Goal: Task Accomplishment & Management: Complete application form

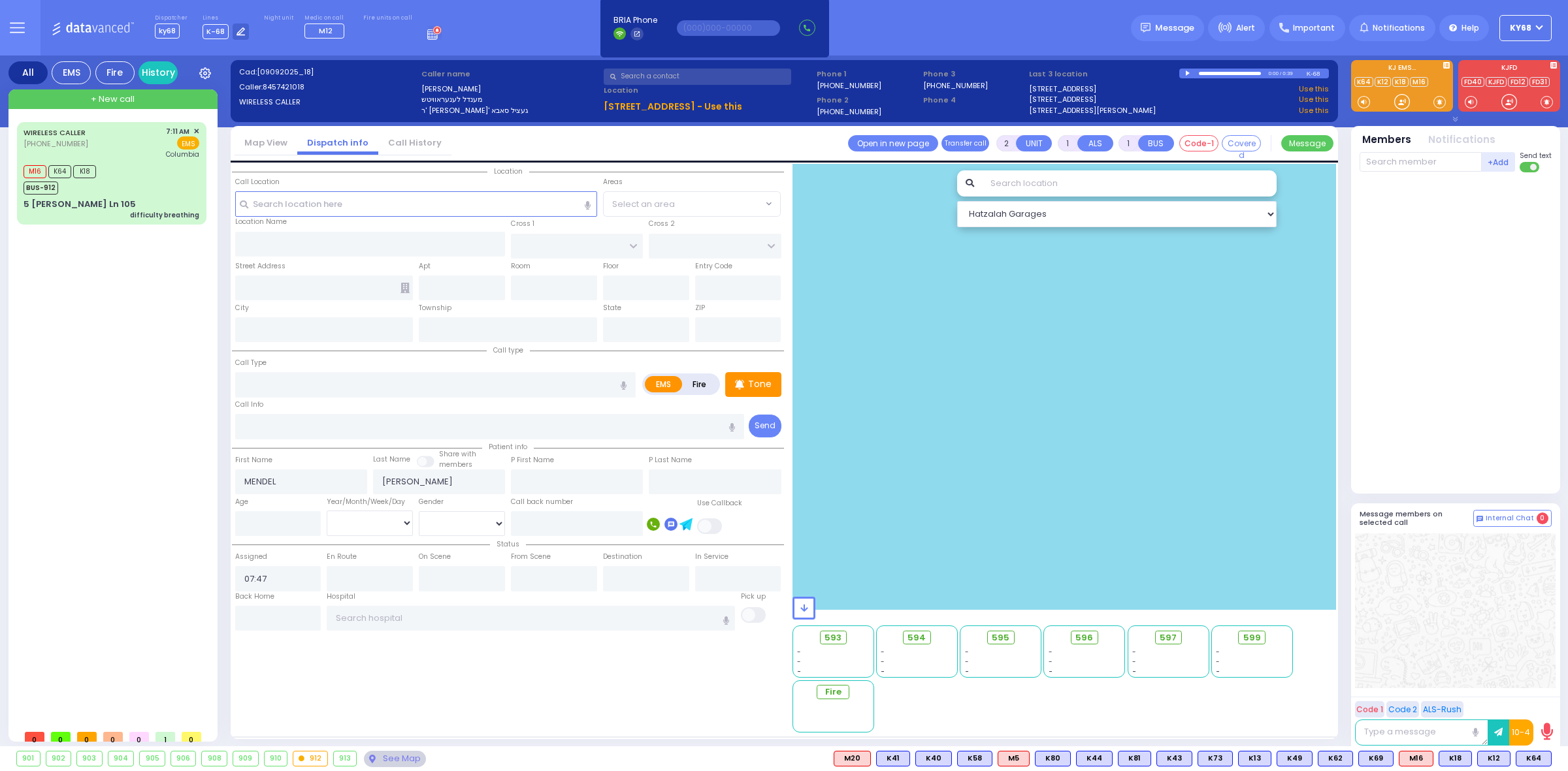
select select
click at [1405, 101] on div at bounding box center [1403, 102] width 13 height 13
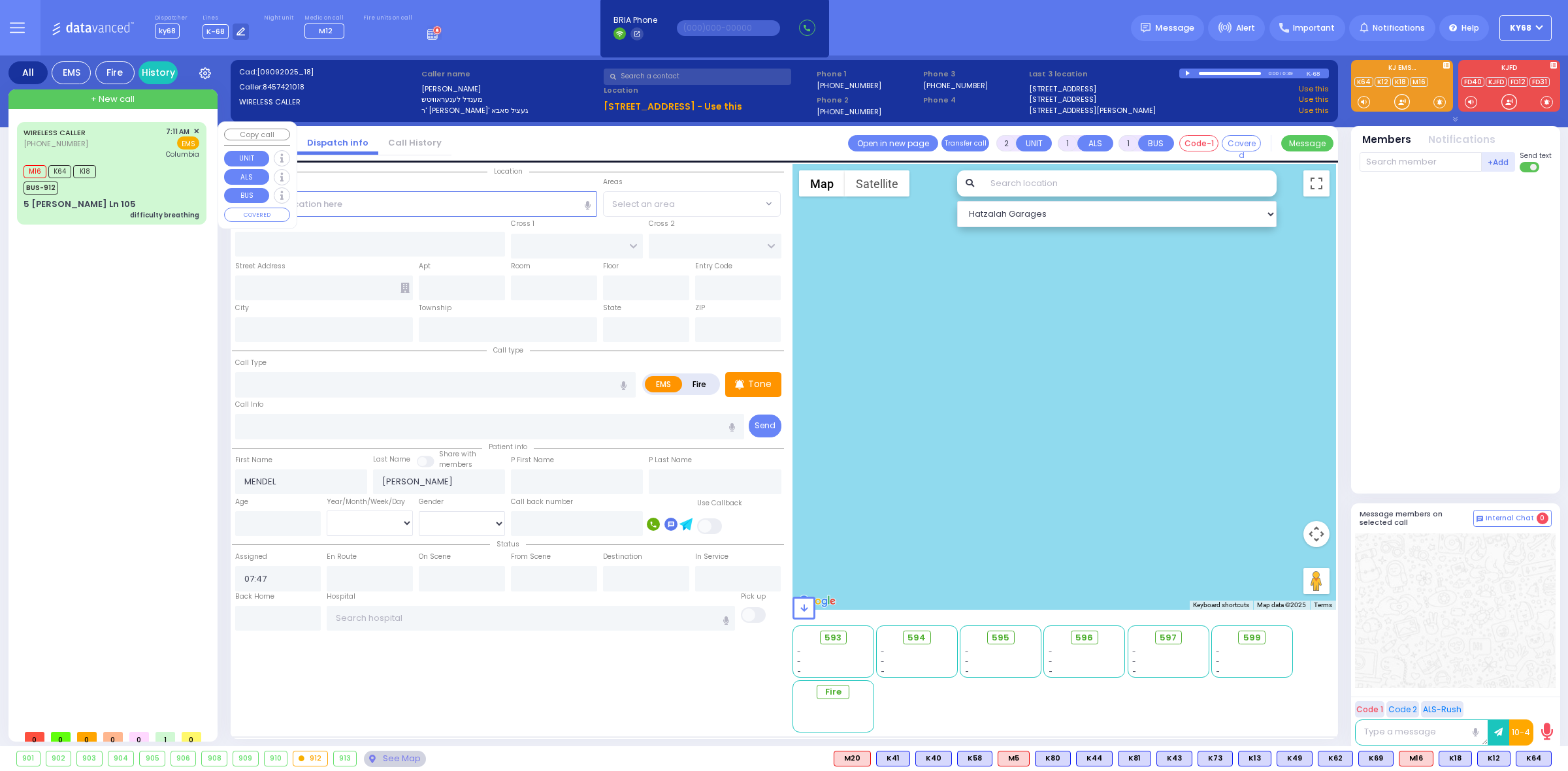
click at [100, 202] on div "5 [PERSON_NAME] Ln 105" at bounding box center [79, 205] width 112 height 13
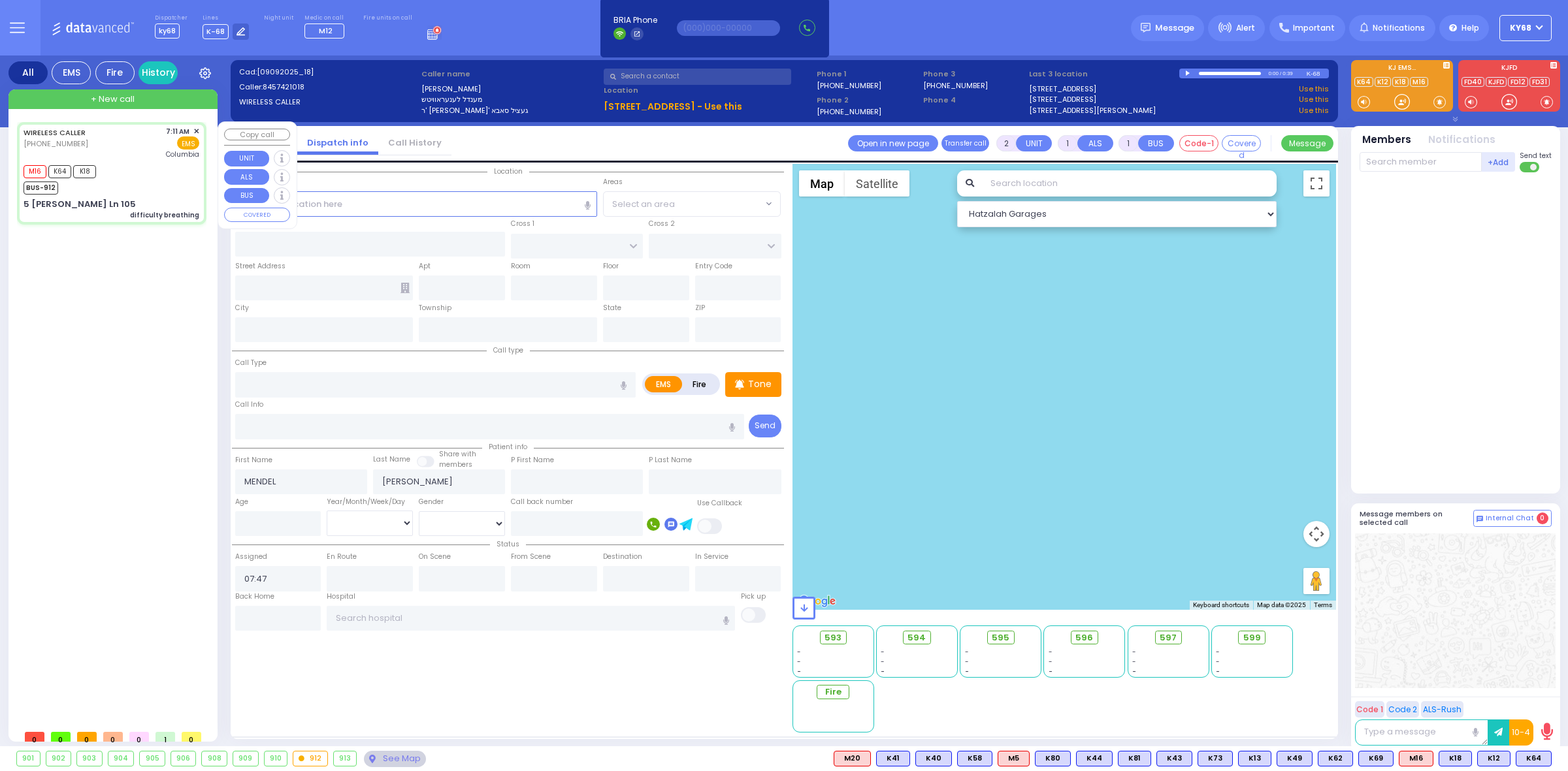
type input "6"
select select
type input "difficulty breathing"
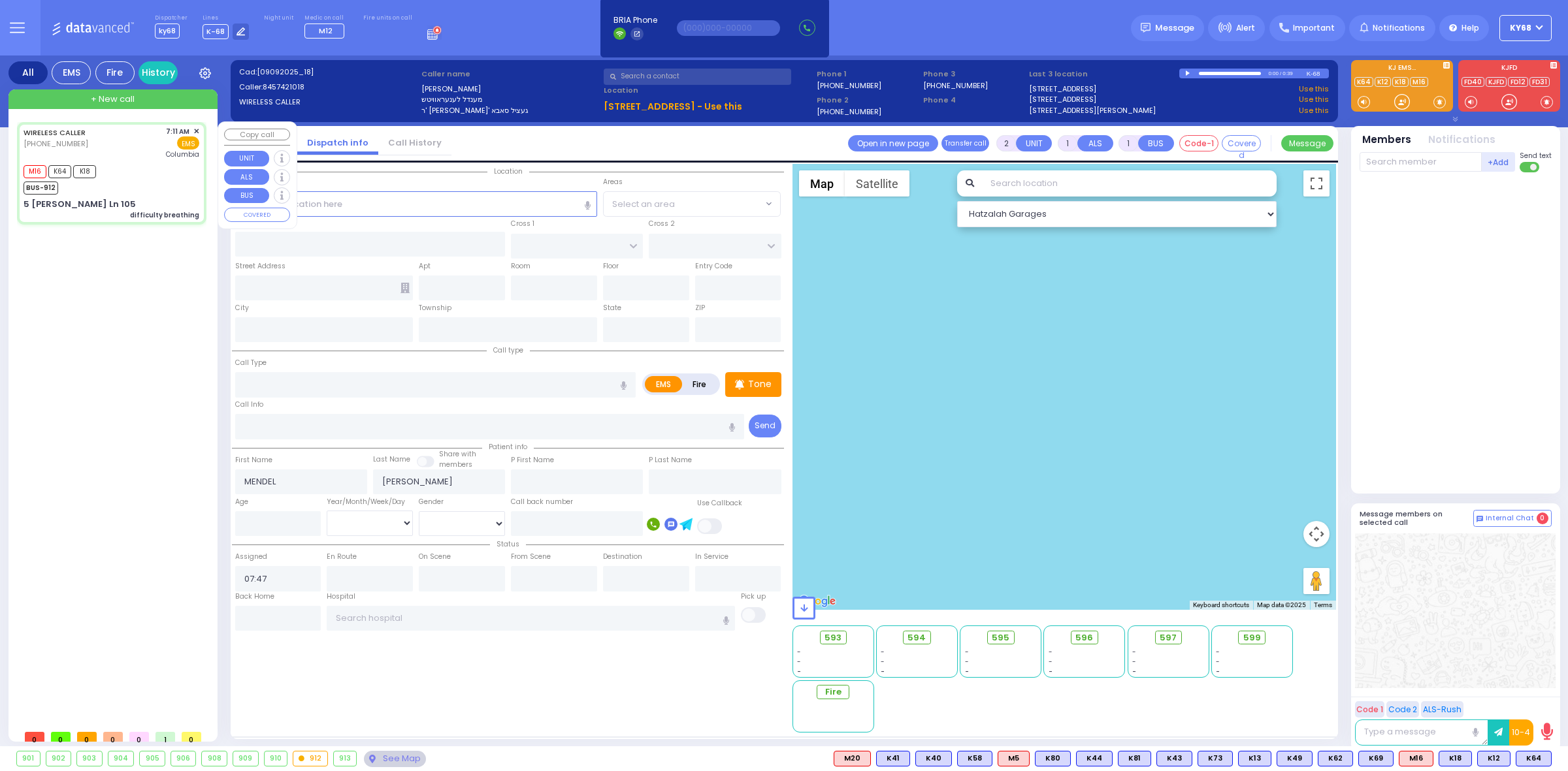
radio input "true"
type input "Unknown"
select select "Year"
type input "07:11"
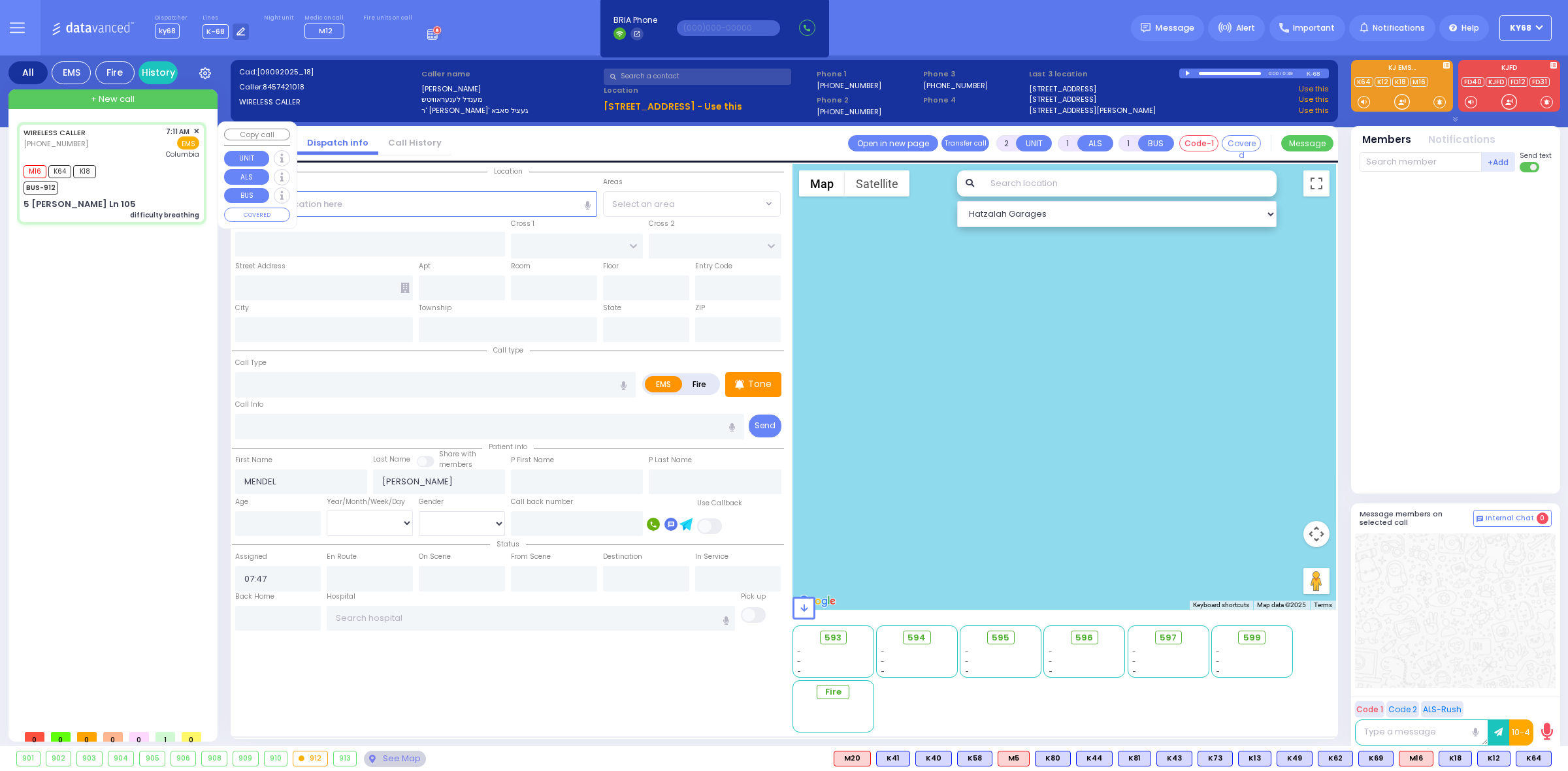
type input "07:14"
type input "07:51"
type input "New York Presbyterian Hospital- Columbia Campus"
type input "VAN BUREN DR"
type input "CARTER LN"
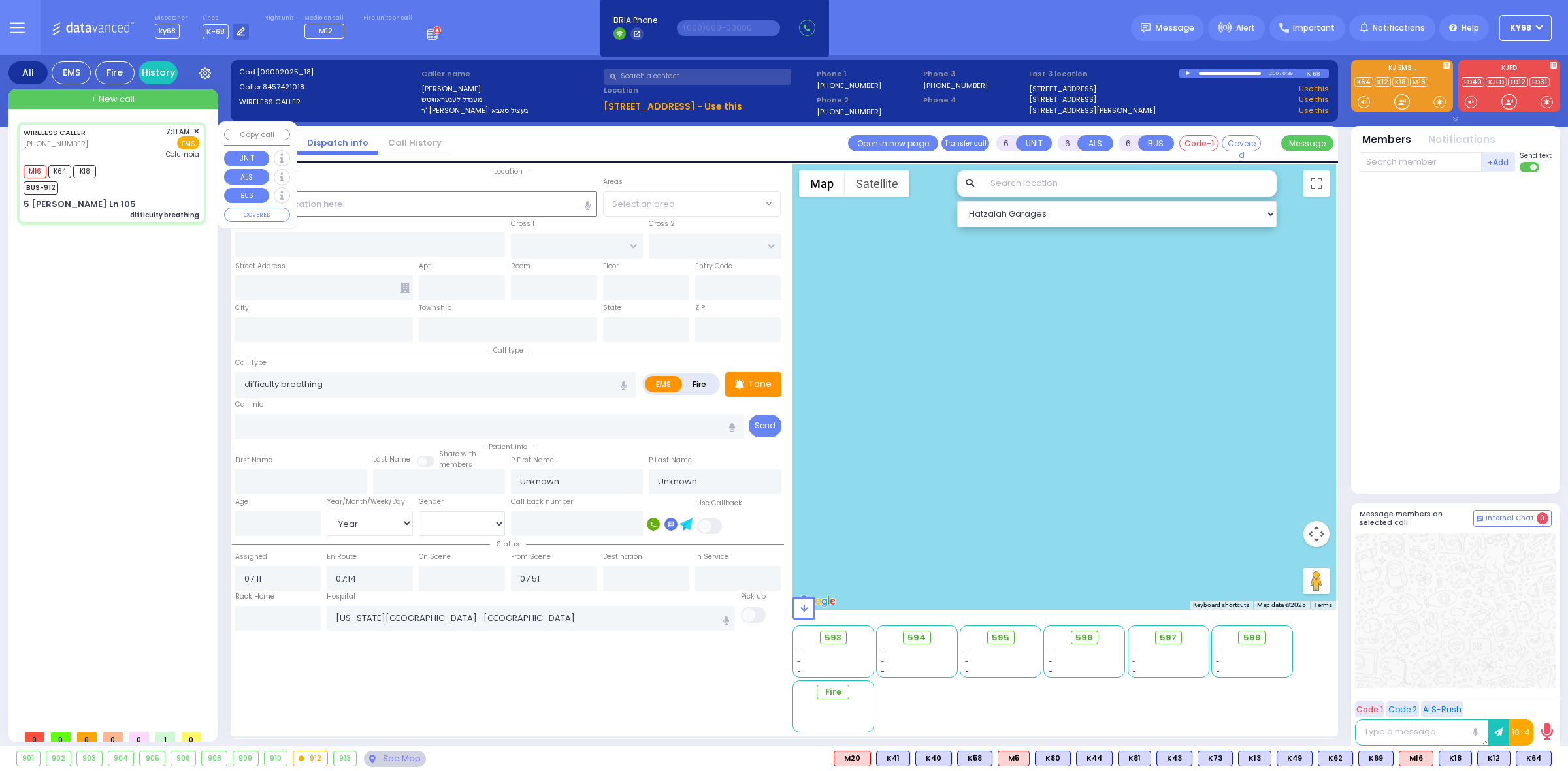
type input "5 Lipa Friedman Ln"
type input "105"
type input "Kiryas Joel"
type input "New York"
type input "10950"
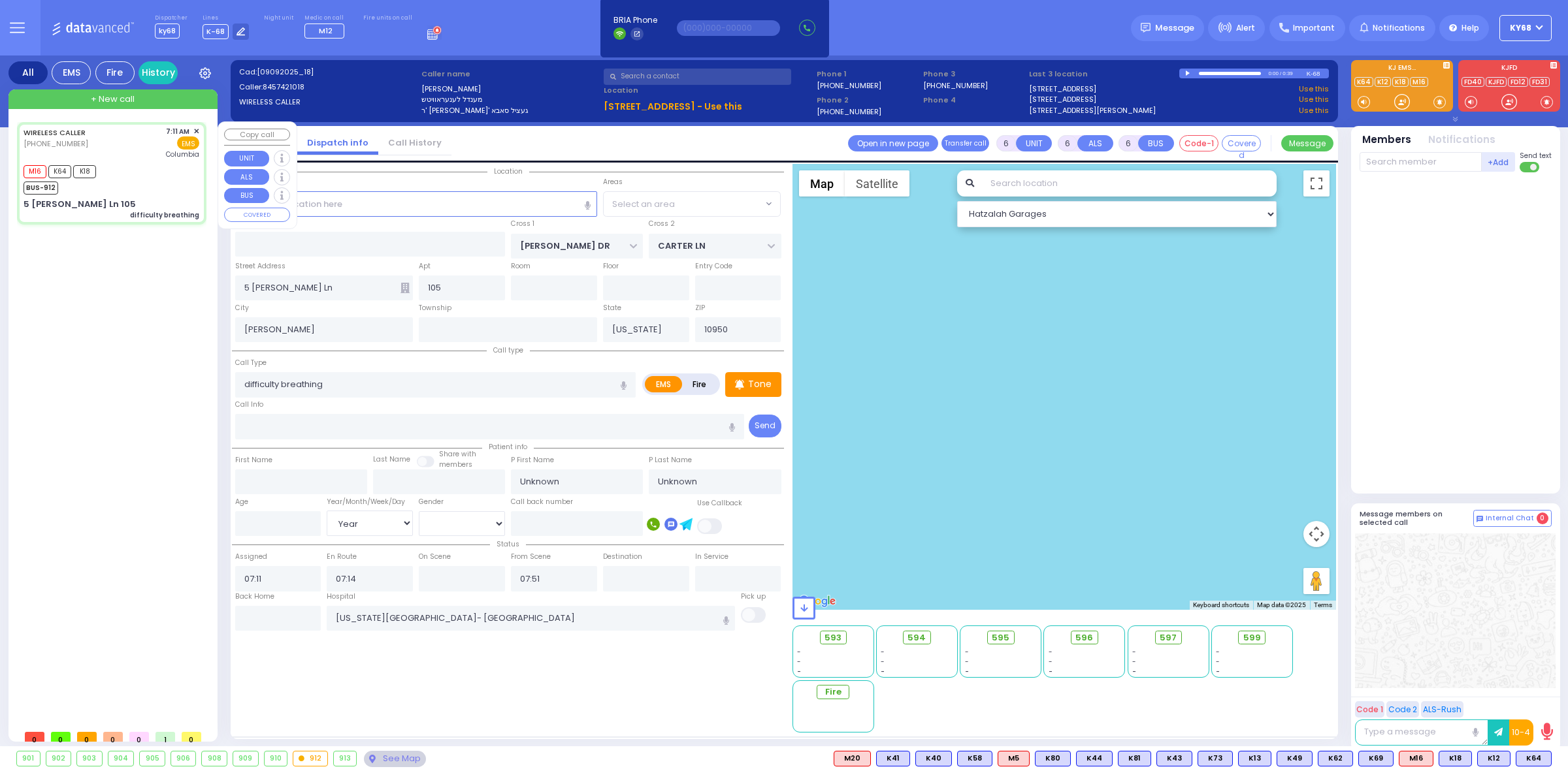
select select "Hatzalah Garages"
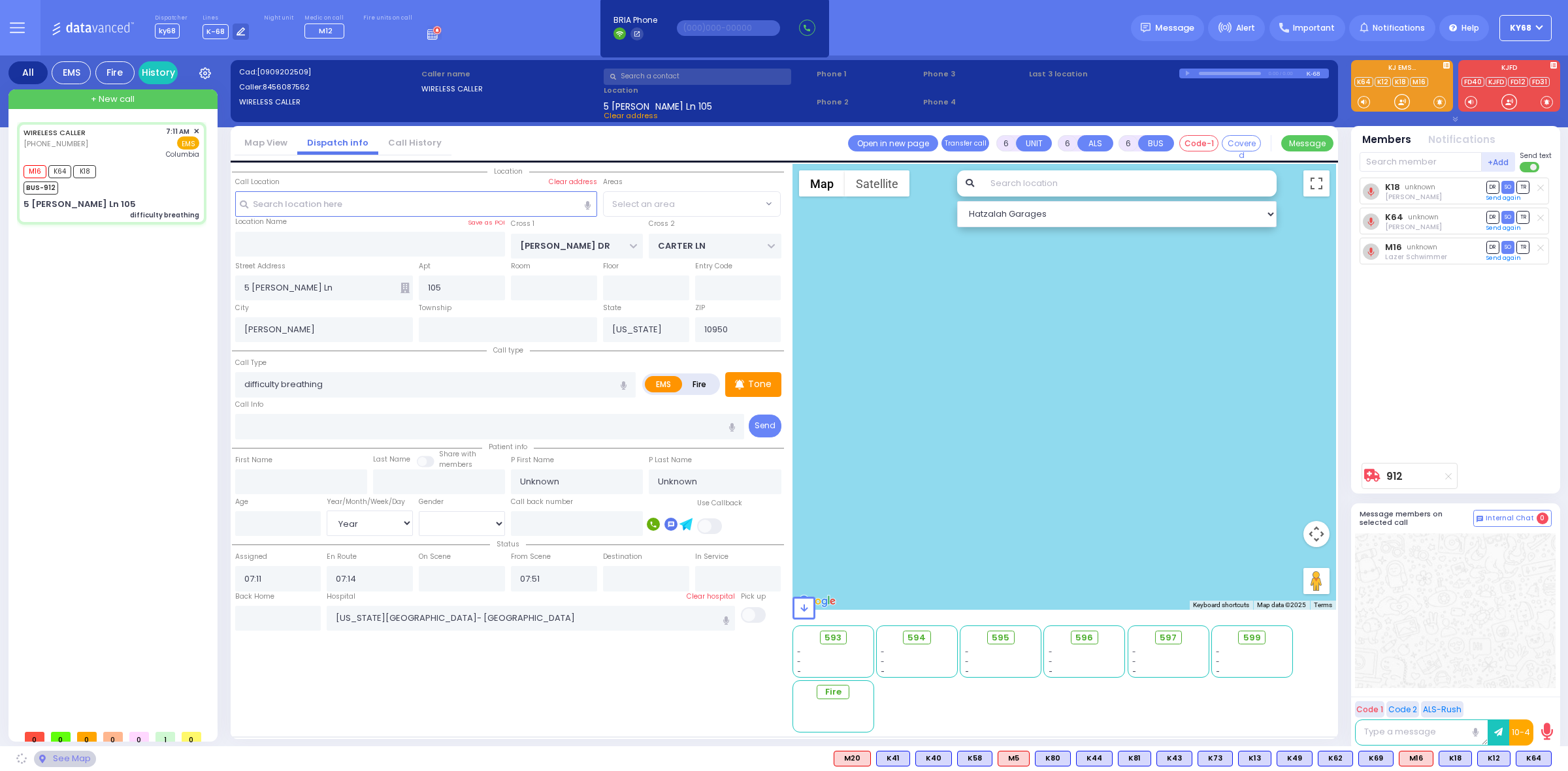
select select "SECTION 2"
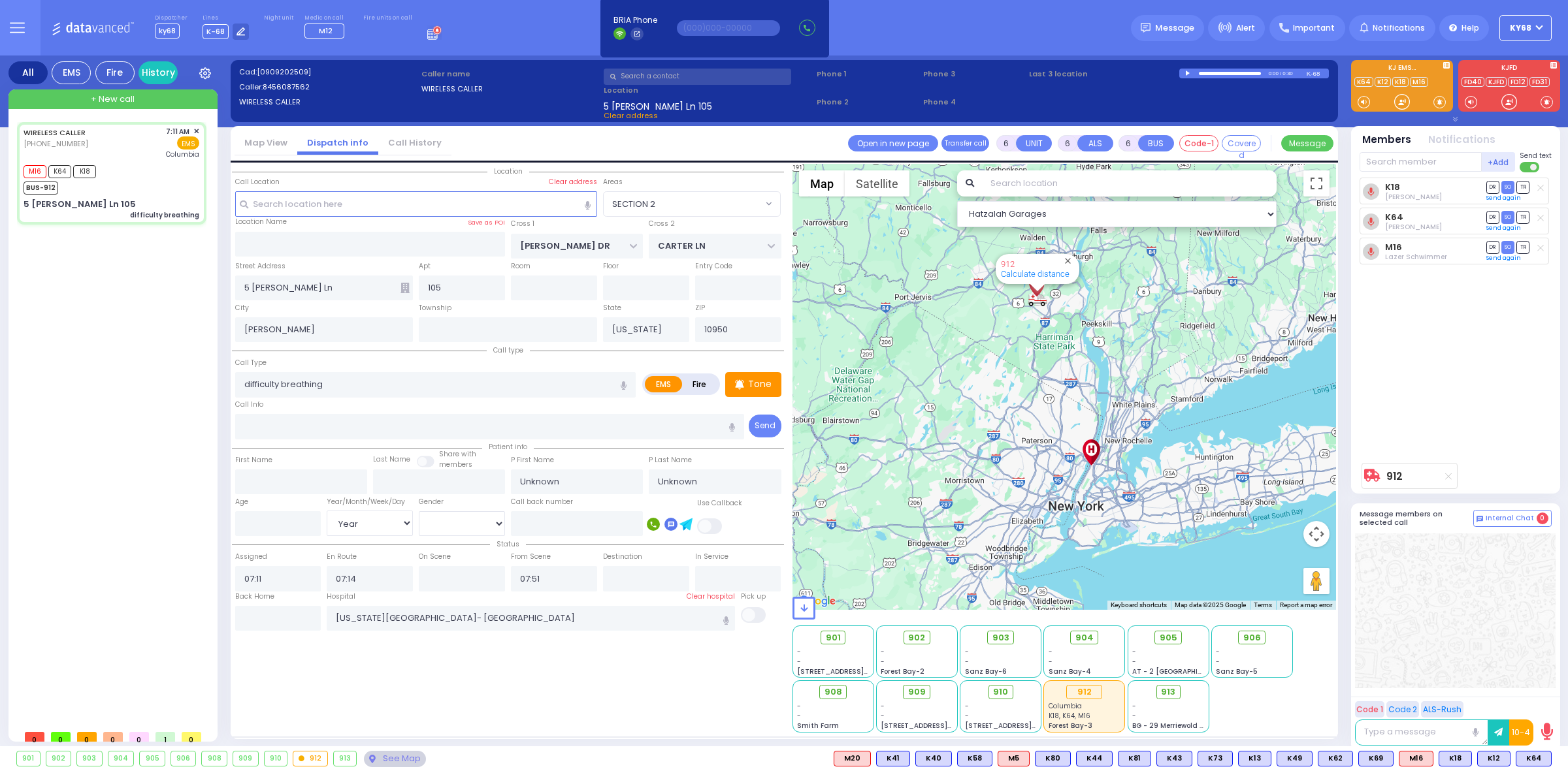
click at [1082, 31] on div "Dispatcher ky68 shift has started. Are you ? Lines K-68" at bounding box center [784, 28] width 1568 height 56
click at [1053, 19] on div "Dispatcher ky68 shift has started. Are you ? Lines K-68" at bounding box center [784, 28] width 1568 height 56
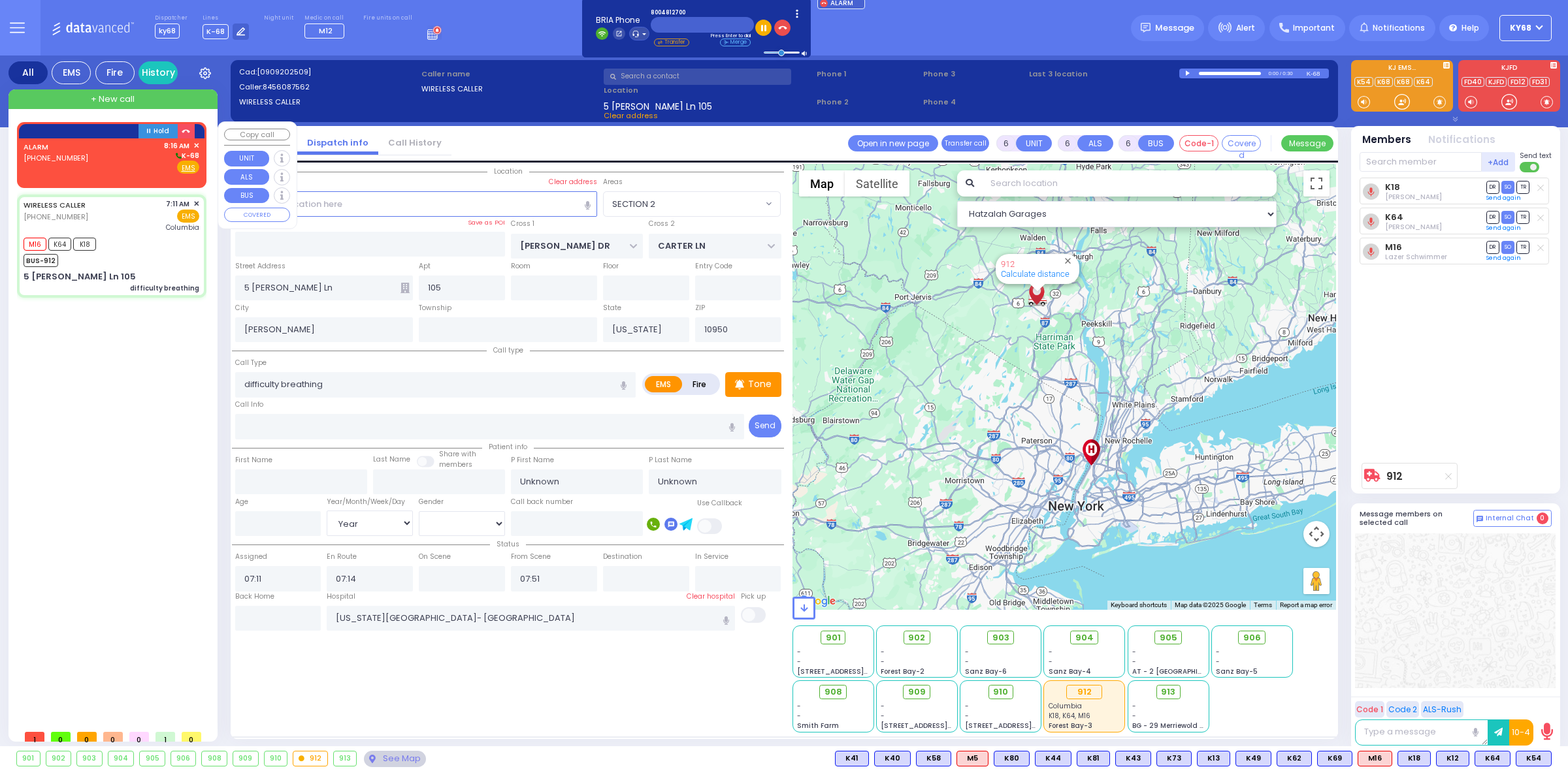
click at [108, 172] on div "ALARM (800) 481-2700 8:16 AM ✕ K-68 EMS" at bounding box center [111, 158] width 176 height 34
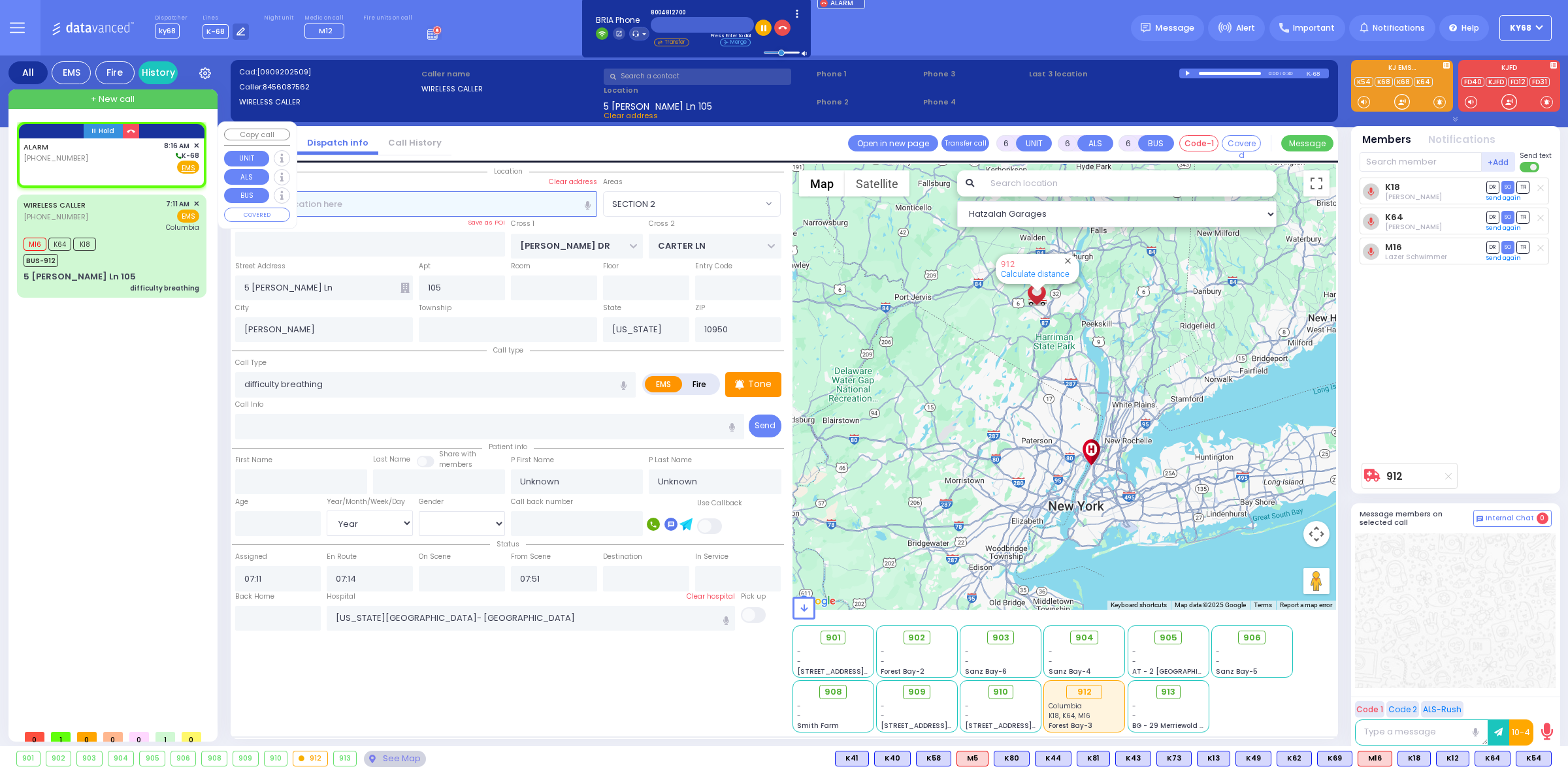
type input "2"
type input "1"
select select
radio input "true"
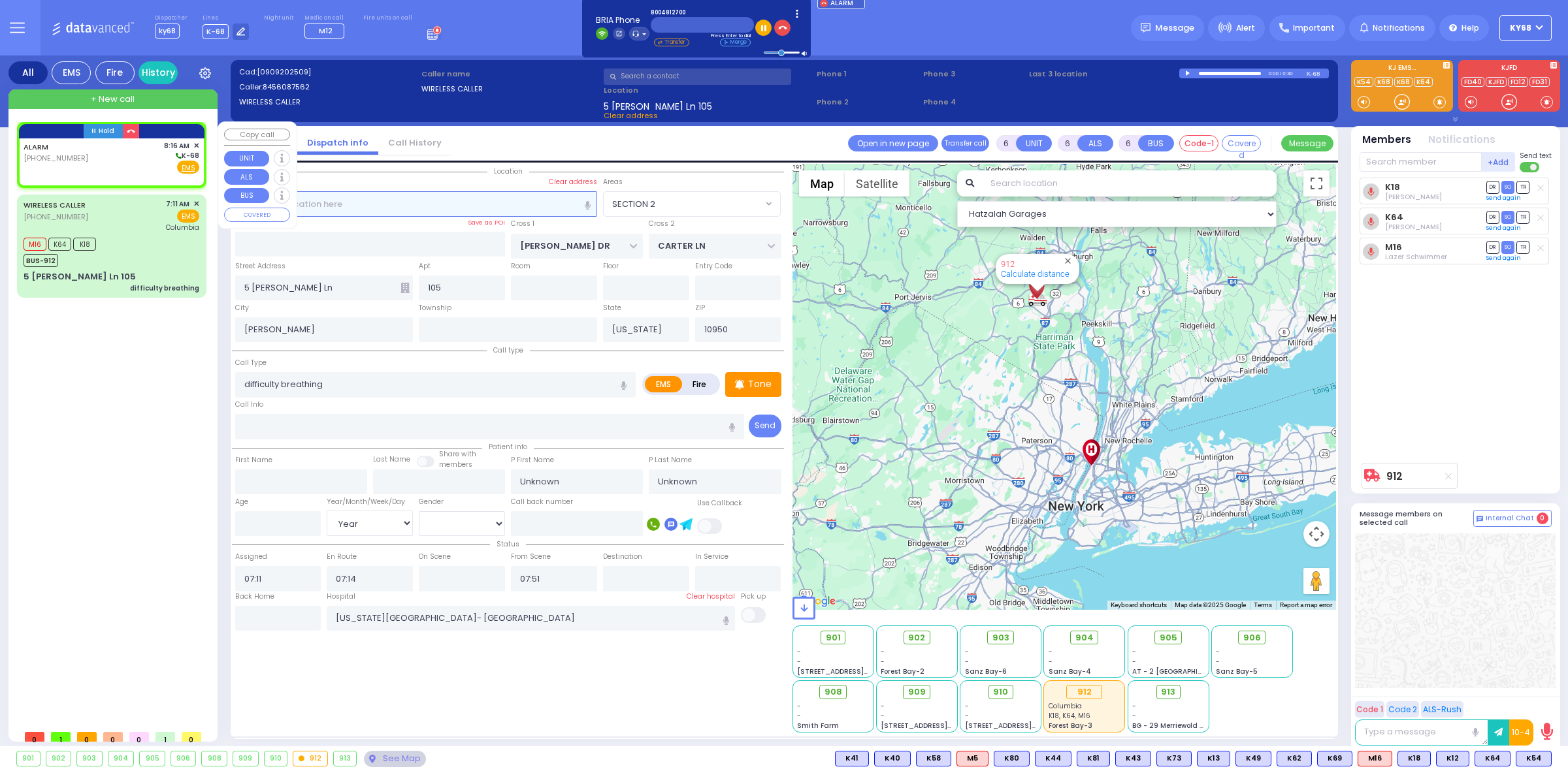
select select
type input "08:16"
select select "Hatzalah Garages"
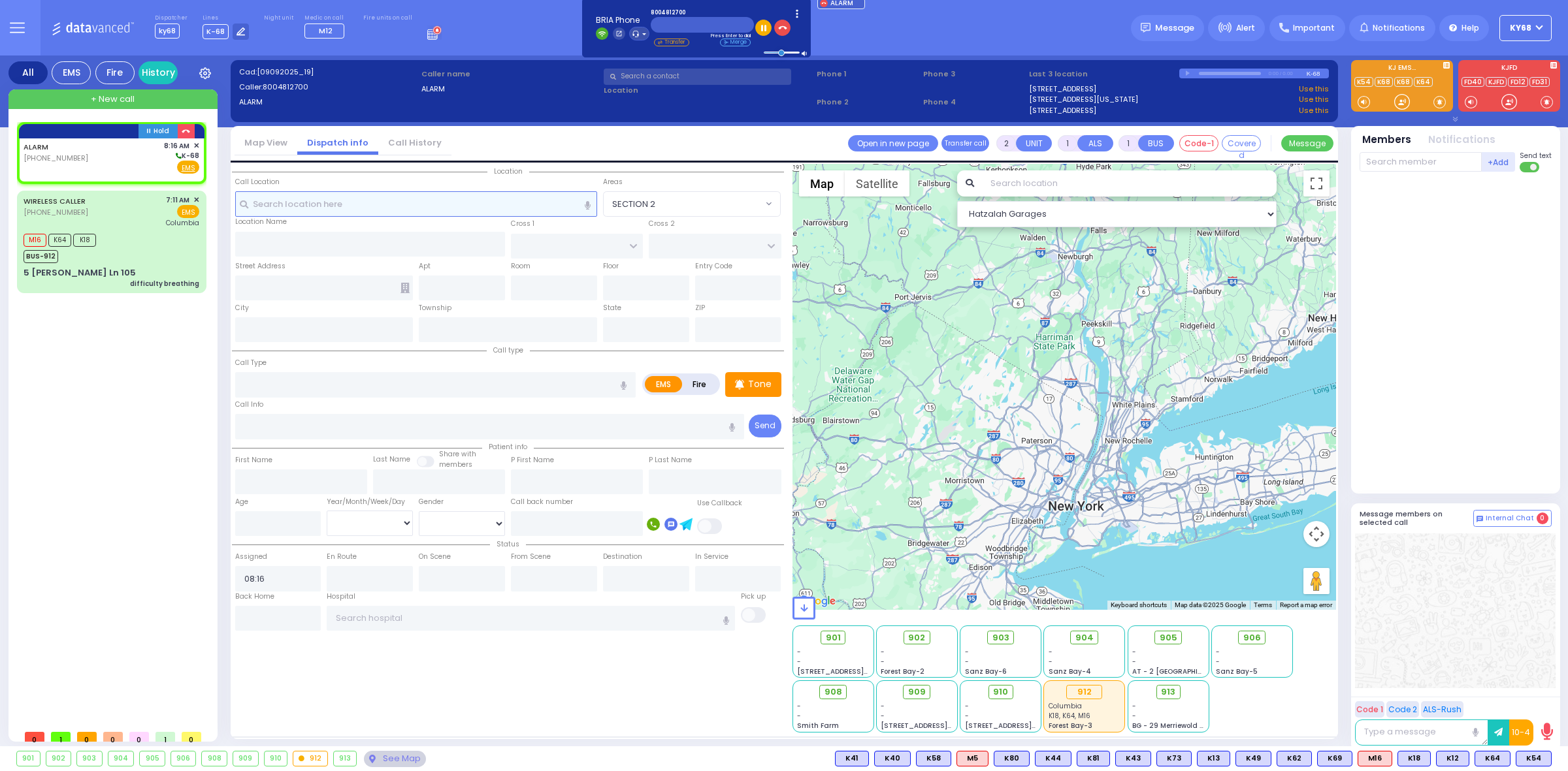
select select
radio input "true"
select select
select select "Hatzalah Garages"
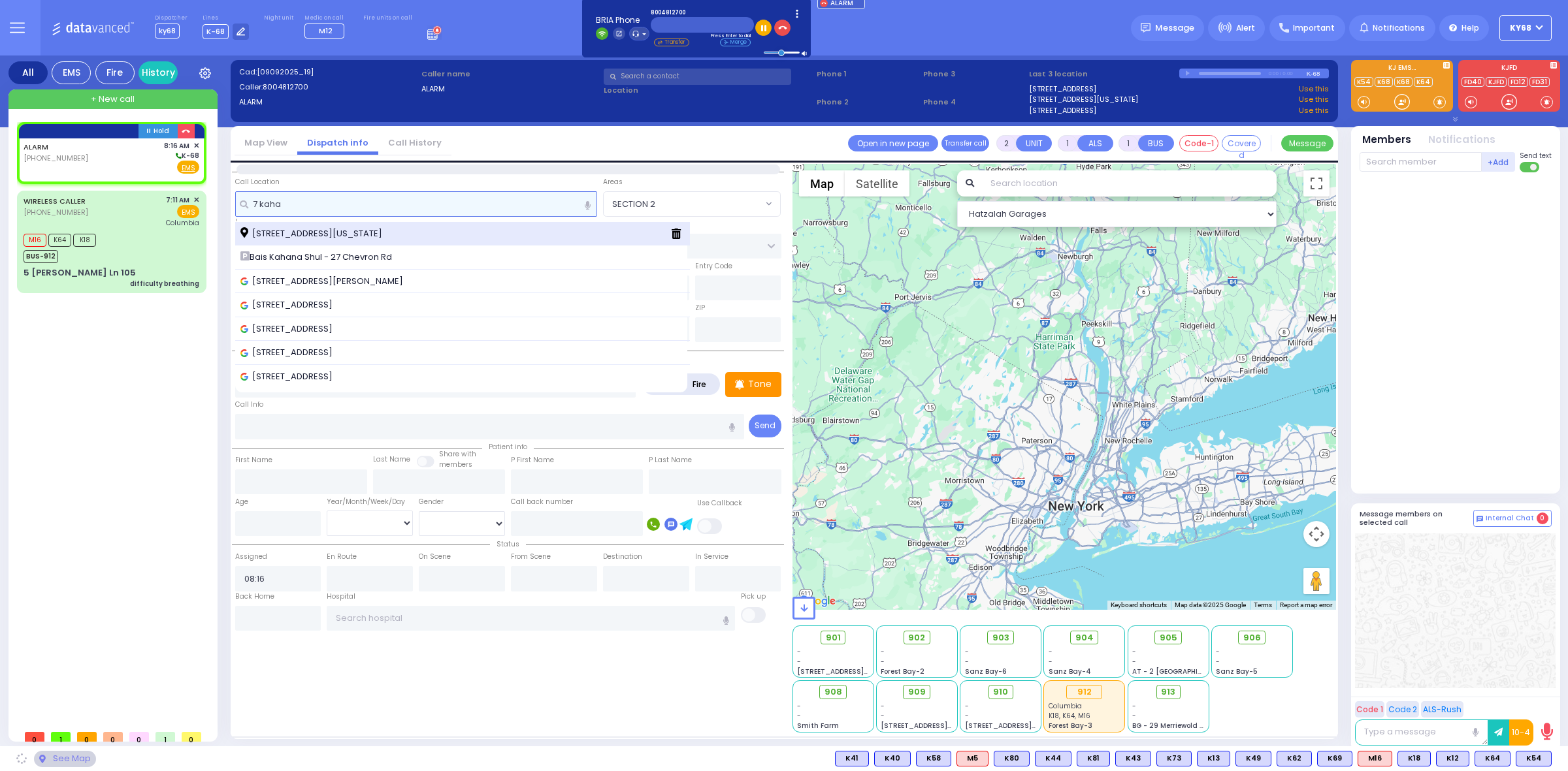
type input "7 kaha"
click at [387, 229] on span "7 Kahan Drive Monroe New York 10950" at bounding box center [314, 234] width 147 height 13
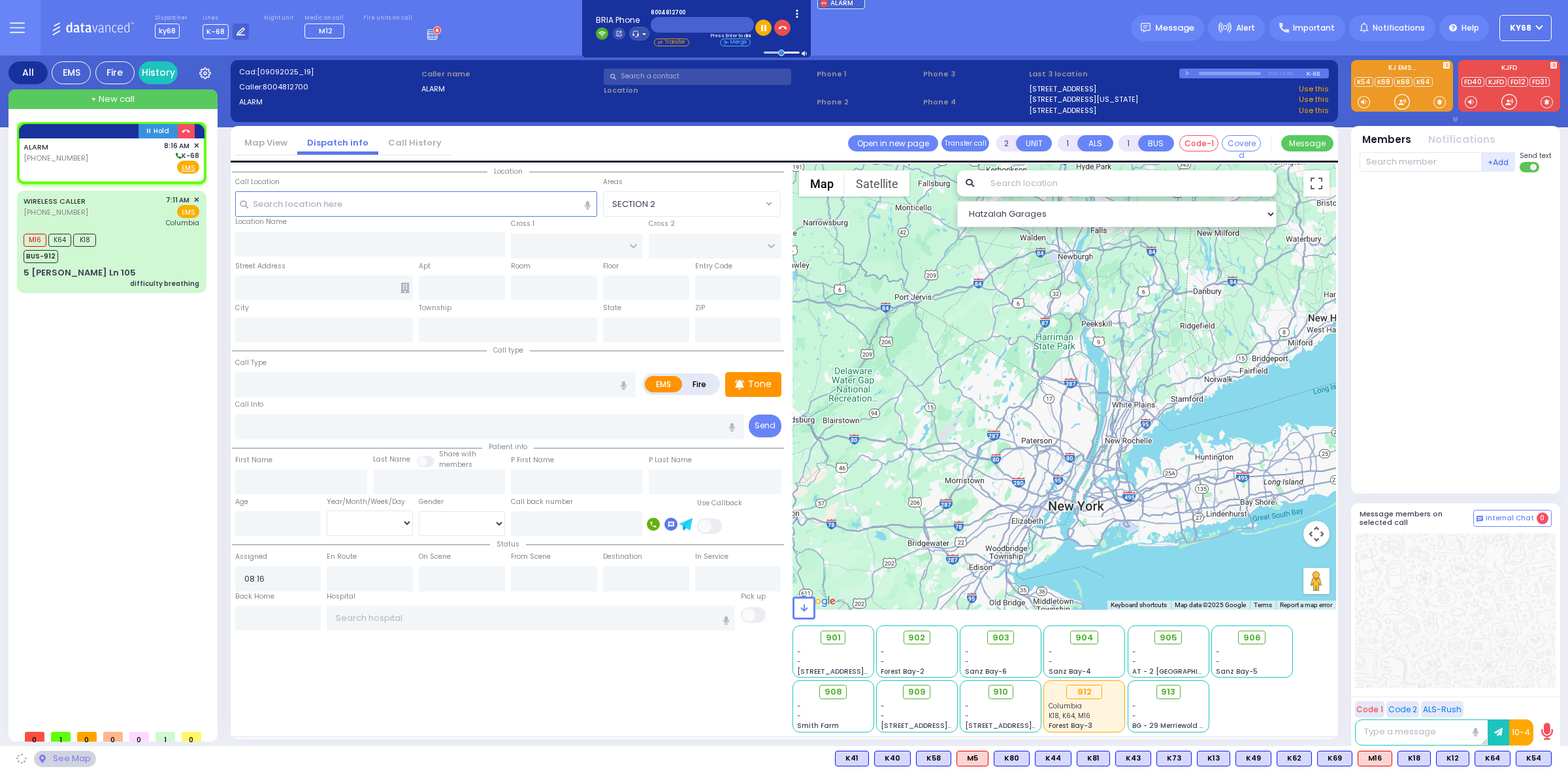
click at [701, 381] on label "Fire" at bounding box center [699, 383] width 36 height 16
radio input "true"
click at [301, 201] on input "text" at bounding box center [416, 203] width 362 height 24
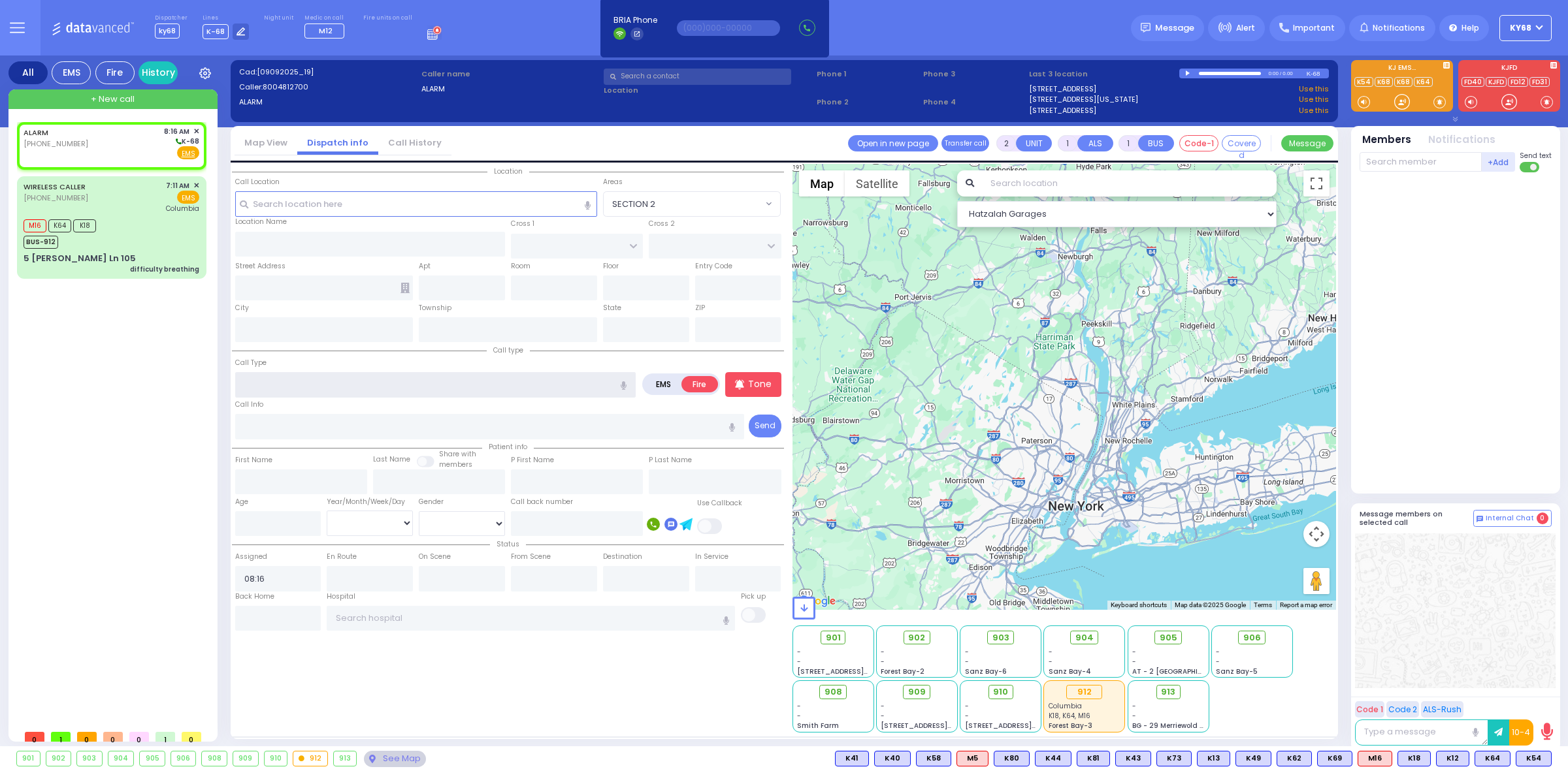
click at [404, 384] on input "text" at bounding box center [435, 384] width 400 height 24
click at [346, 202] on input "text" at bounding box center [416, 203] width 362 height 24
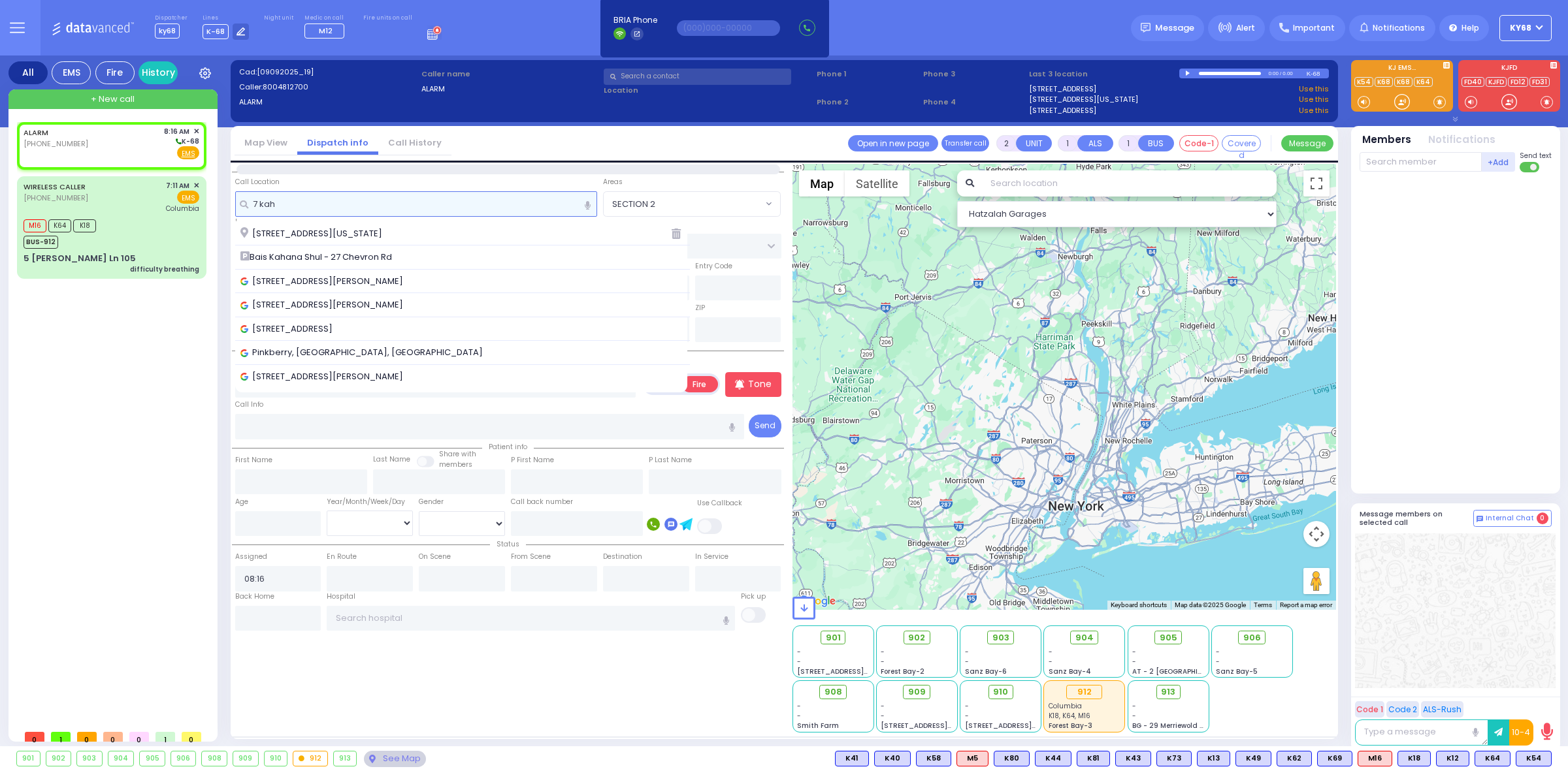
type input "7 kah"
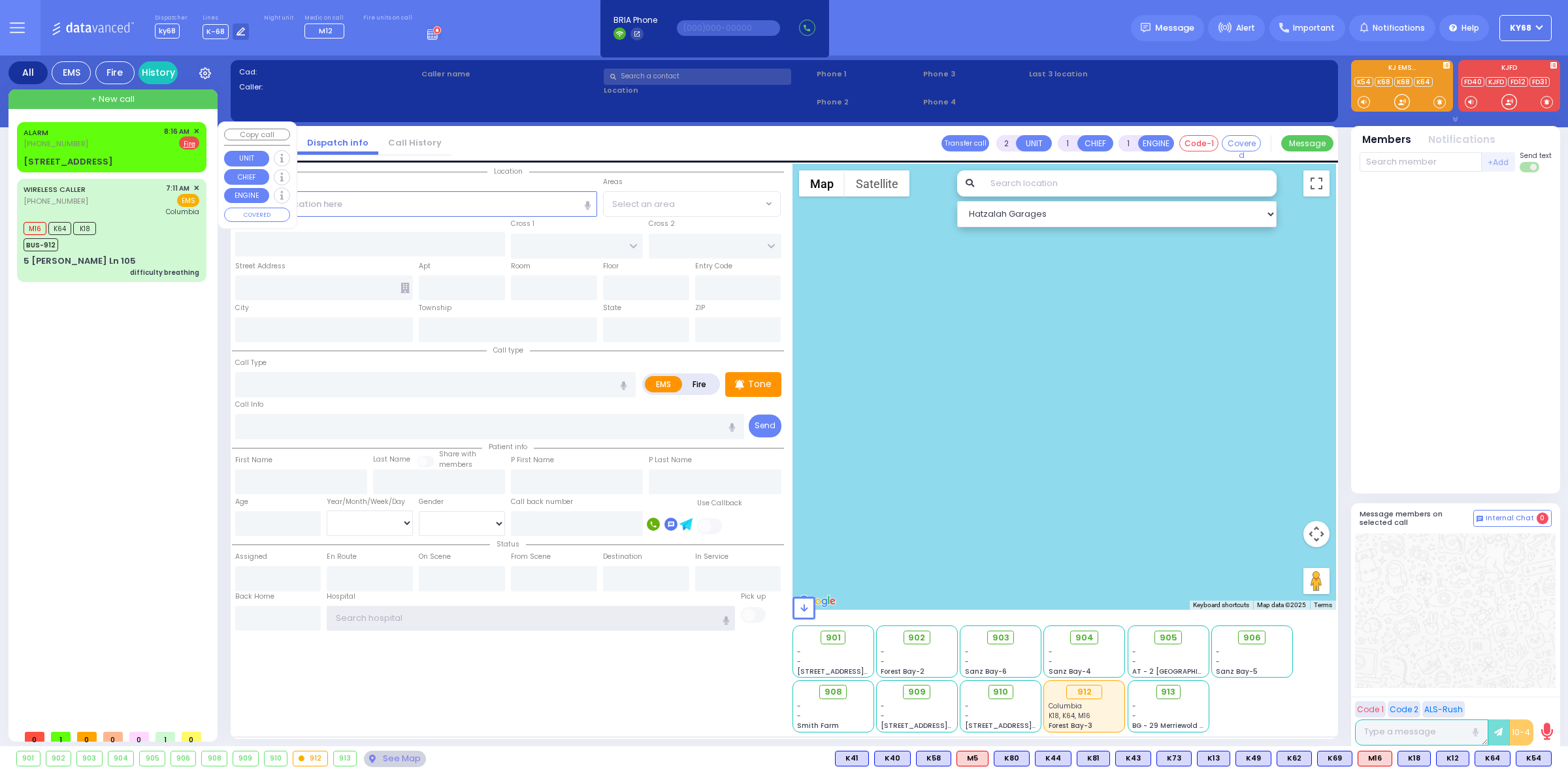
type input "ky68"
click at [95, 138] on div "ALARM (800) 481-2700 8:16 AM ✕ EMS Fire" at bounding box center [111, 138] width 176 height 24
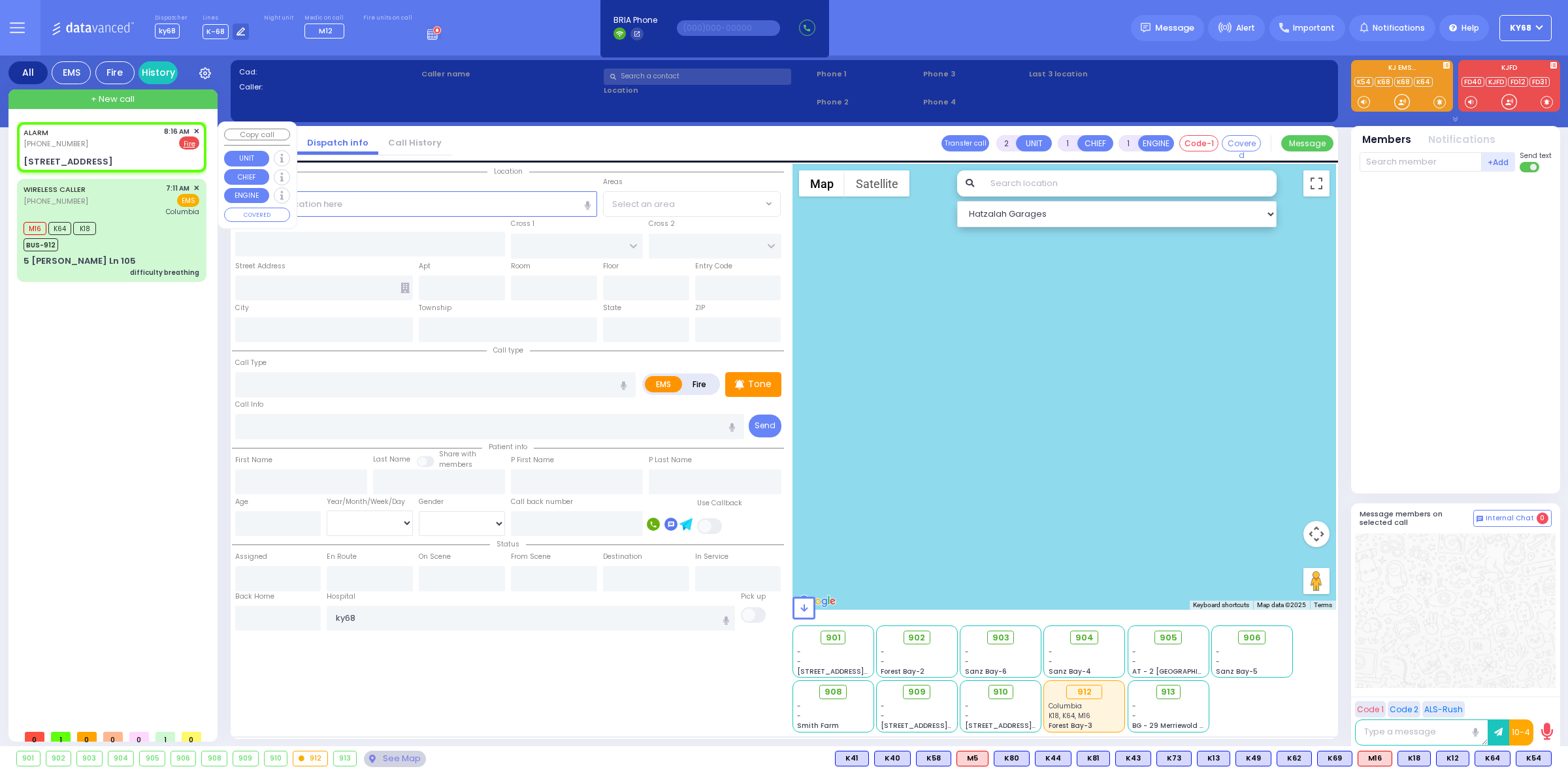
select select
radio input "false"
radio input "true"
select select
type input "08:16"
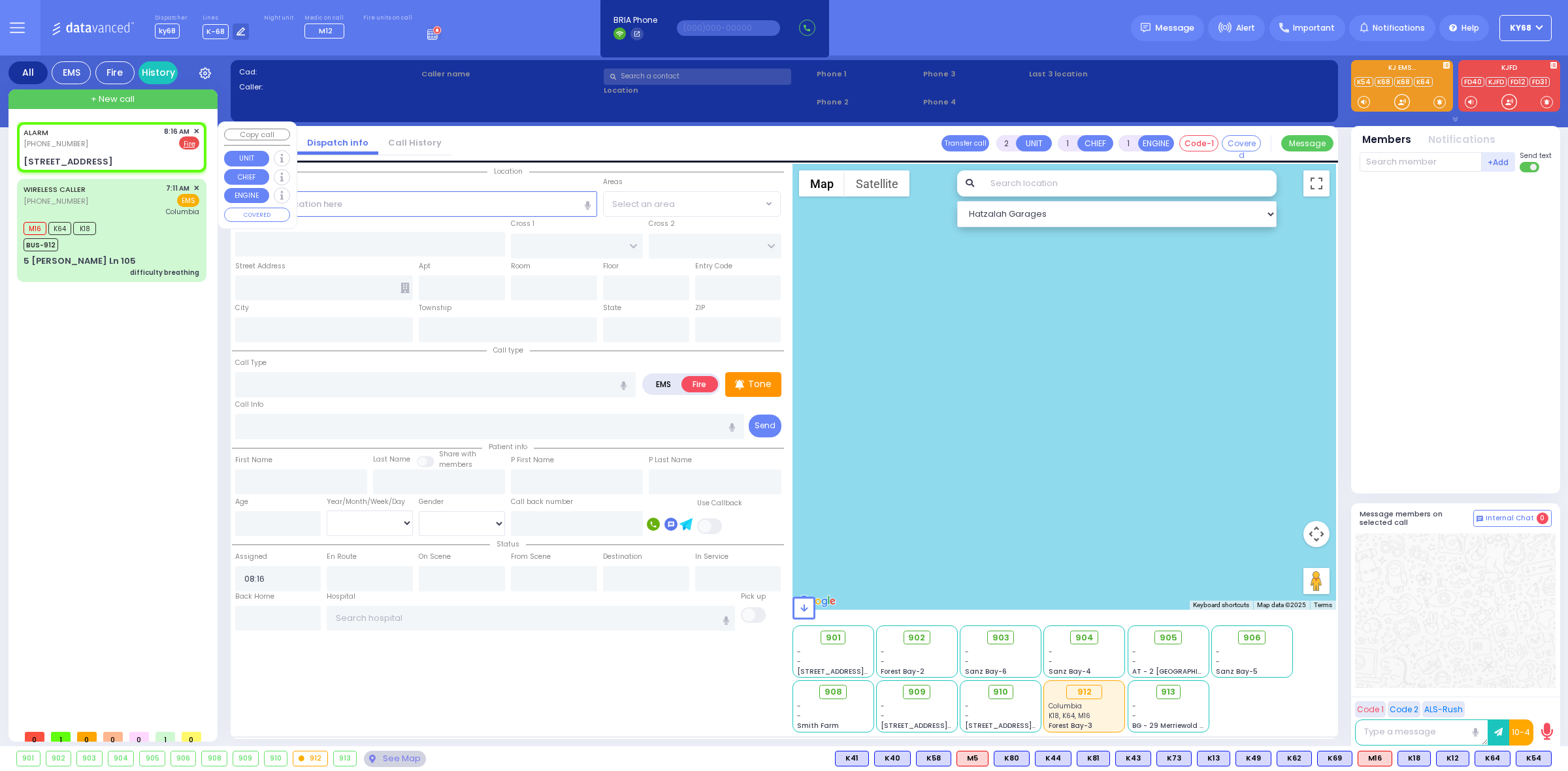
type input "KERESTIER COURT"
type input "ISRAEL ZUPNICK DR"
type input "7 Kahan Drive"
type input "4"
type input "Monroe"
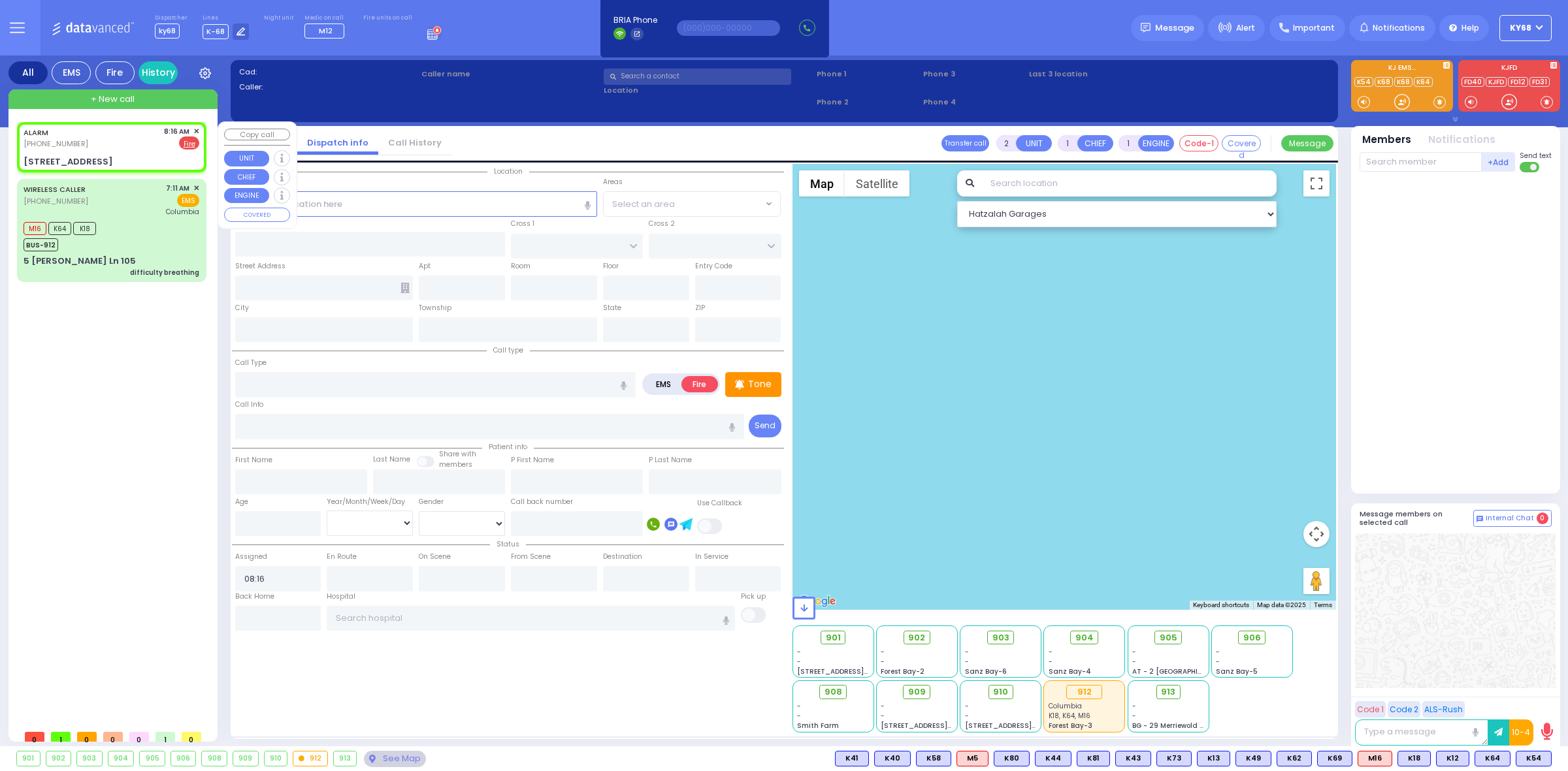
type input "[US_STATE]"
type input "10950"
select select "Hatzalah Garages"
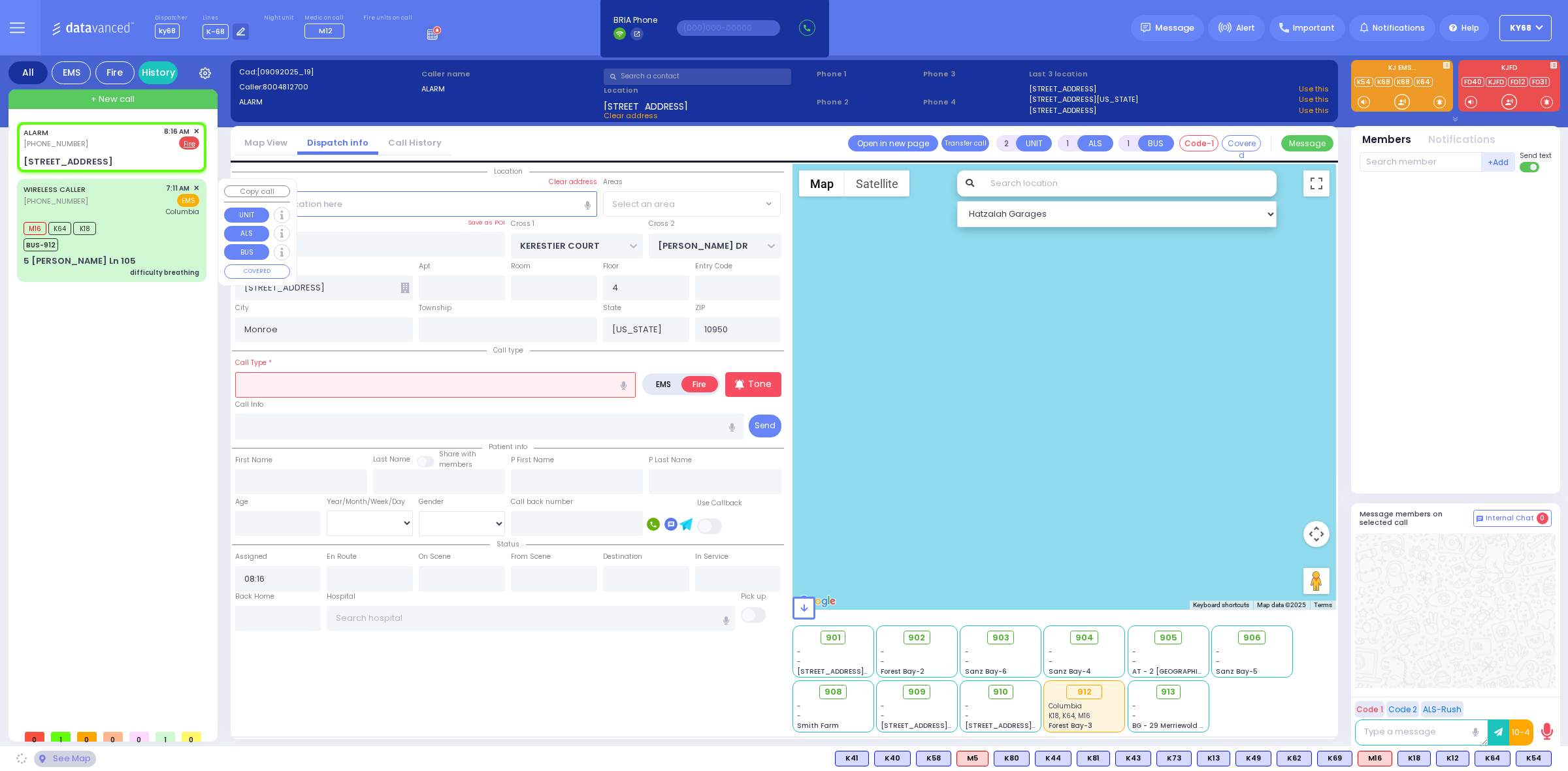
select select "SECTION 4"
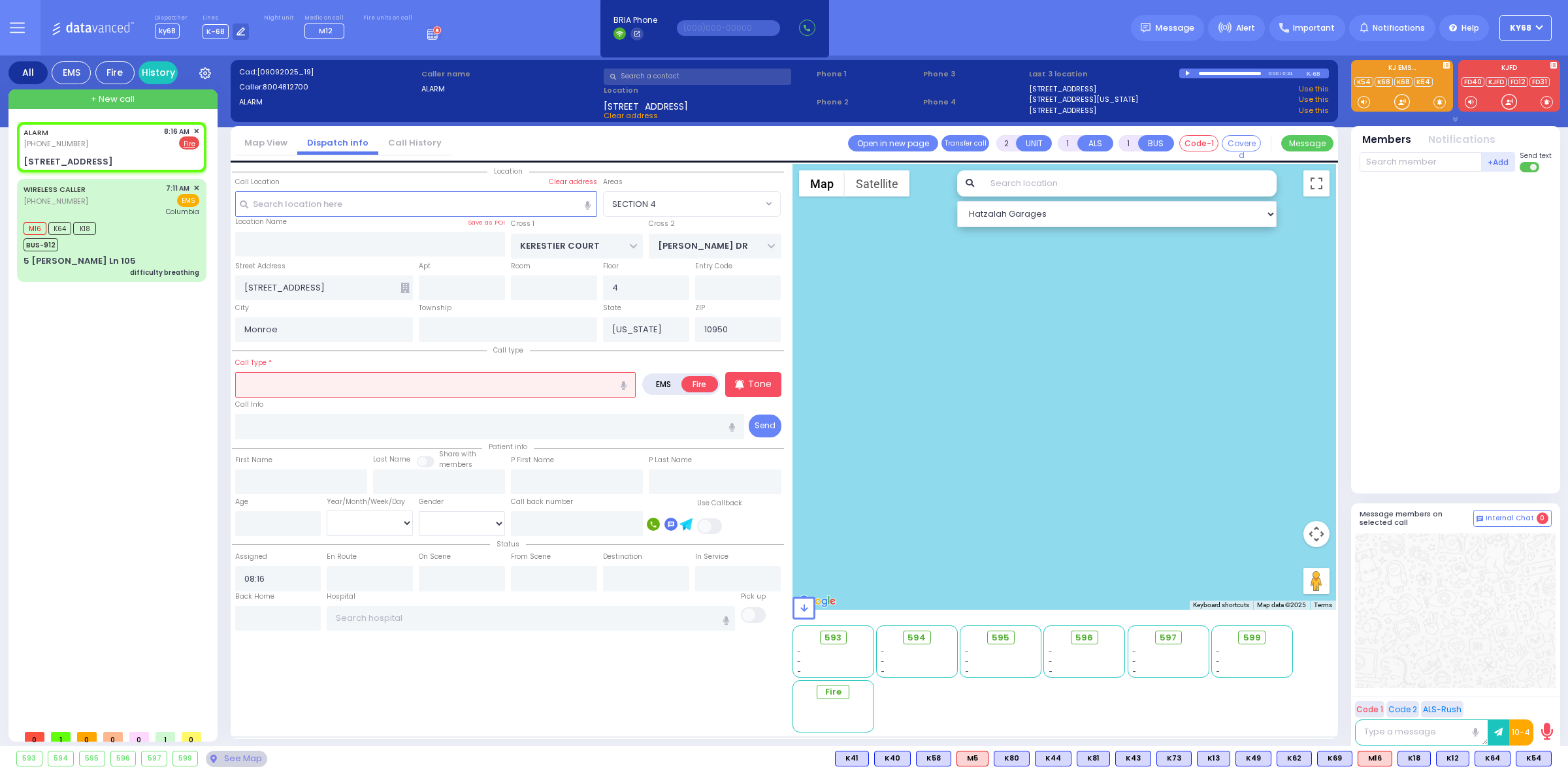
click at [444, 376] on input "text" at bounding box center [435, 384] width 400 height 24
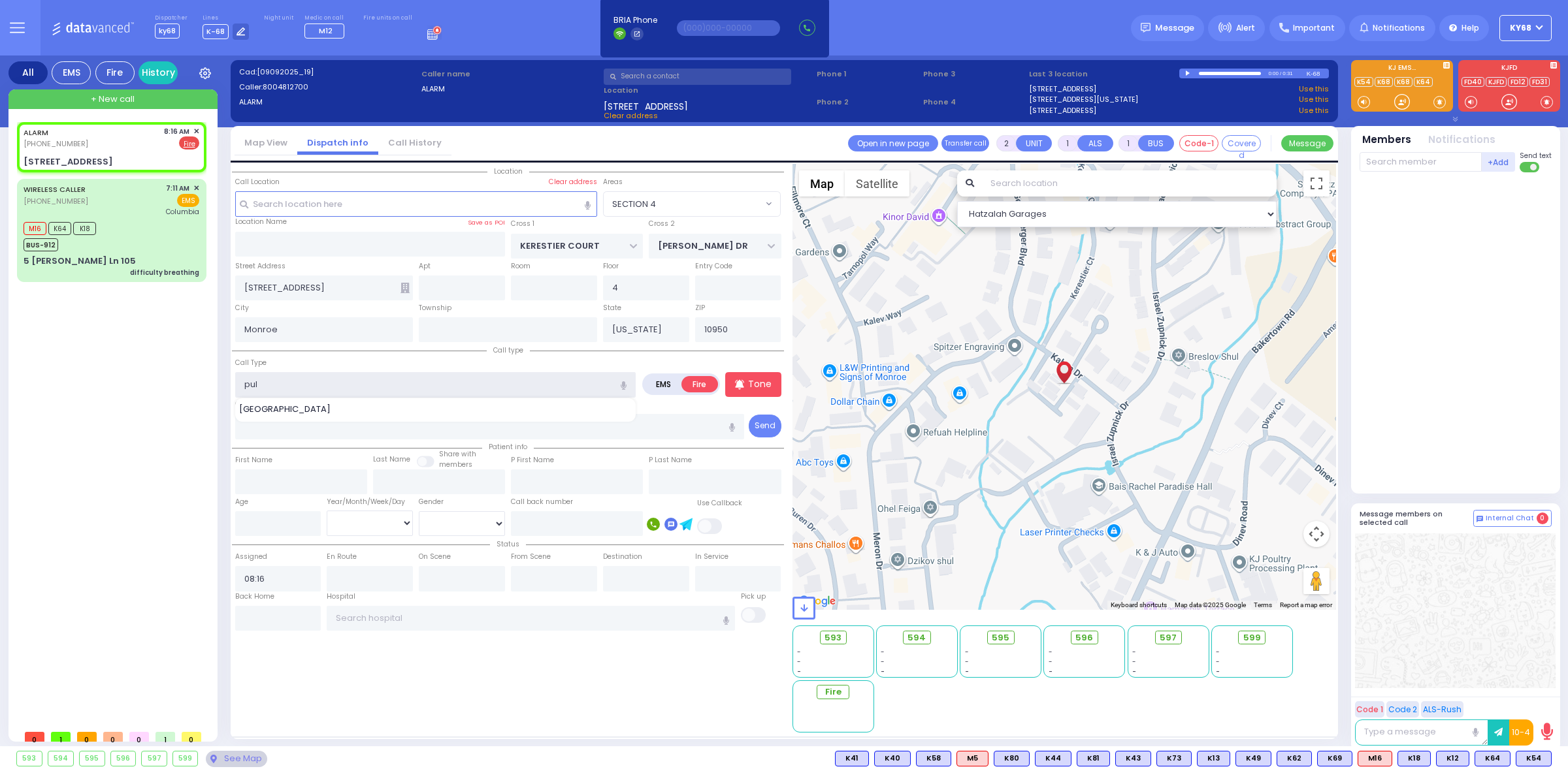
type input "Pull Station"
click at [448, 356] on div "Call Type Pull Station Pull Station" at bounding box center [435, 377] width 400 height 42
click at [749, 377] on p "Tone" at bounding box center [760, 384] width 24 height 13
click at [618, 360] on div "Call Type Pull Station Pull Station" at bounding box center [435, 377] width 400 height 42
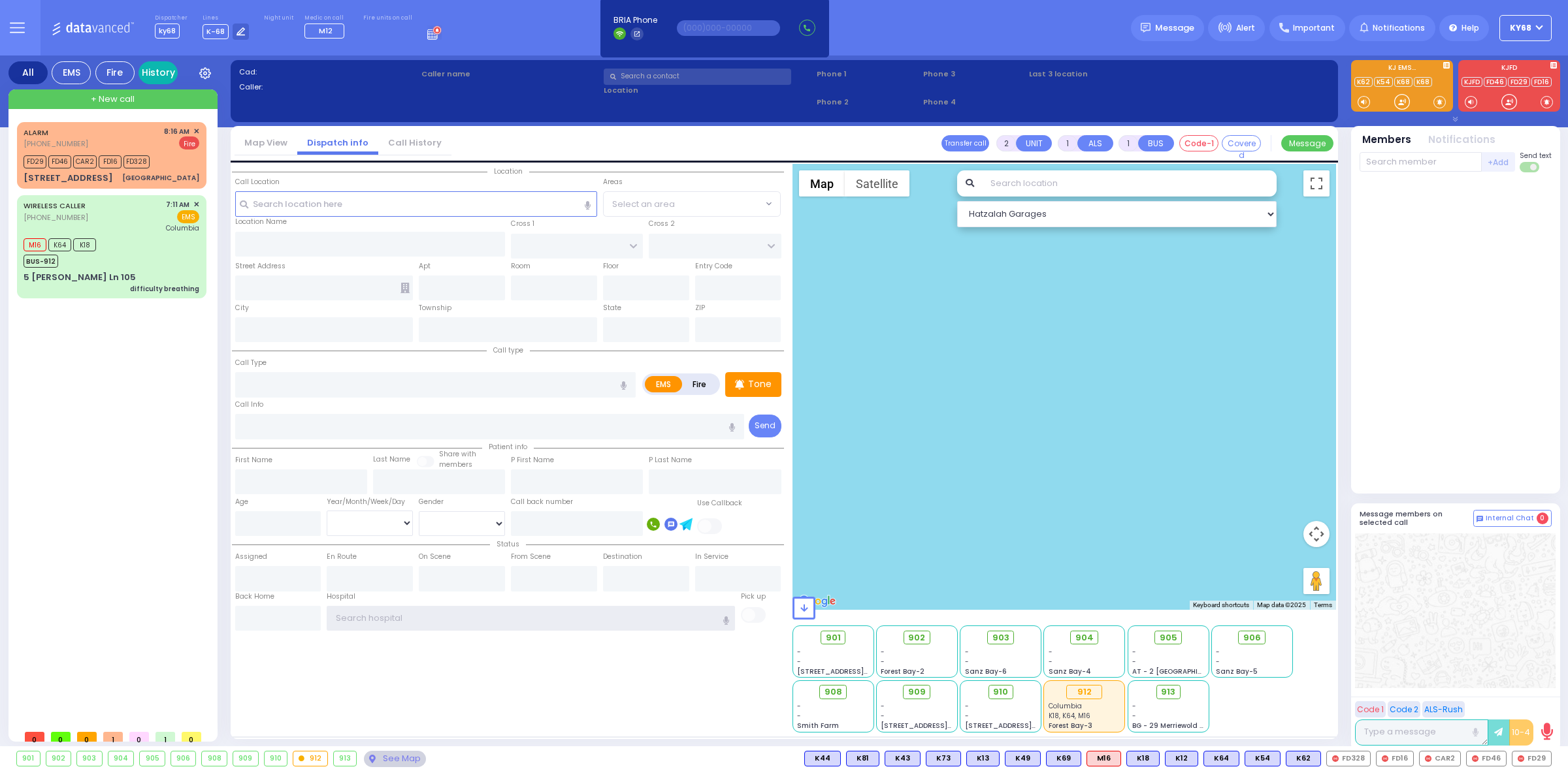
type input "ky68"
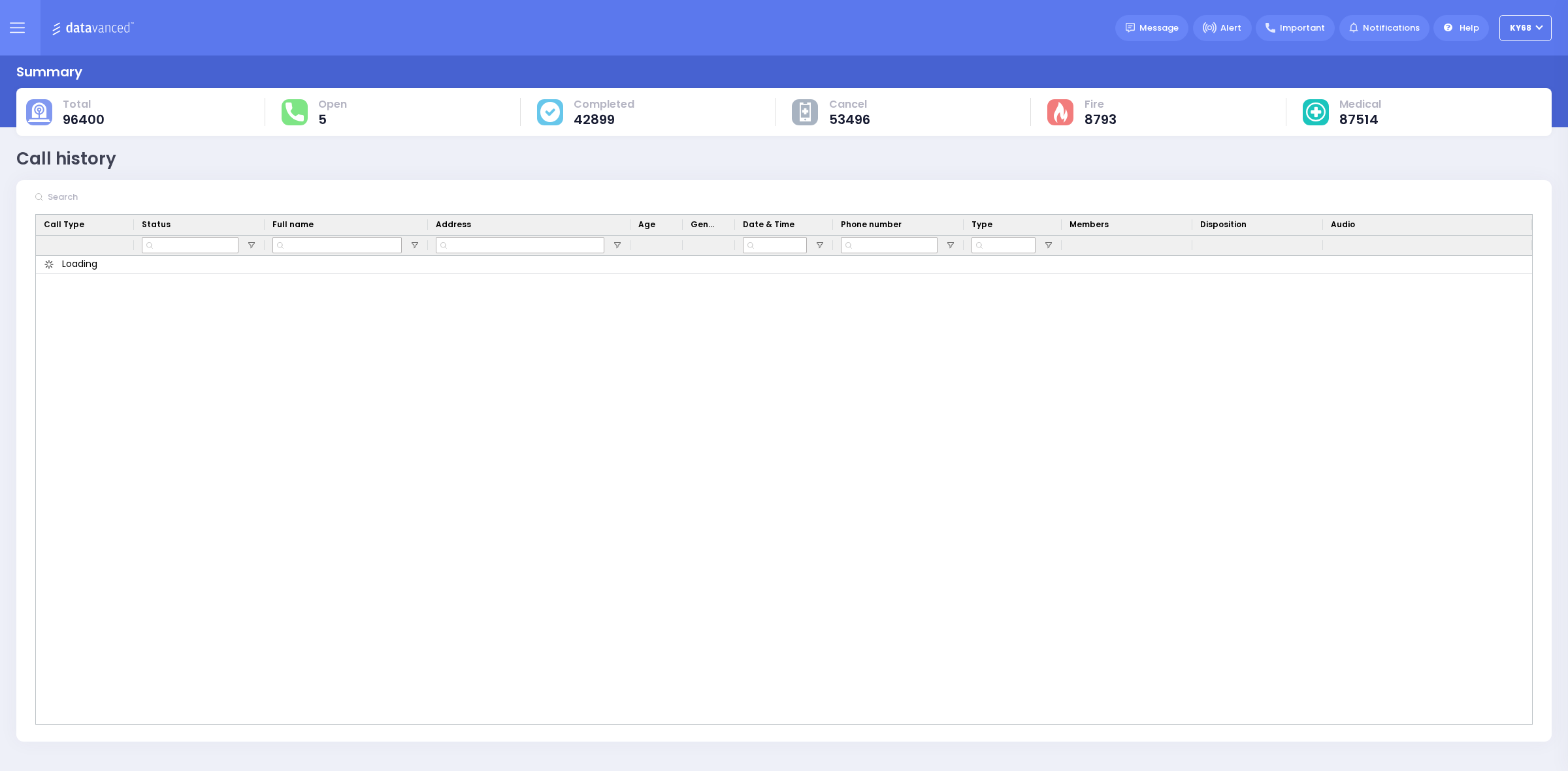
click at [118, 201] on input "text" at bounding box center [142, 196] width 196 height 24
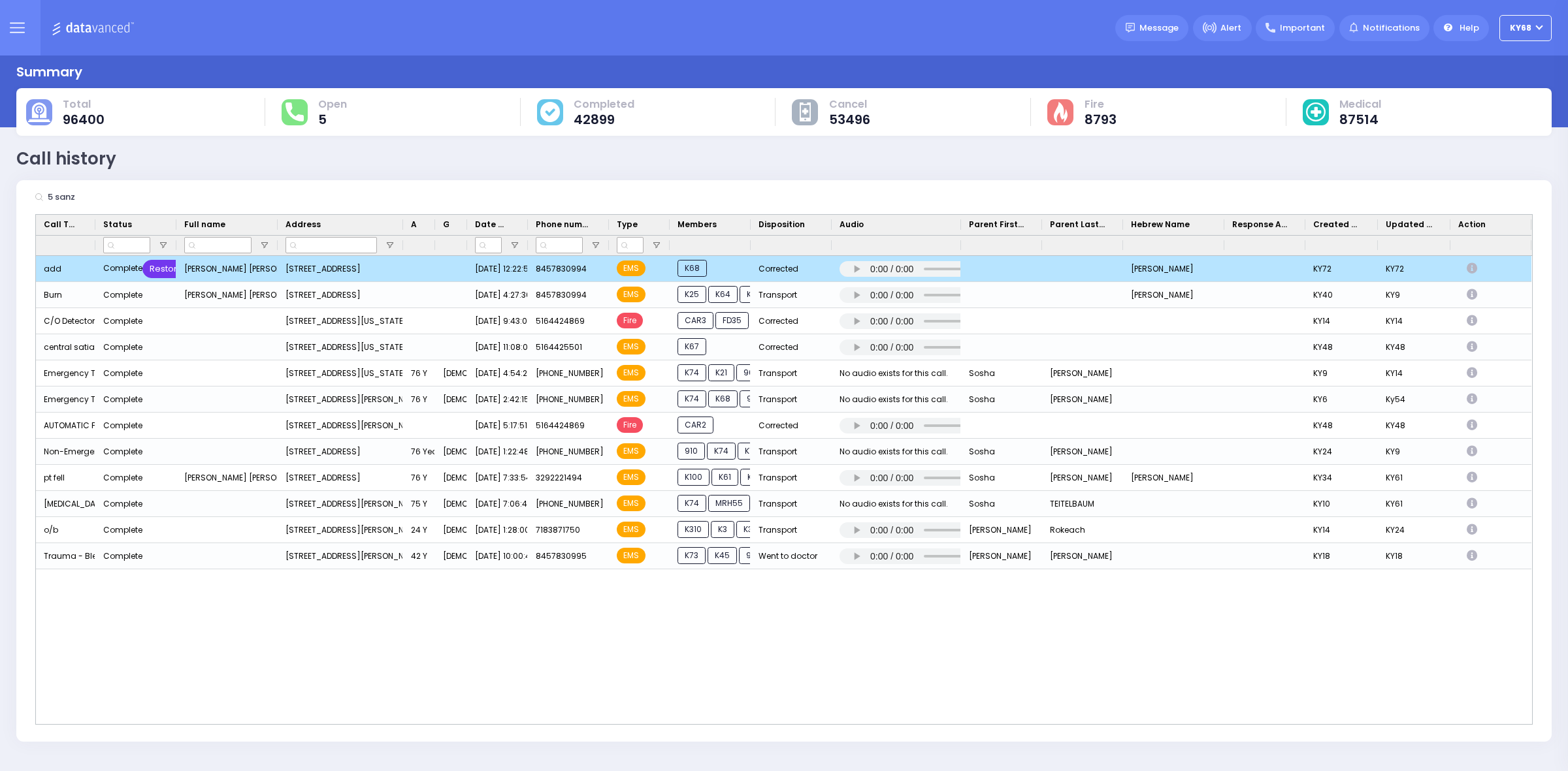
type input "5 sanz"
click at [155, 266] on div "Restore" at bounding box center [166, 269] width 48 height 19
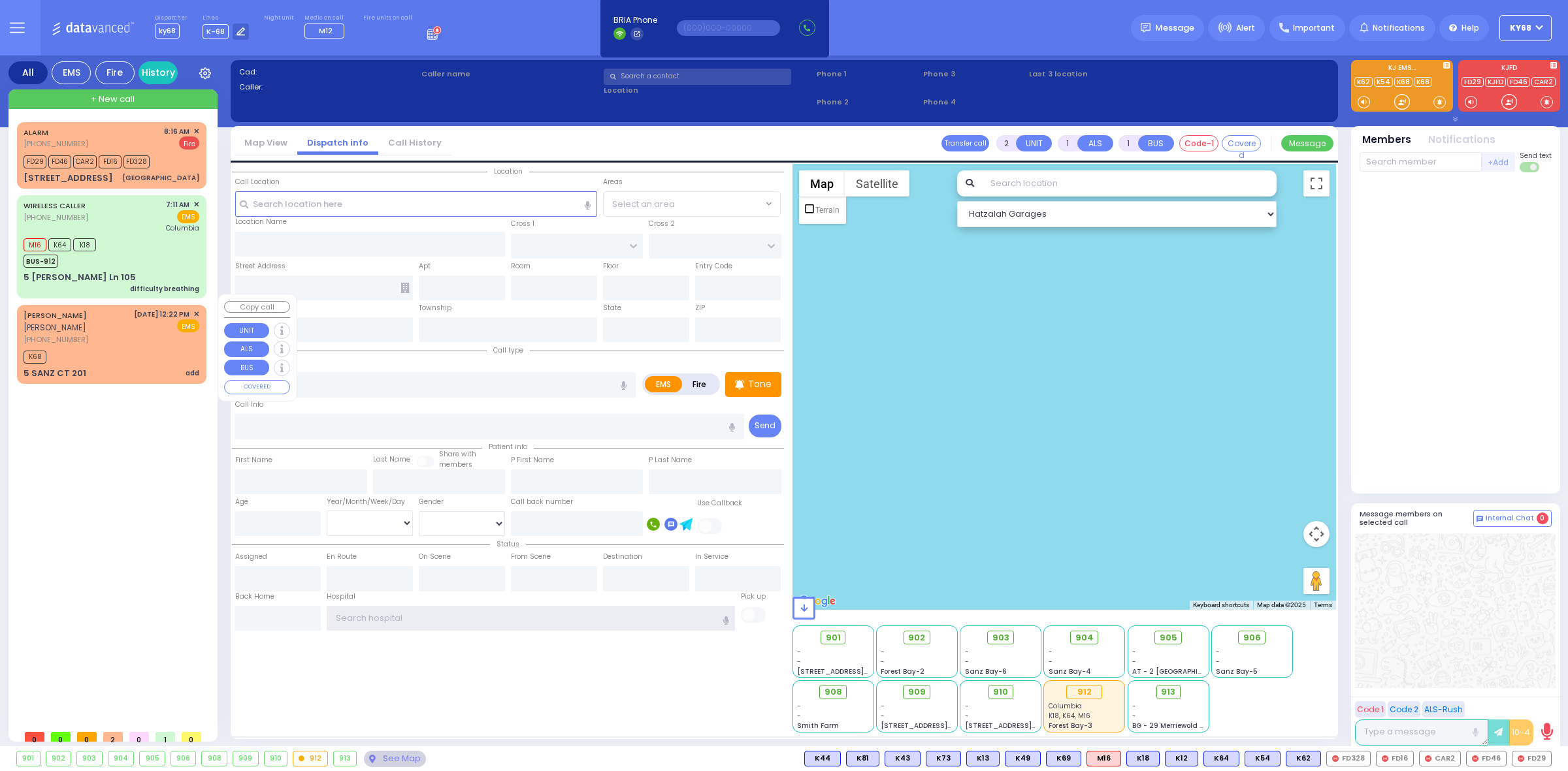
type input "ky68"
click at [86, 353] on div "K68" at bounding box center [111, 355] width 176 height 16
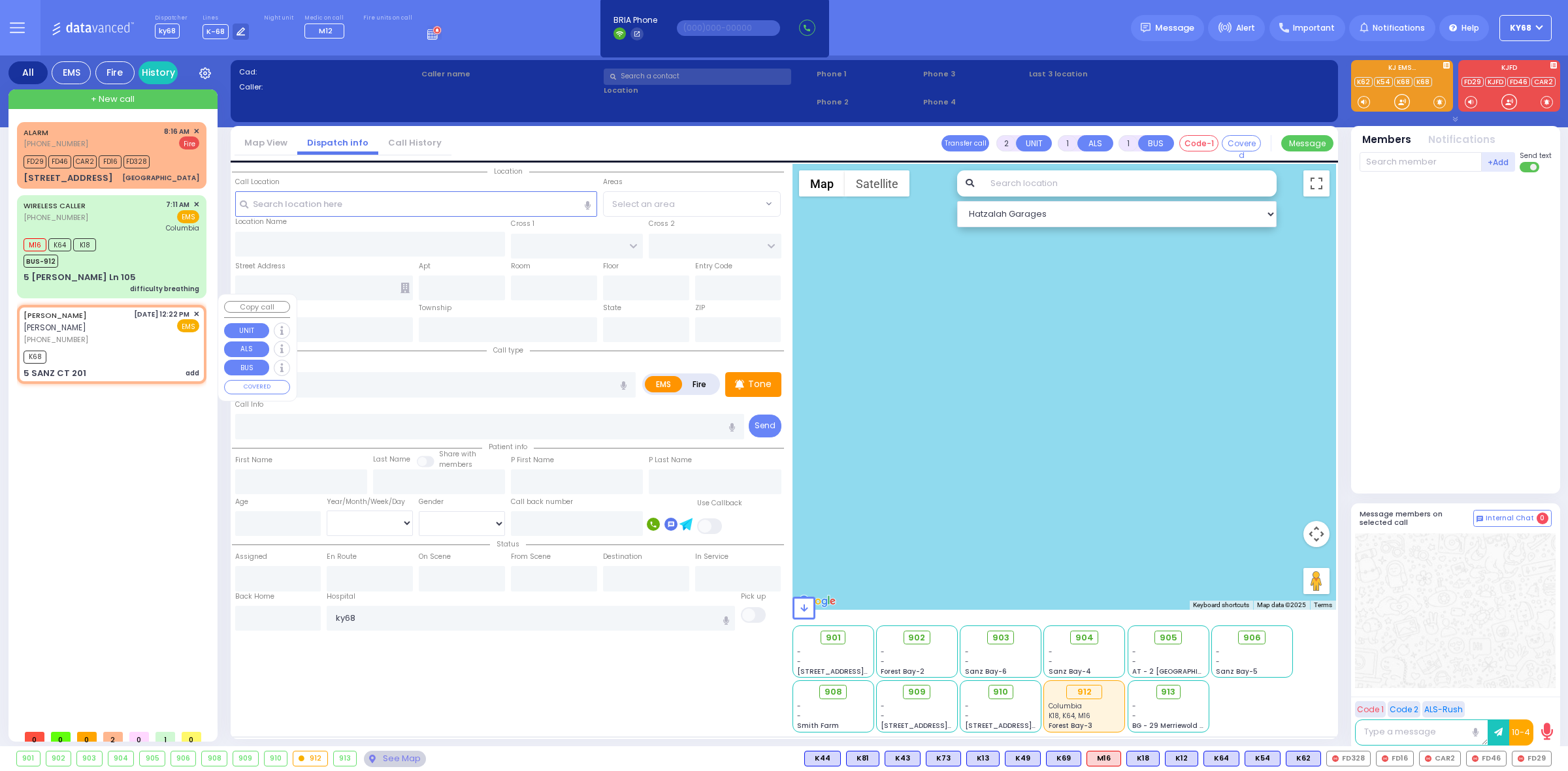
select select
type input "add"
radio input "true"
type input "ARON"
type input "TEITELBAUM"
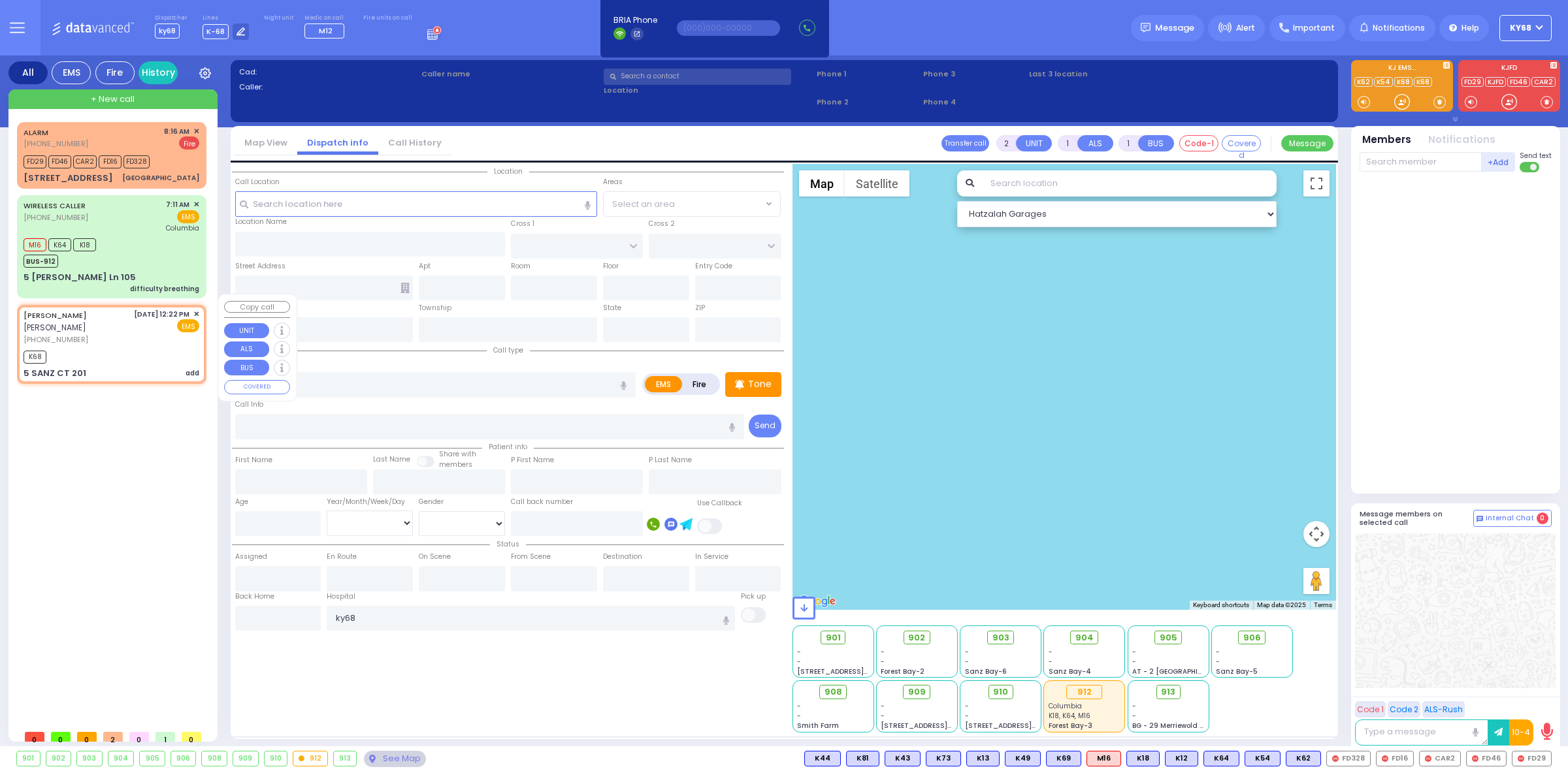
select select
type input "12:22"
type input "12:24"
type input "FOREST RD"
type input "5 SANZ CT"
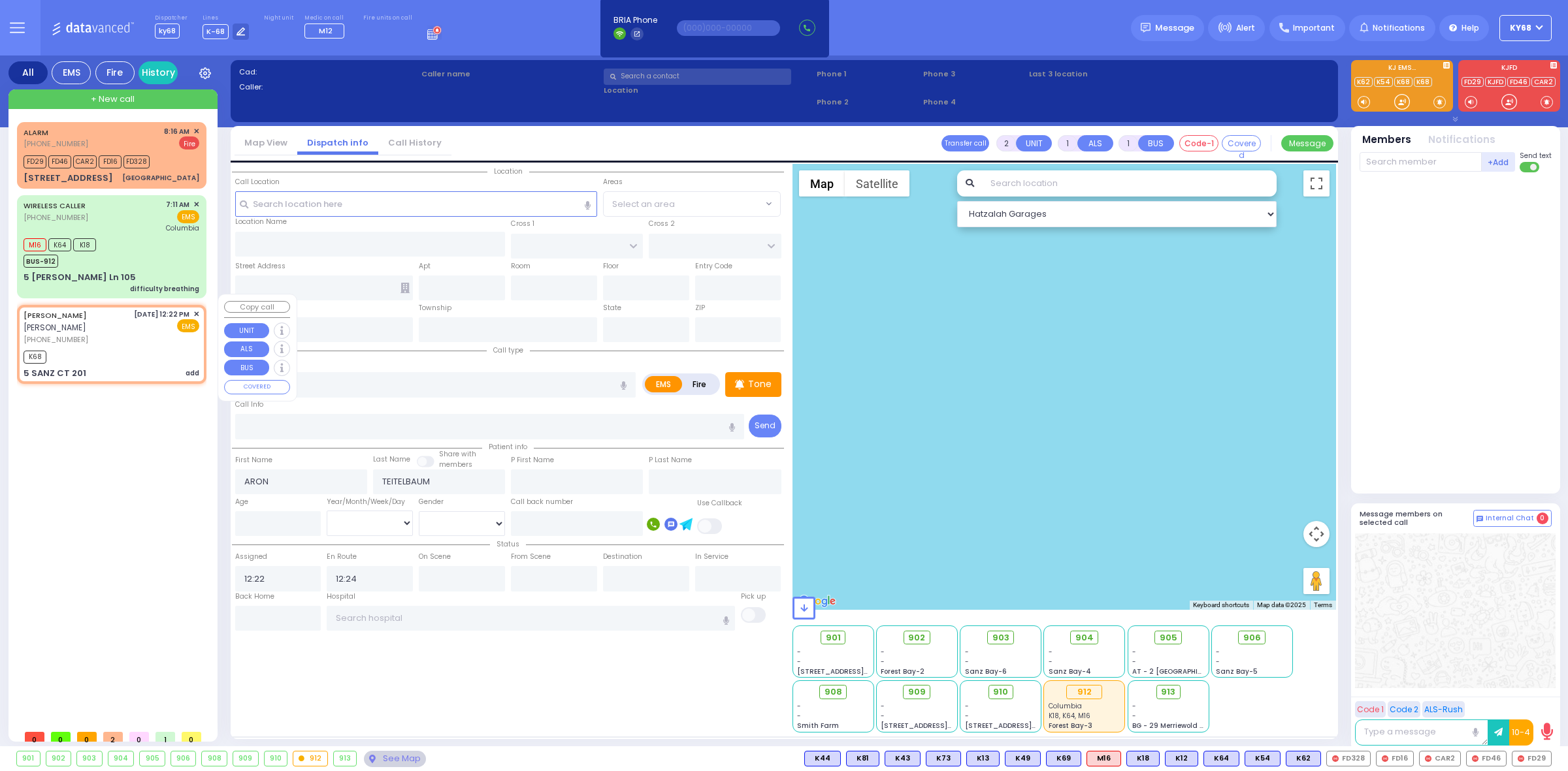
type input "201"
type input "Monroe"
type input "[US_STATE]"
type input "10950"
select select "Hatzalah Garages"
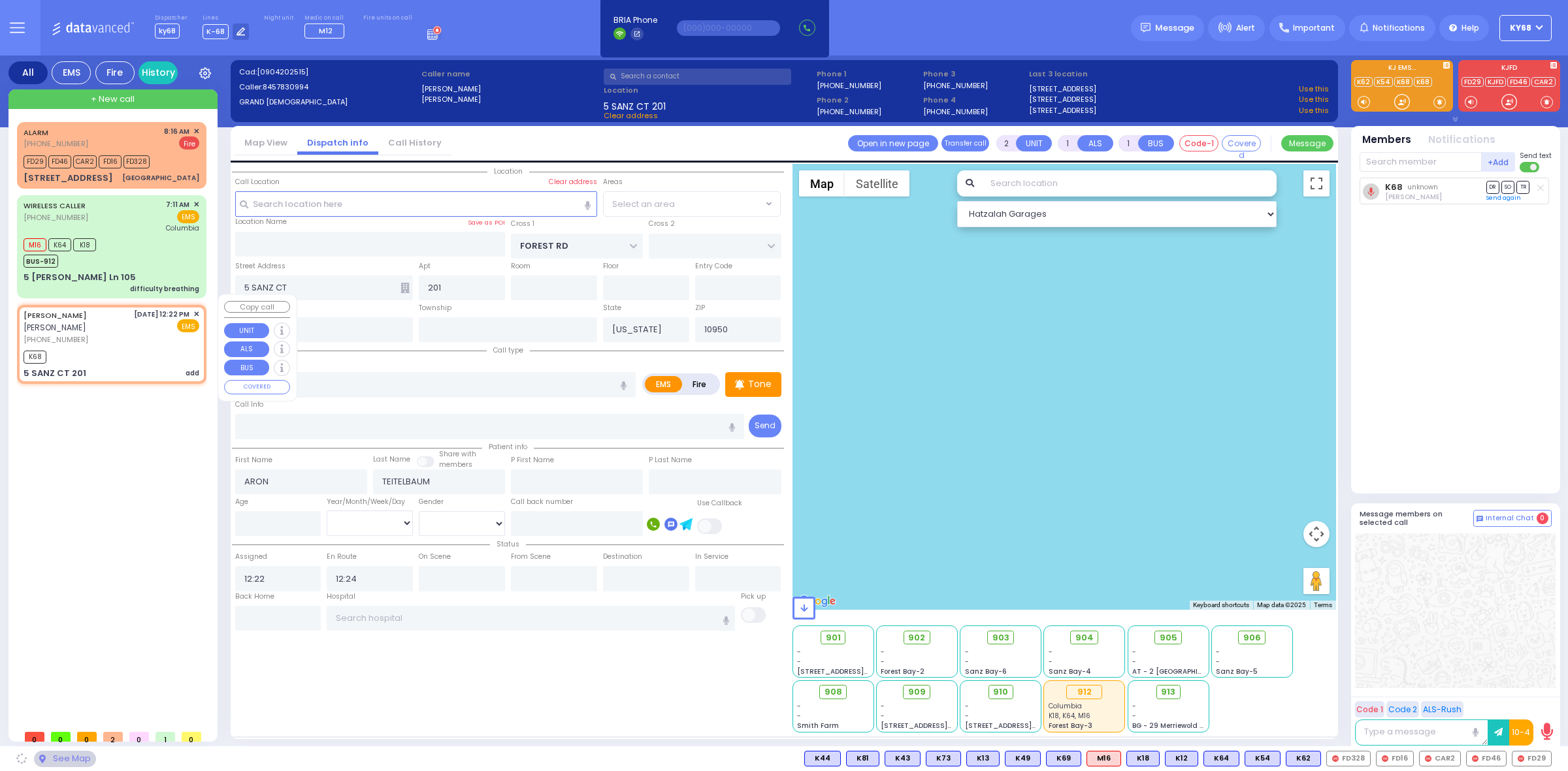
select select "MONROE"
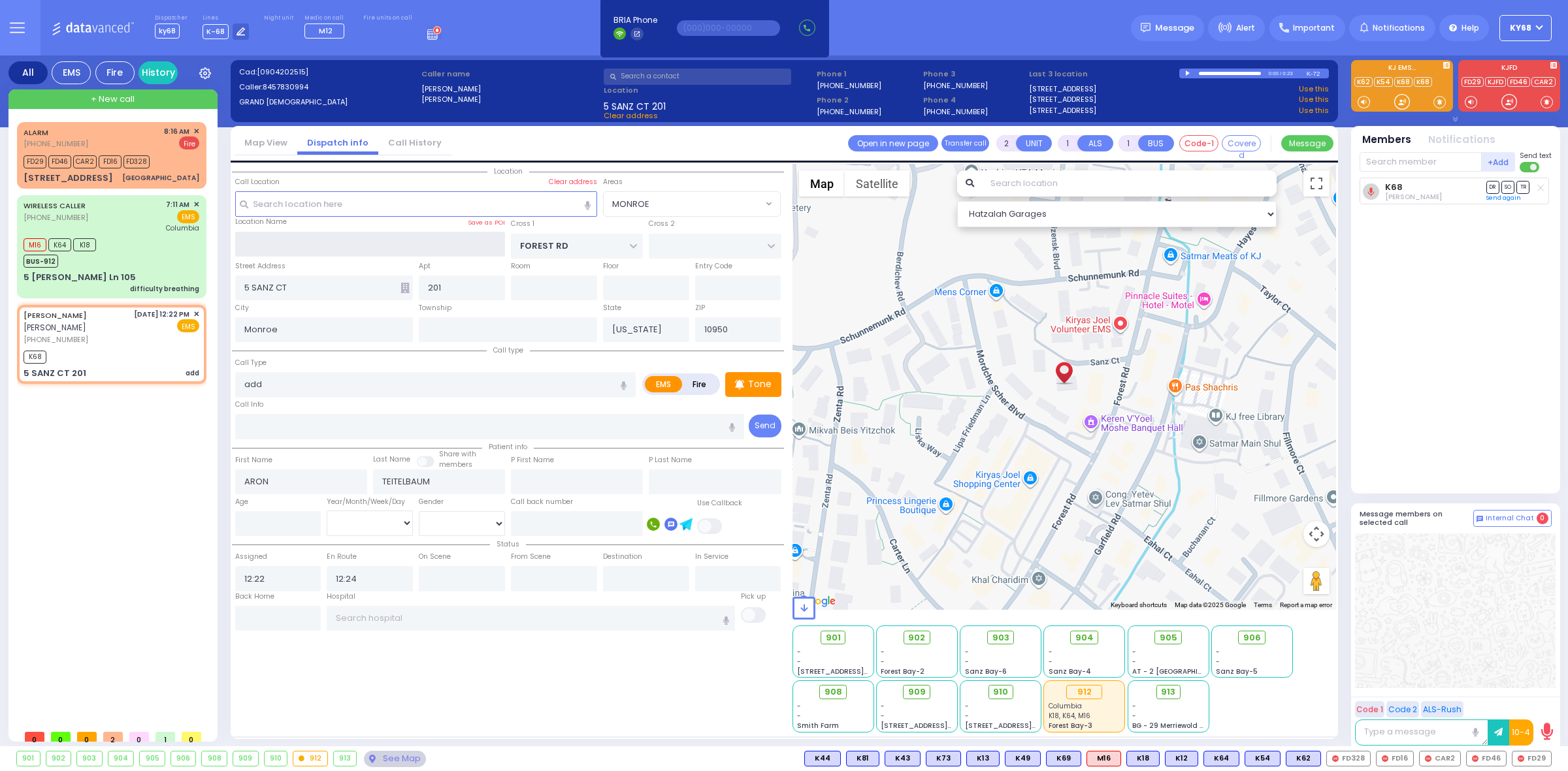
click at [353, 245] on input "text" at bounding box center [370, 244] width 271 height 24
click at [419, 206] on input "text" at bounding box center [416, 203] width 362 height 24
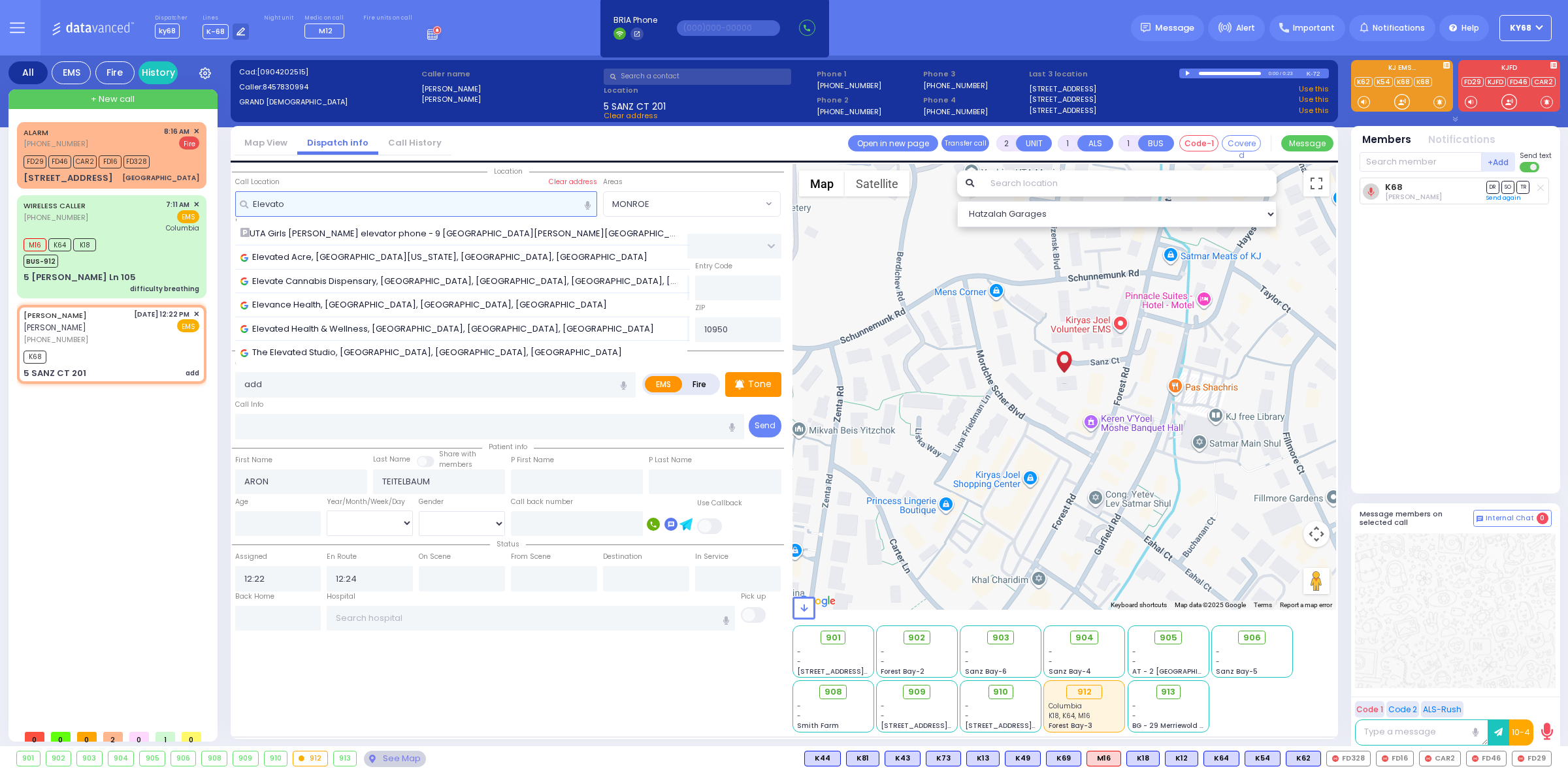
type input "Elevator"
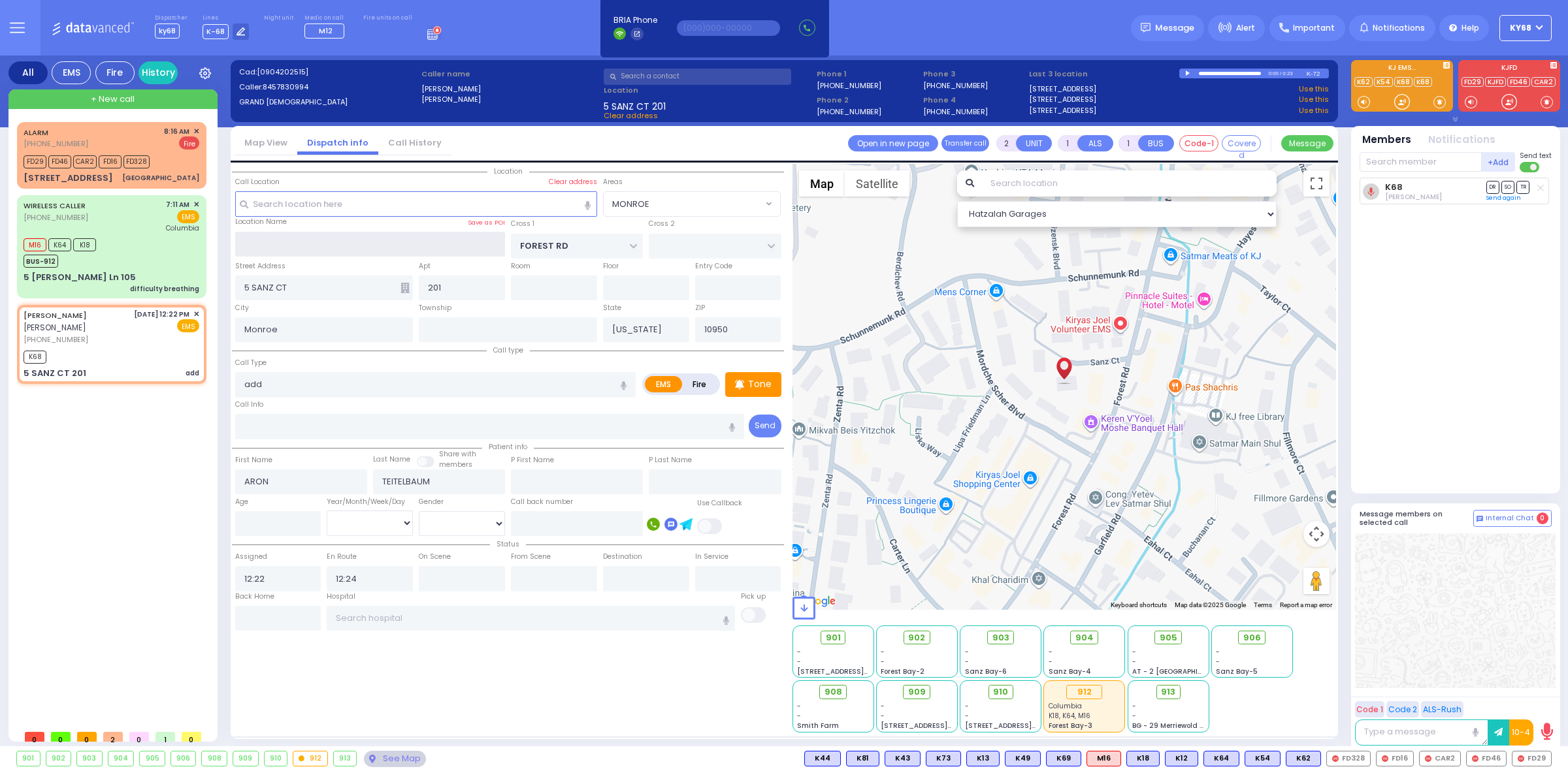
click at [400, 246] on input "text" at bounding box center [370, 244] width 271 height 24
paste input "Elevator"
type input "Bais Rabeini - Elevator"
click at [325, 260] on div "Street Address 5 SANZ CT" at bounding box center [324, 281] width 185 height 42
select select
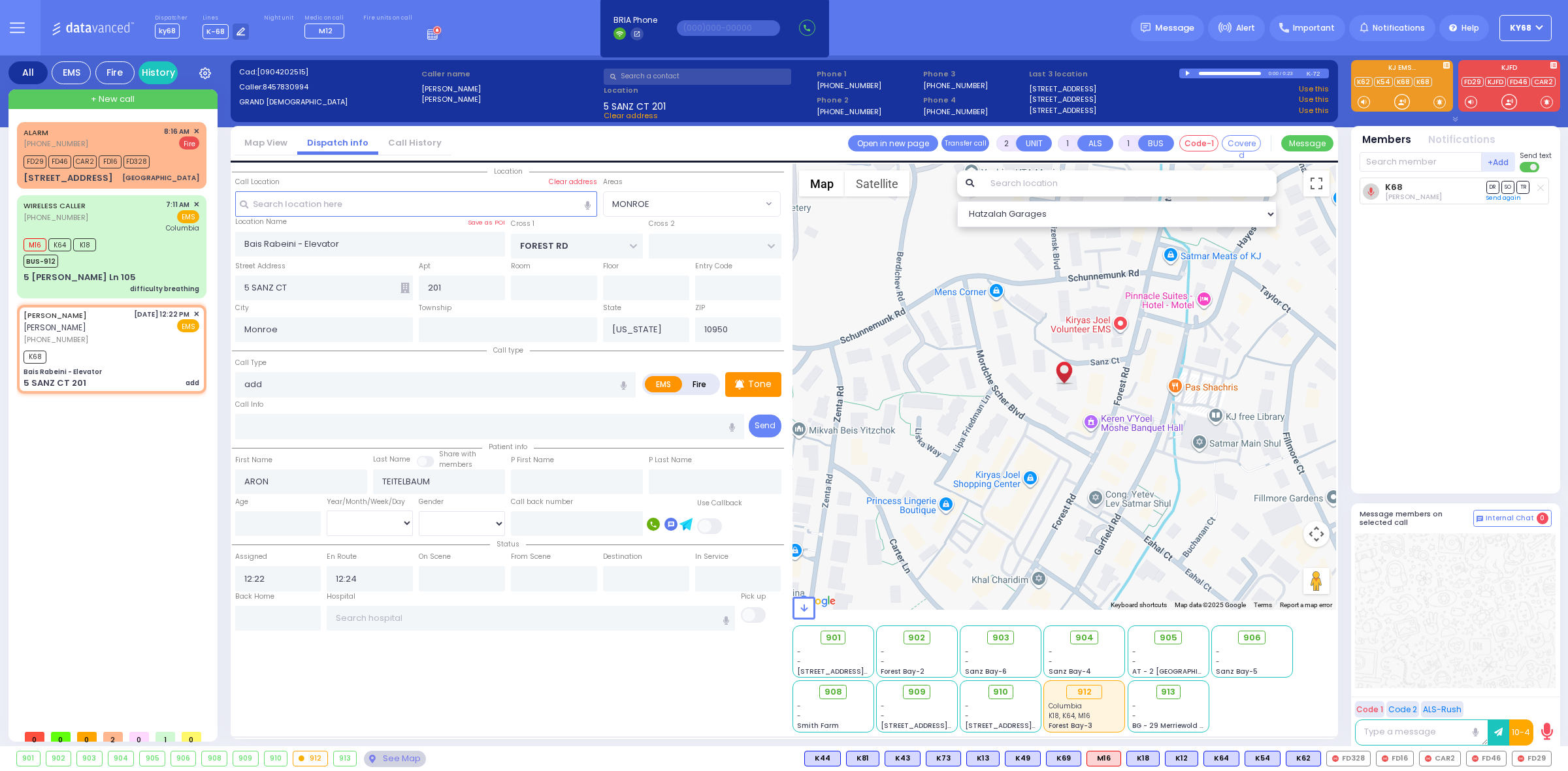
radio input "true"
select select
select select "Hatzalah Garages"
select select "MONROE"
click at [492, 219] on label "Save as POI" at bounding box center [486, 222] width 37 height 9
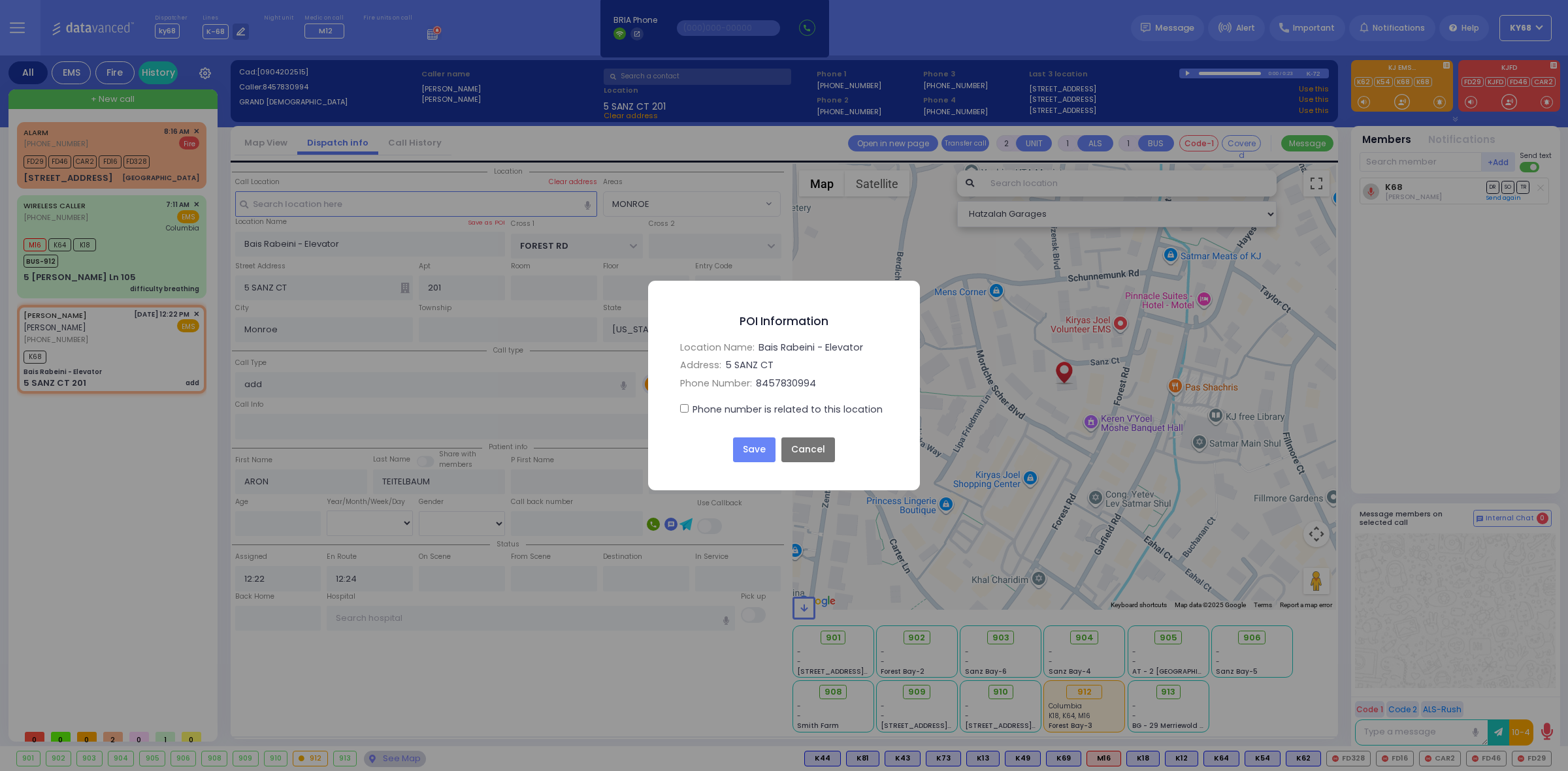
click at [714, 405] on label "Phone number is related to this location" at bounding box center [788, 410] width 191 height 13
click at [689, 405] on input "Phone number is related to this location" at bounding box center [685, 409] width 8 height 8
checkbox input "true"
click at [742, 449] on button "Save" at bounding box center [754, 449] width 42 height 24
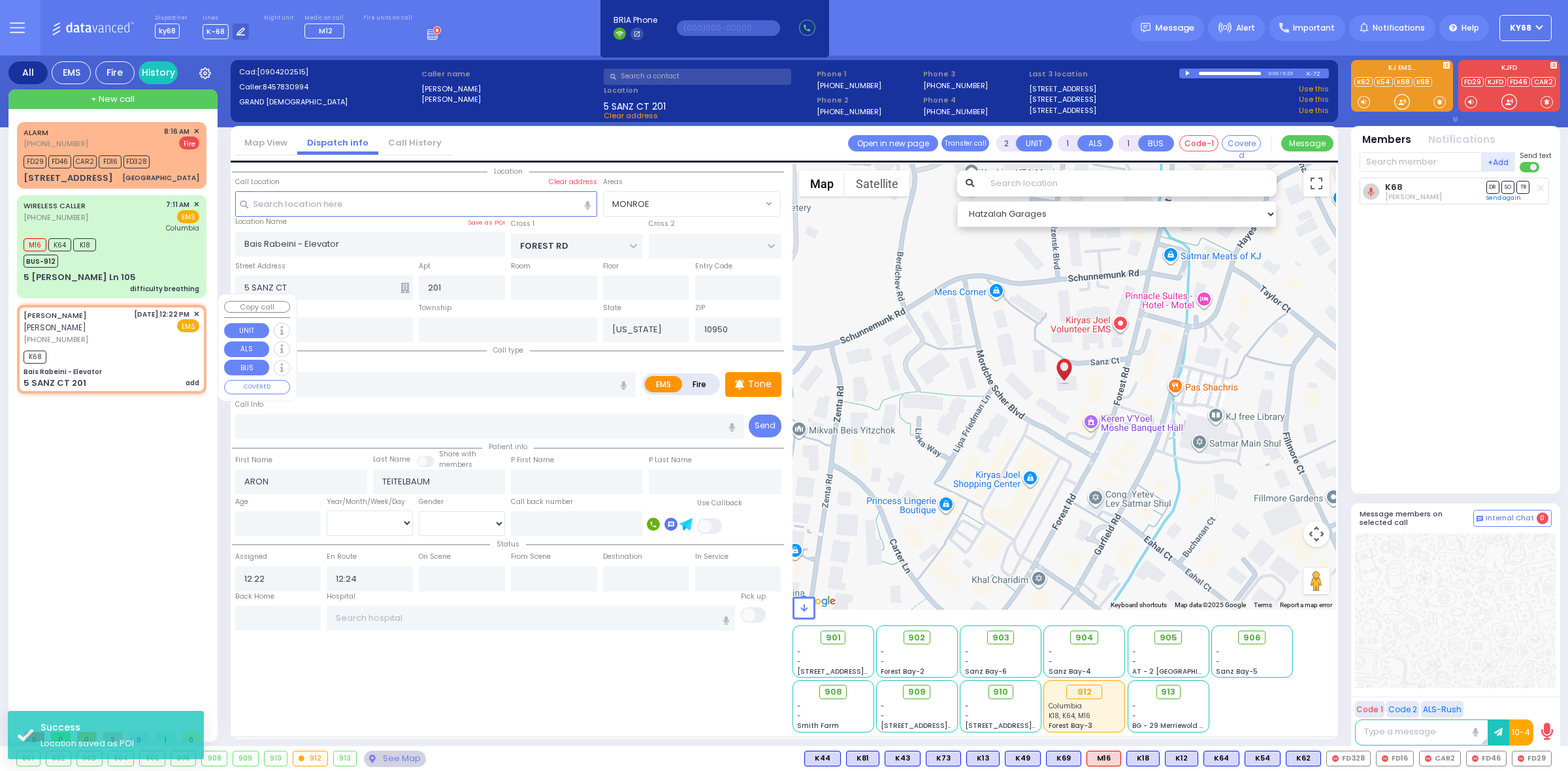
click at [196, 309] on span "✕" at bounding box center [196, 314] width 6 height 11
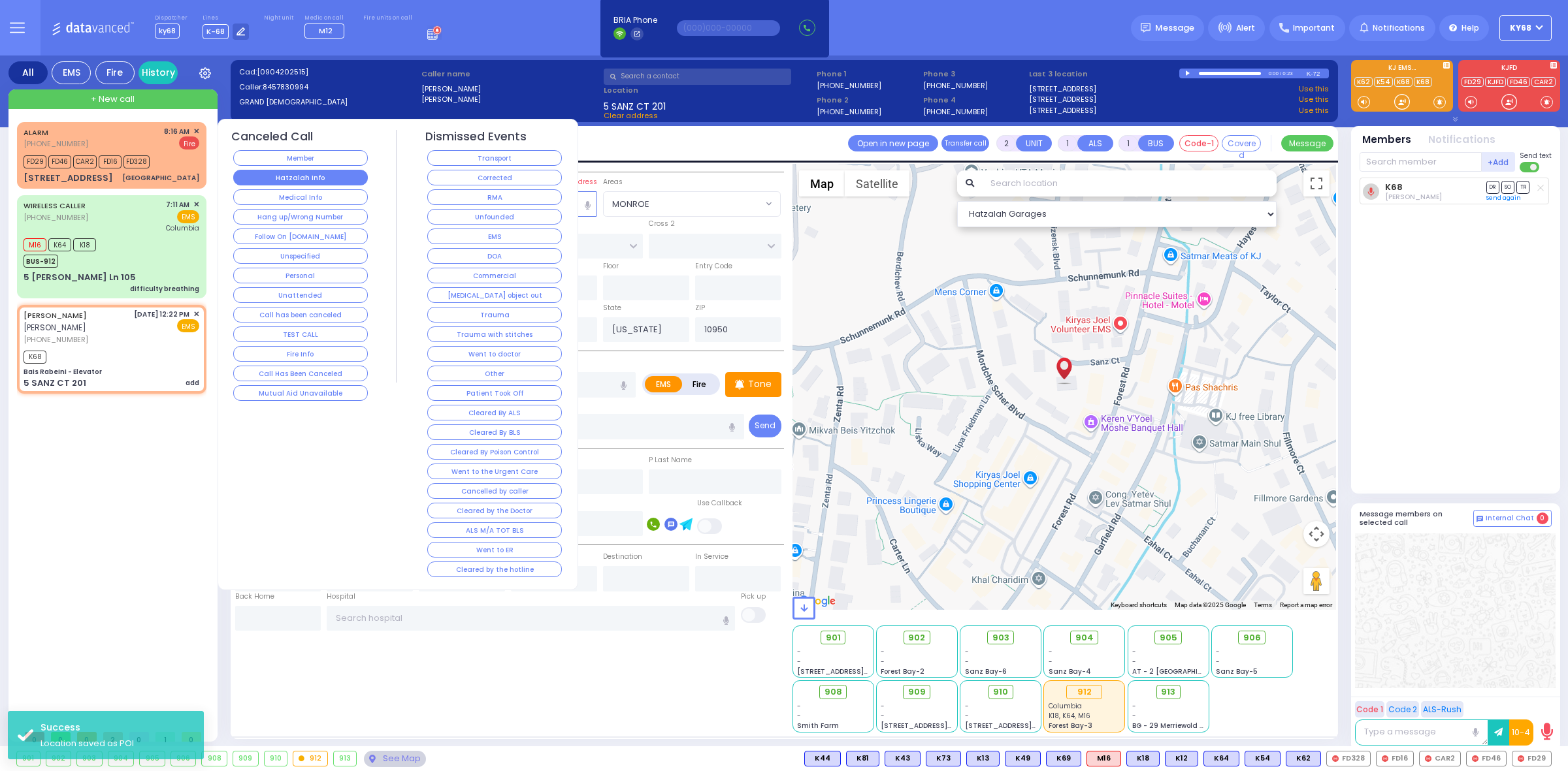
click at [314, 180] on button "Hatzalah Info" at bounding box center [301, 178] width 135 height 16
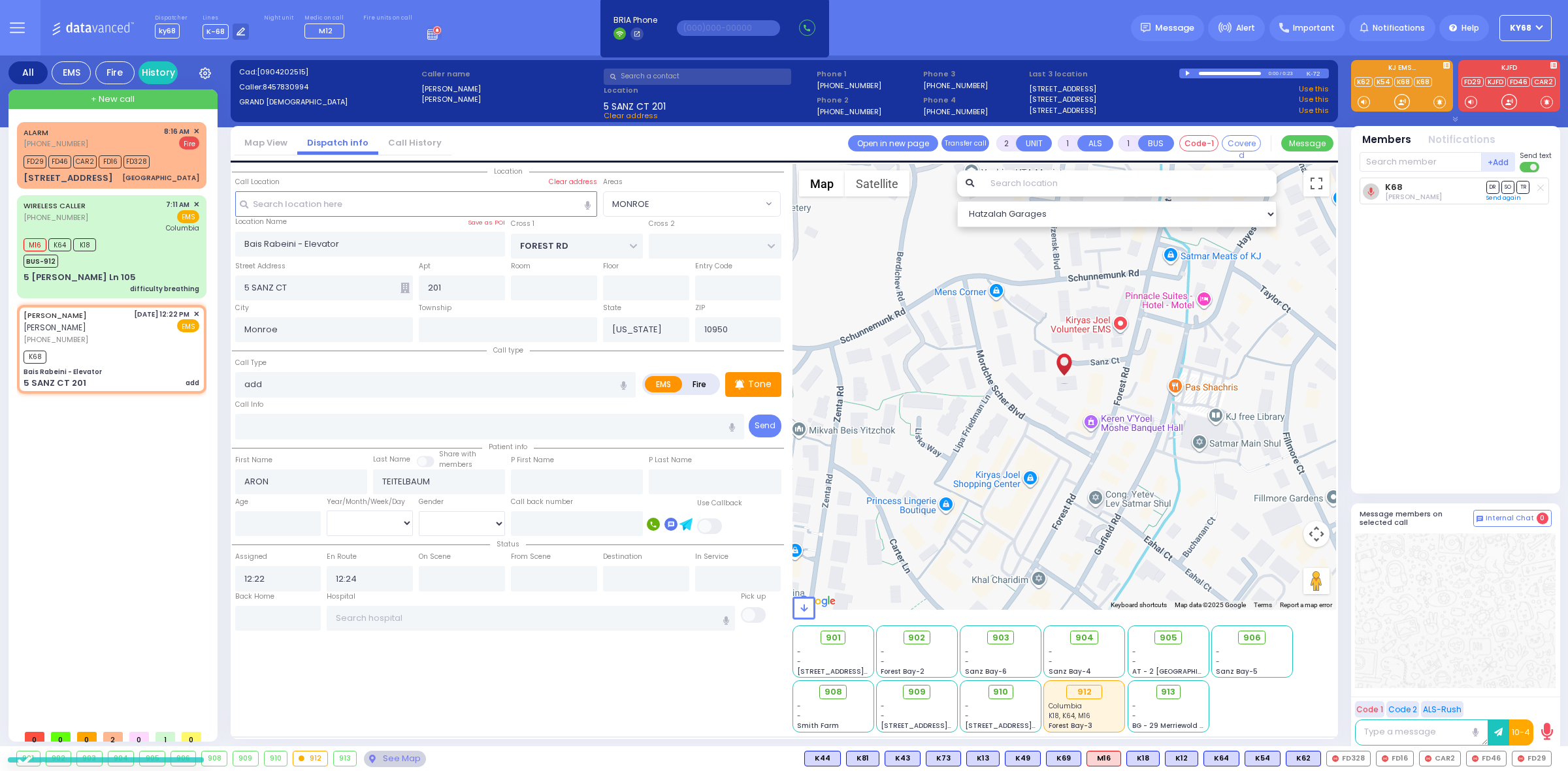
select select
radio input "true"
select select
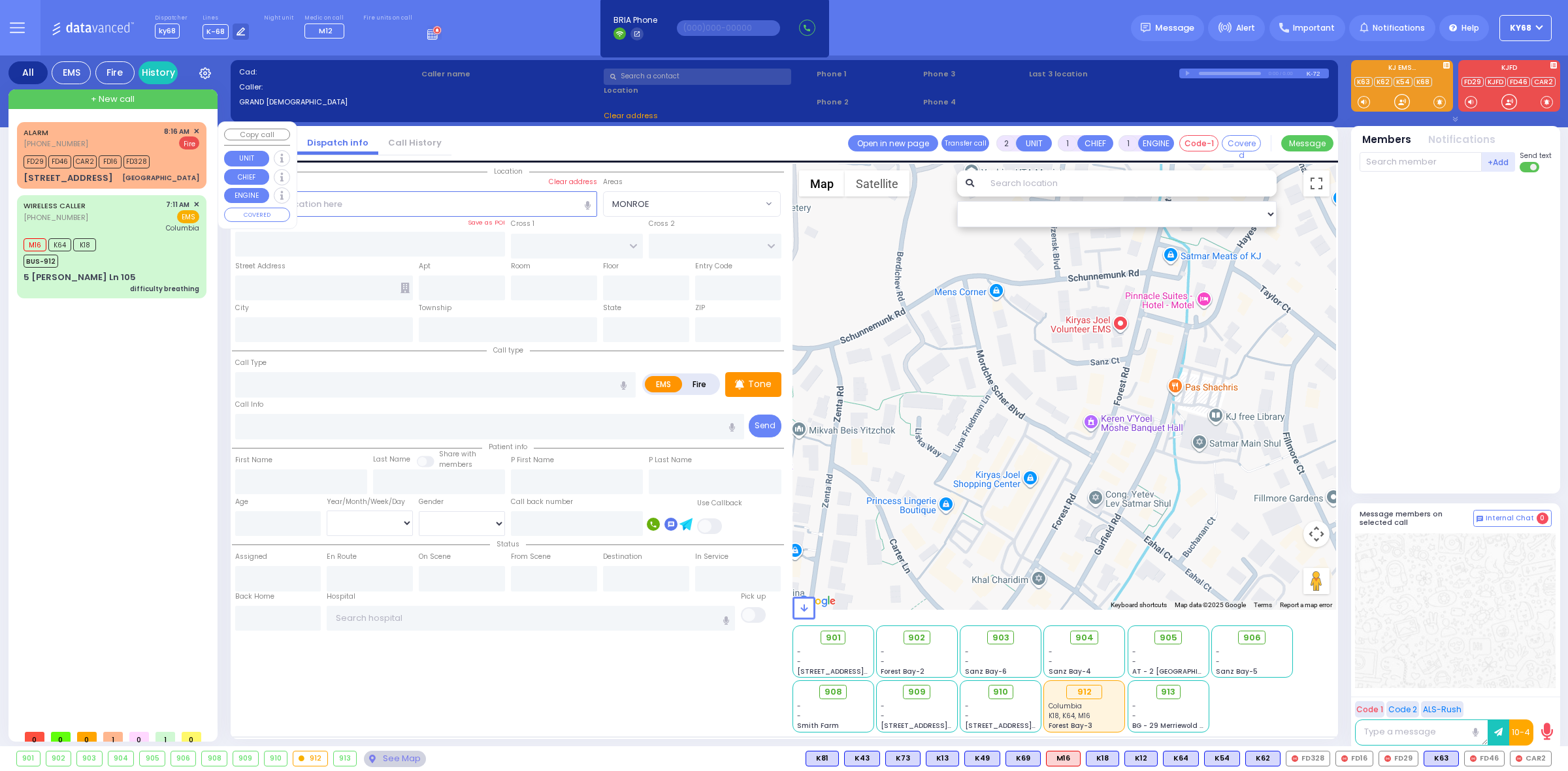
click at [195, 129] on span "✕" at bounding box center [196, 131] width 6 height 11
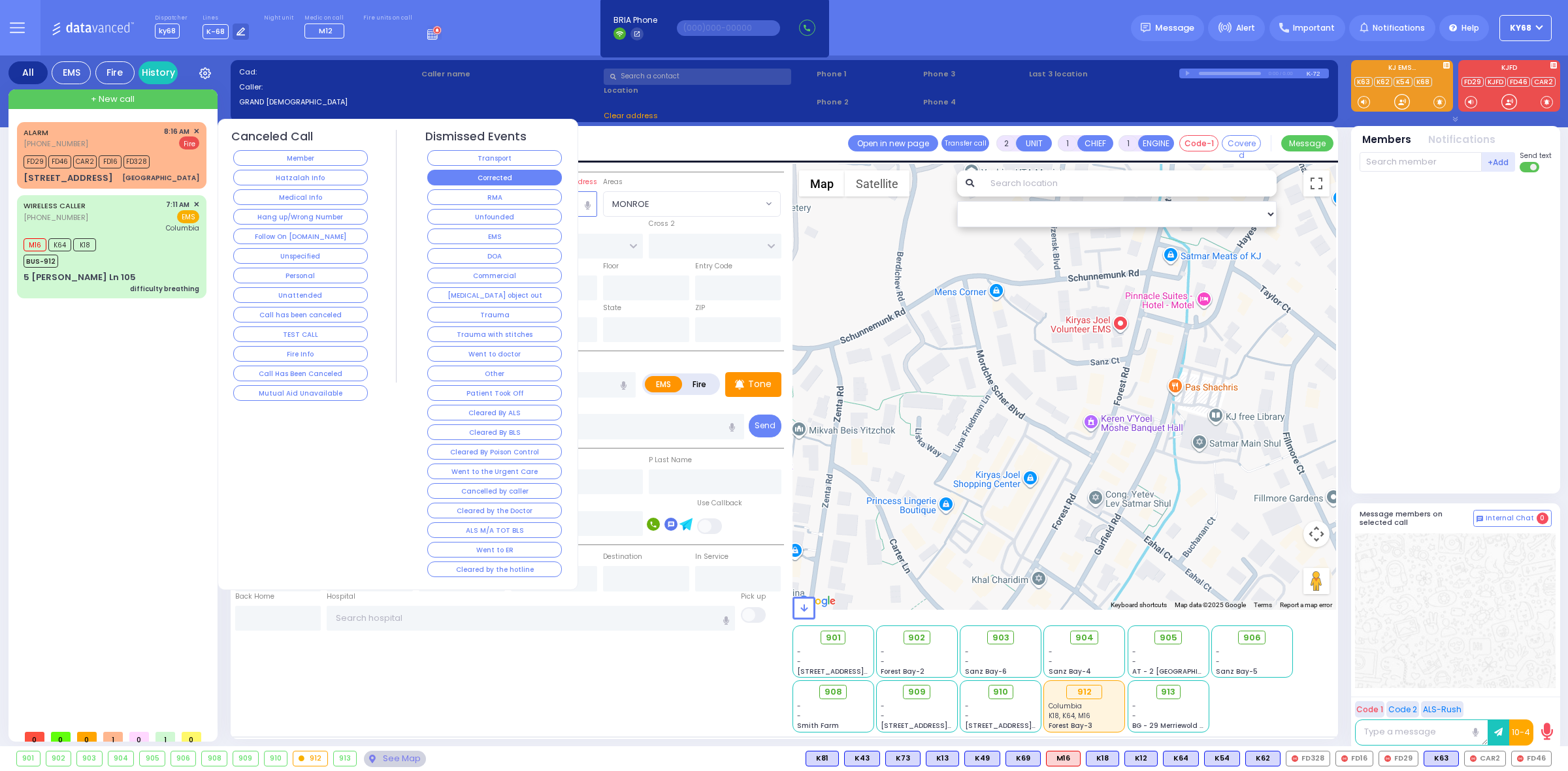
click at [495, 175] on button "Corrected" at bounding box center [495, 178] width 135 height 16
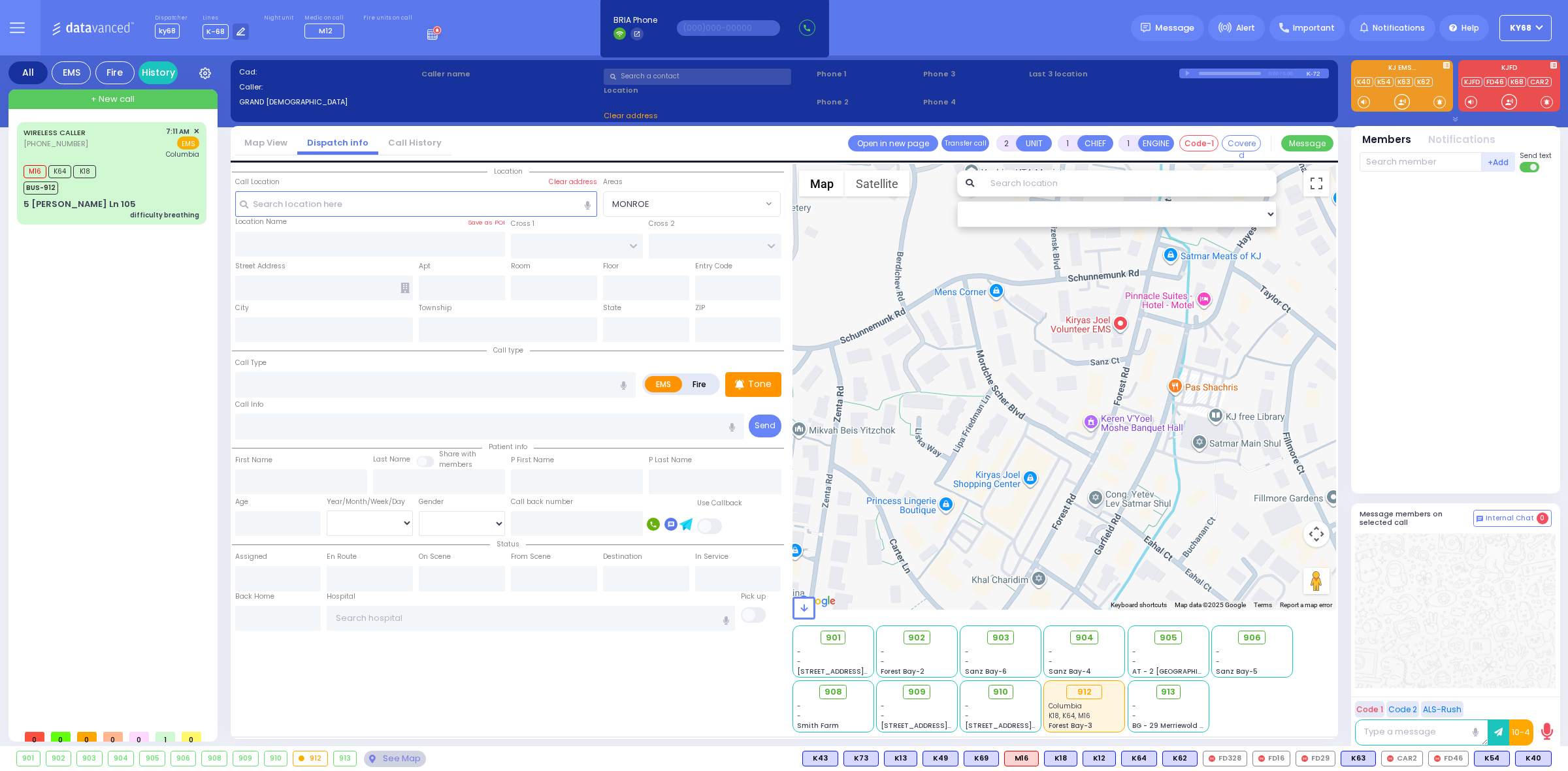
click at [1123, 372] on div at bounding box center [1456, 334] width 192 height 312
click at [1123, 295] on div at bounding box center [1456, 334] width 192 height 312
click at [1123, 381] on div at bounding box center [1456, 334] width 192 height 312
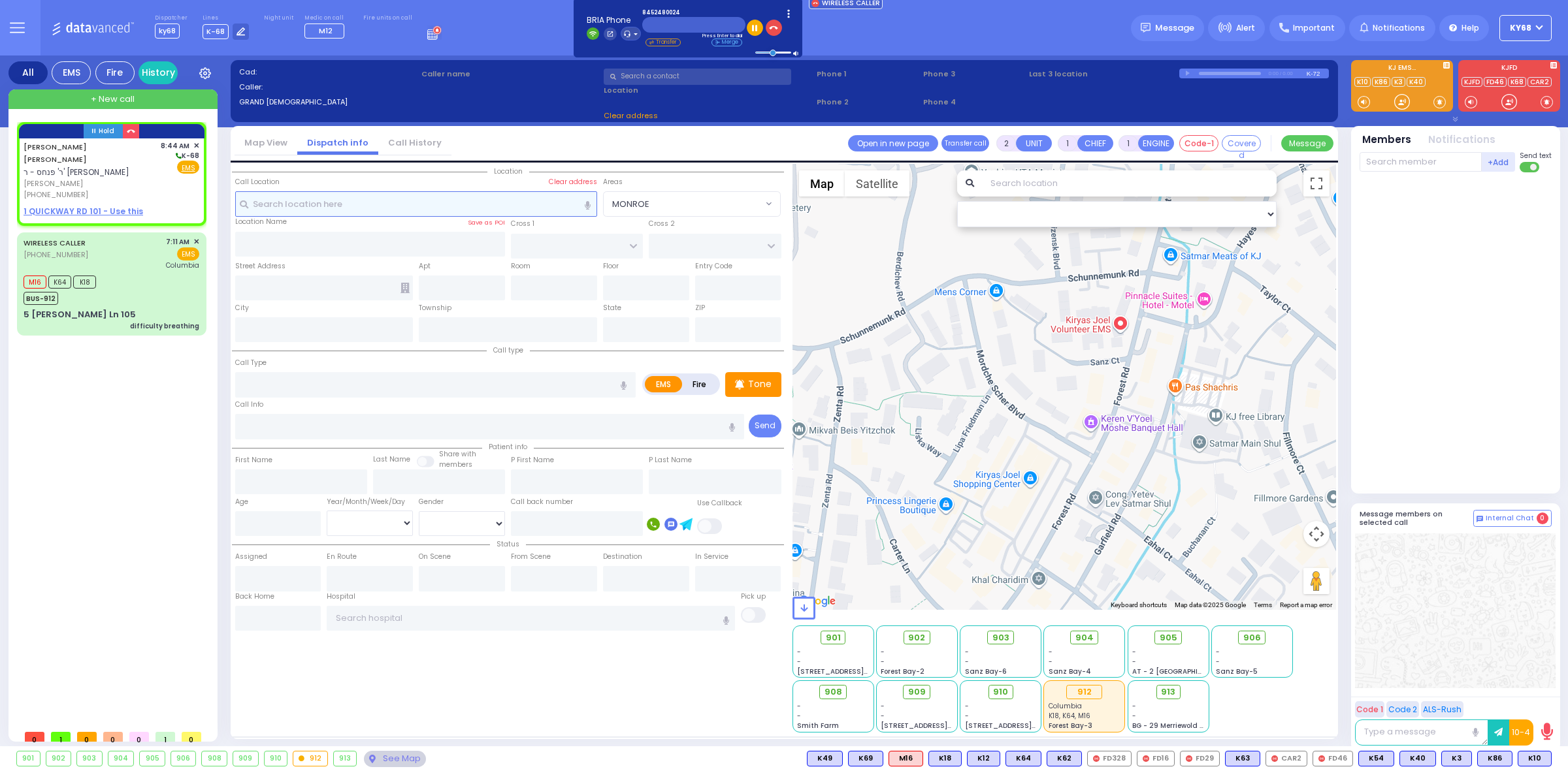
select select
radio input "true"
type input "ZALMEN LEIB"
type input "GLAUBER"
select select
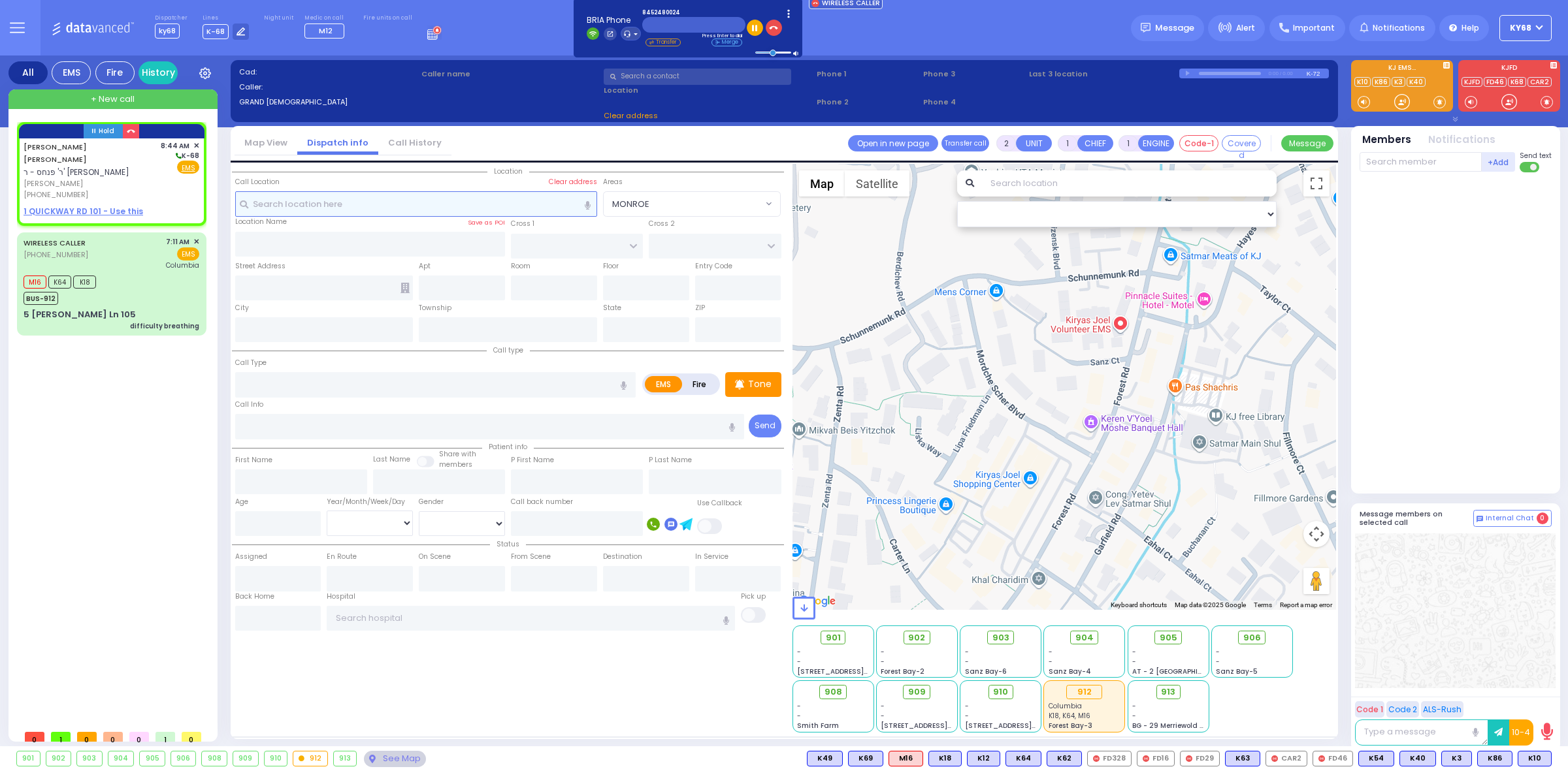
type input "08:44"
select select "Hatzalah Garages"
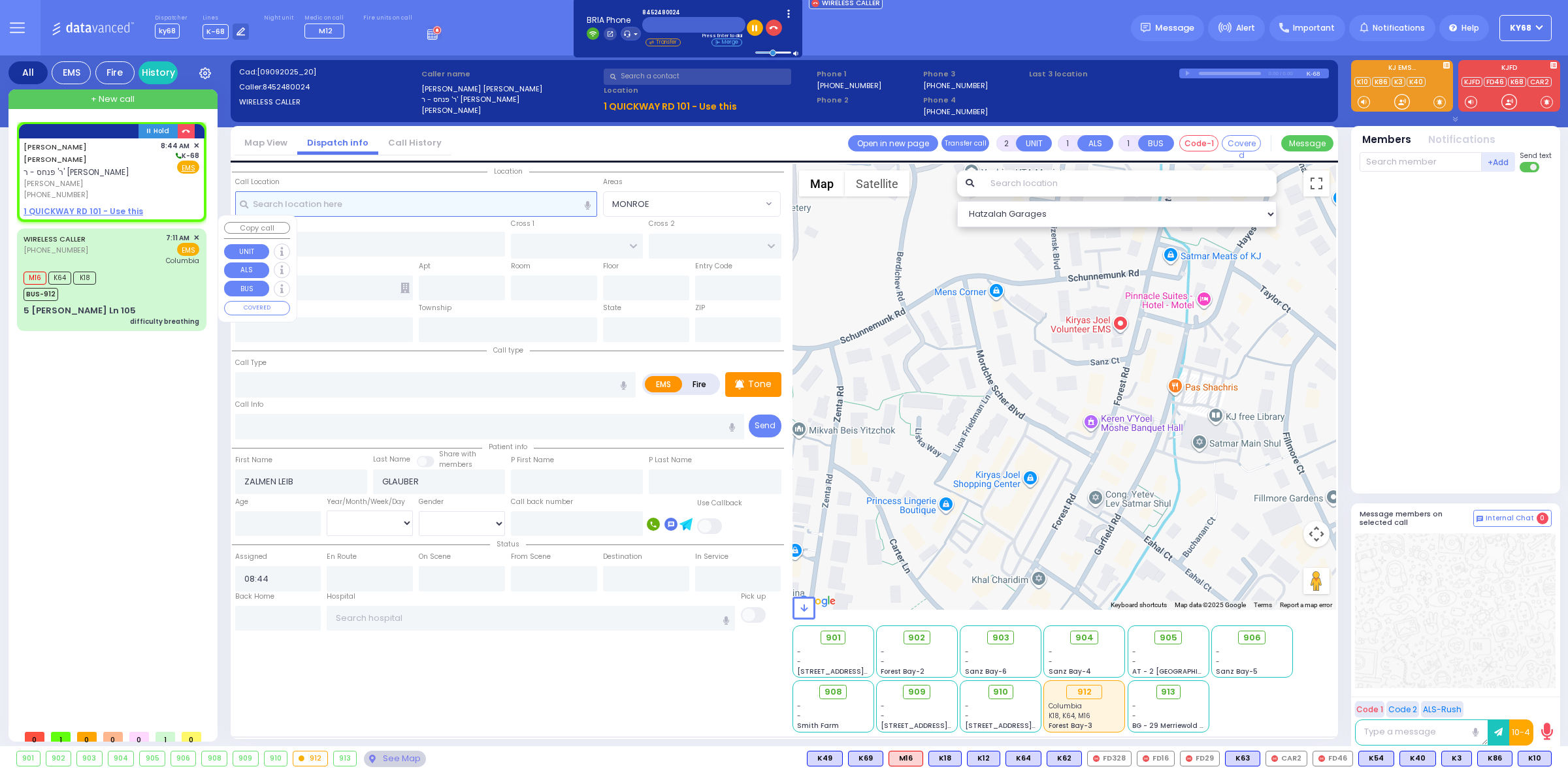
select select
radio input "true"
select select
select select "Hatzalah Garages"
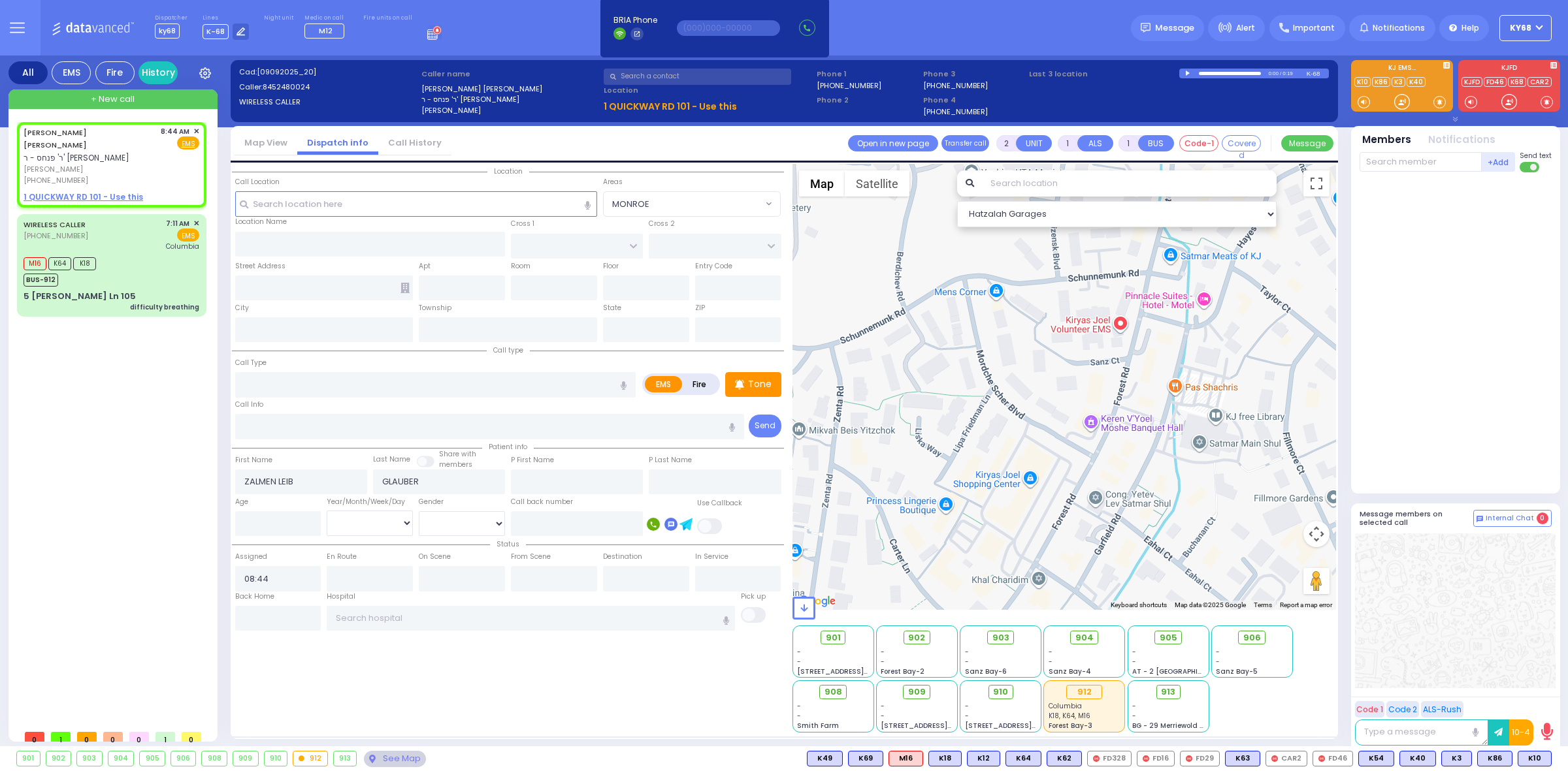
select select
radio input "true"
select select
select select "Hatzalah Garages"
click at [194, 129] on span "✕" at bounding box center [196, 131] width 6 height 11
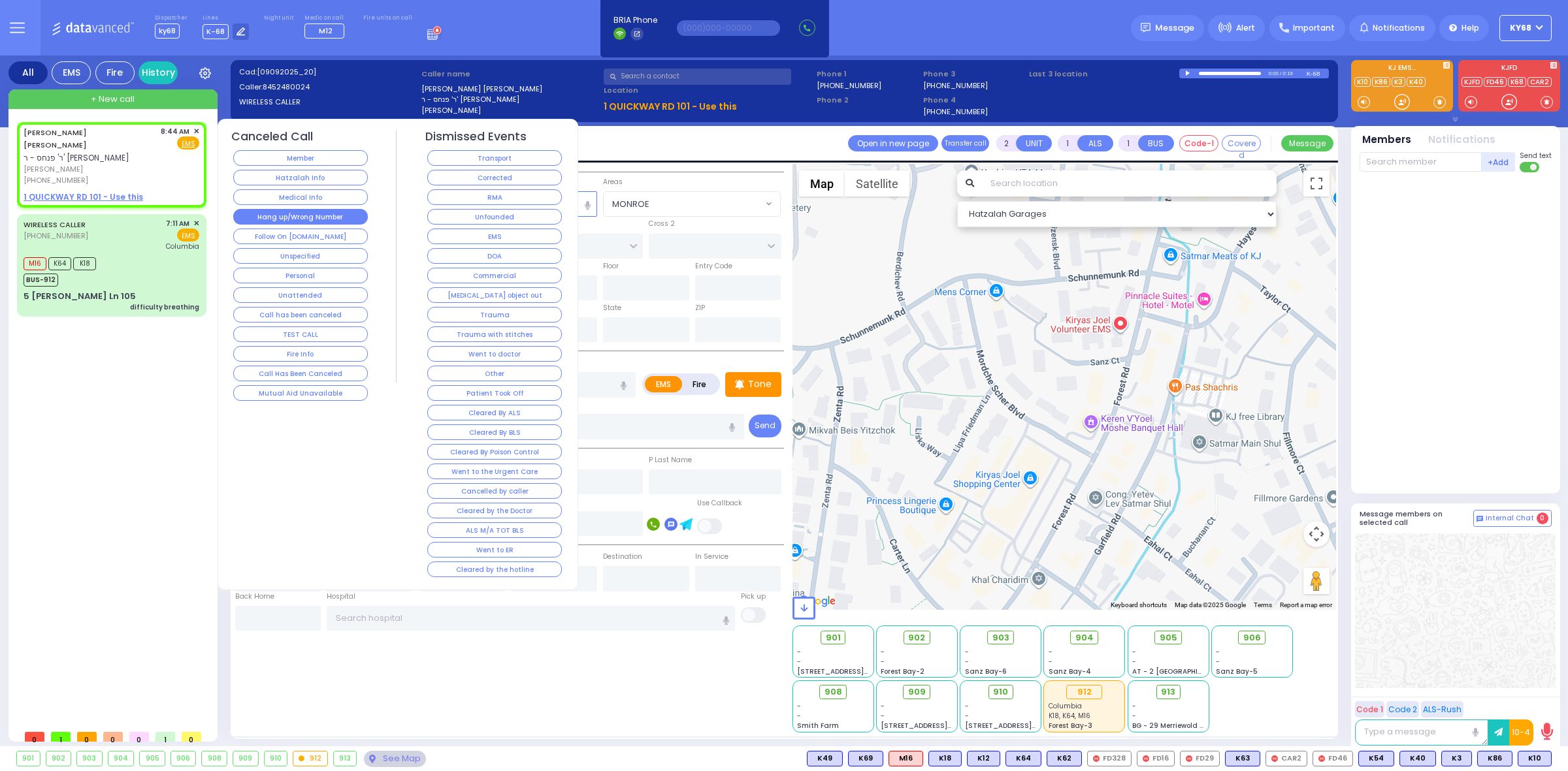
click at [299, 219] on button "Hang up/Wrong Number" at bounding box center [301, 217] width 135 height 16
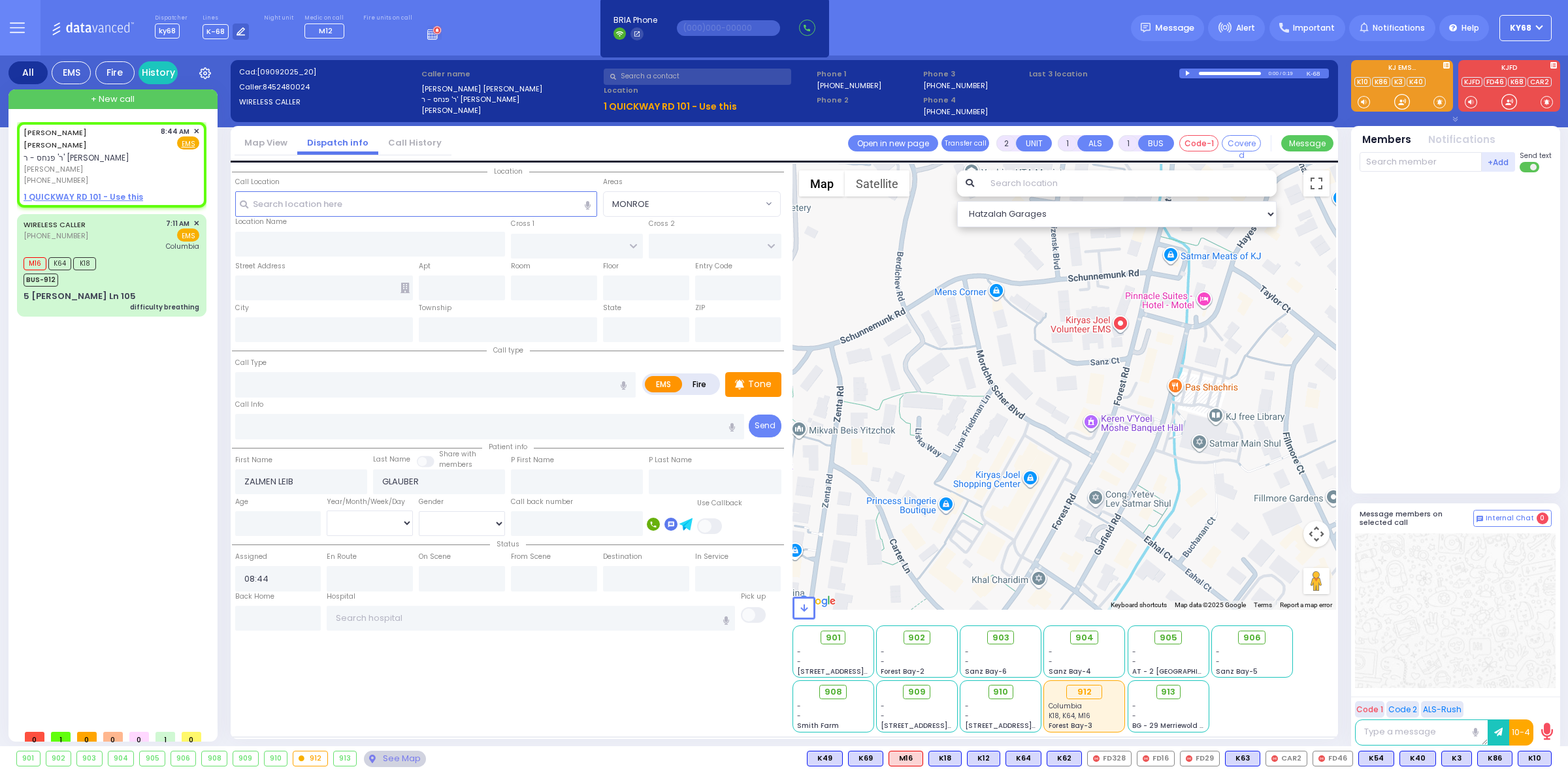
select select
radio input "true"
select select
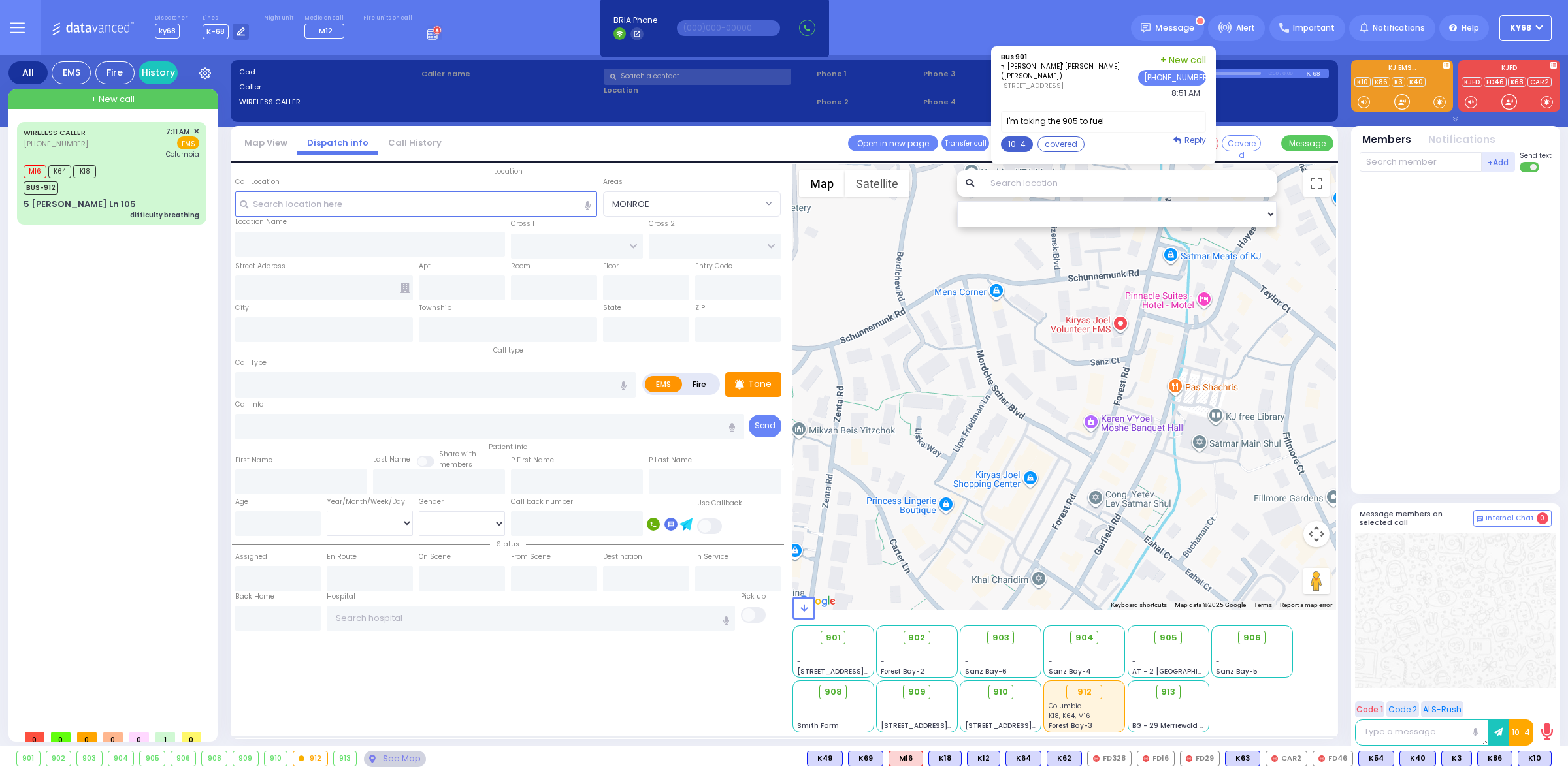
click at [1026, 141] on button "10-4" at bounding box center [1017, 144] width 32 height 16
type textarea "10-4 thank you"
click at [1123, 249] on button "Send" at bounding box center [1185, 250] width 37 height 16
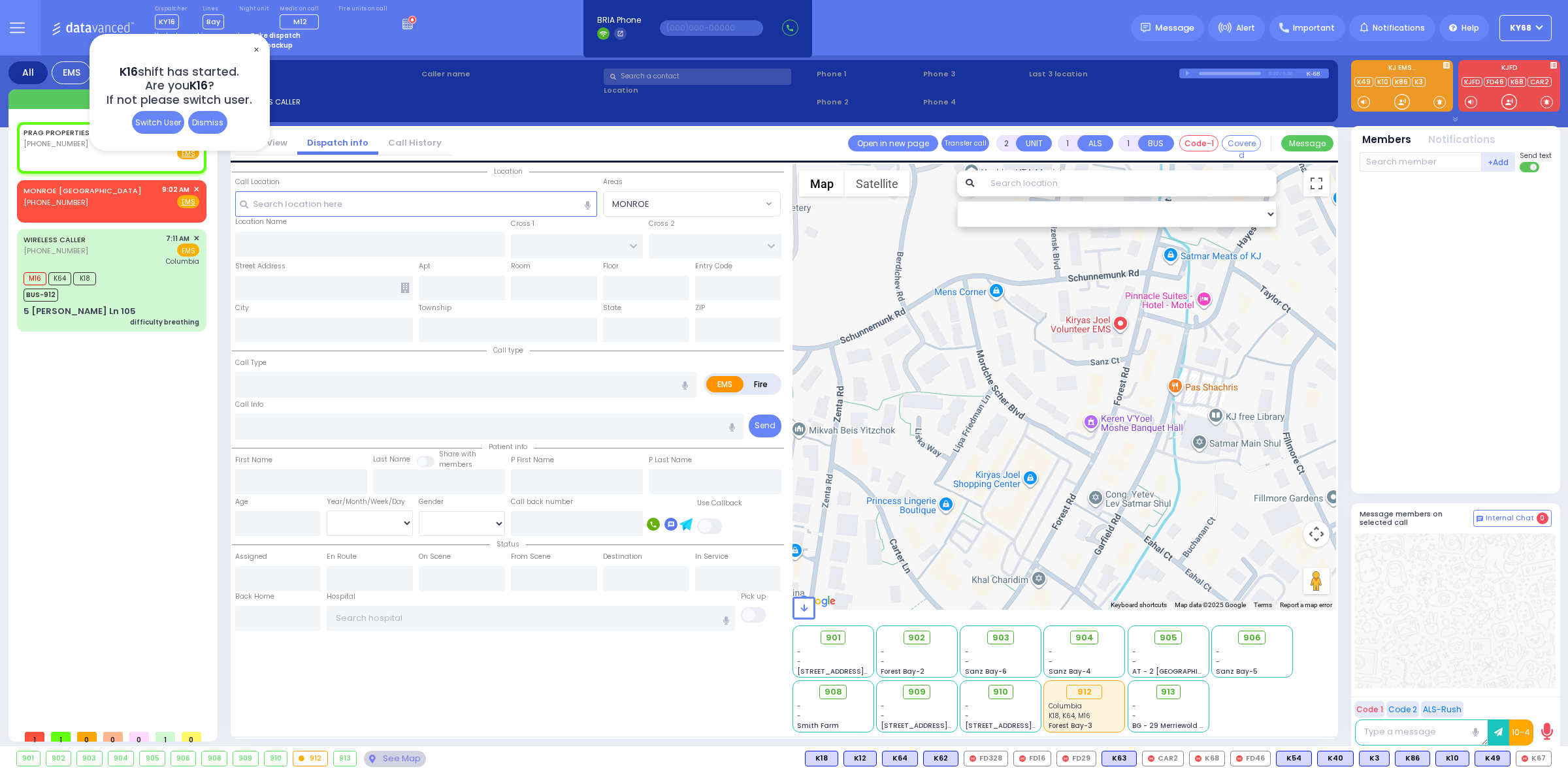
select select
radio input "true"
select select
type input "09:02"
select select "Hatzalah Garages"
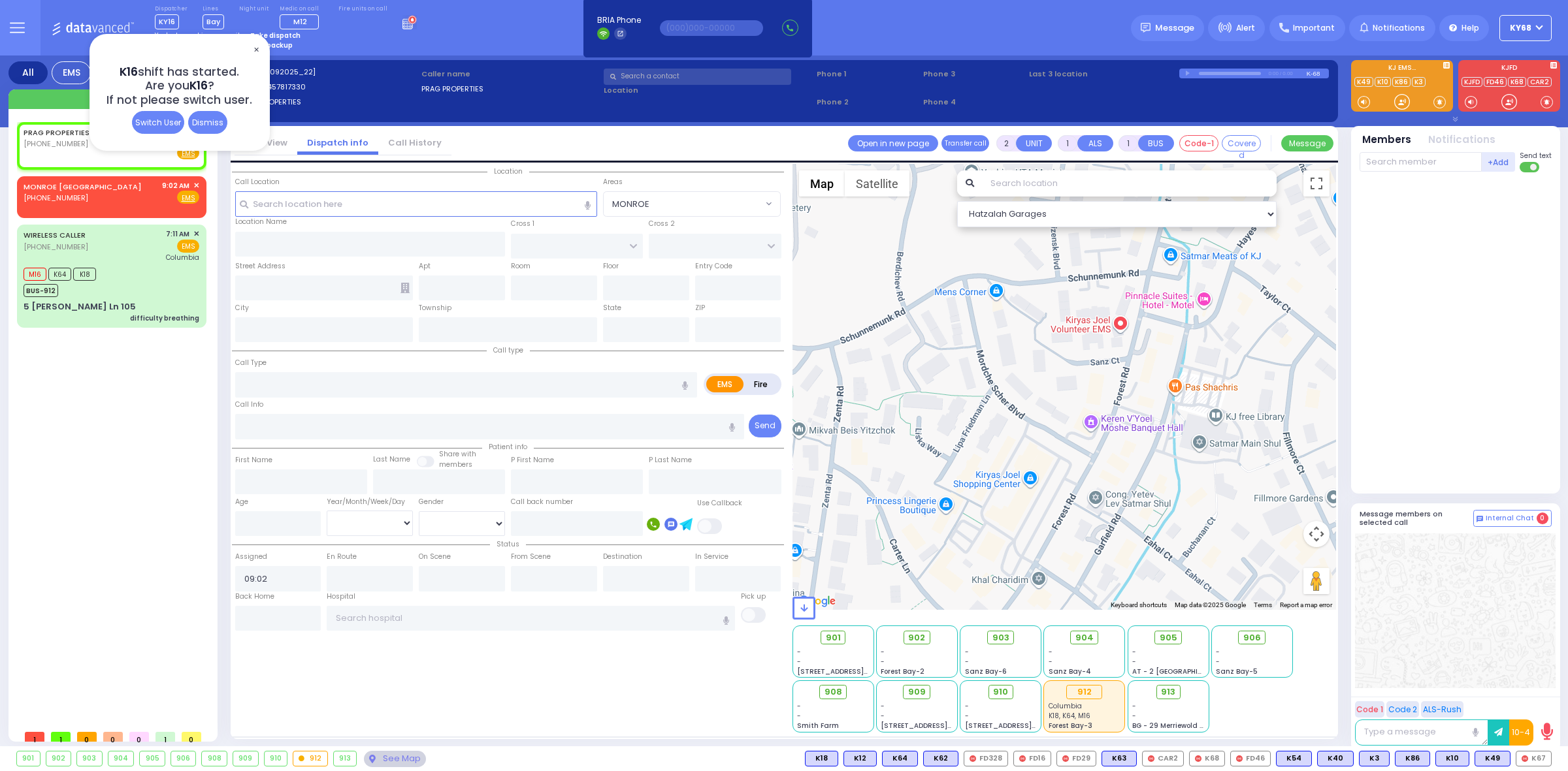
select select
radio input "true"
select select
select select "Hatzalah Garages"
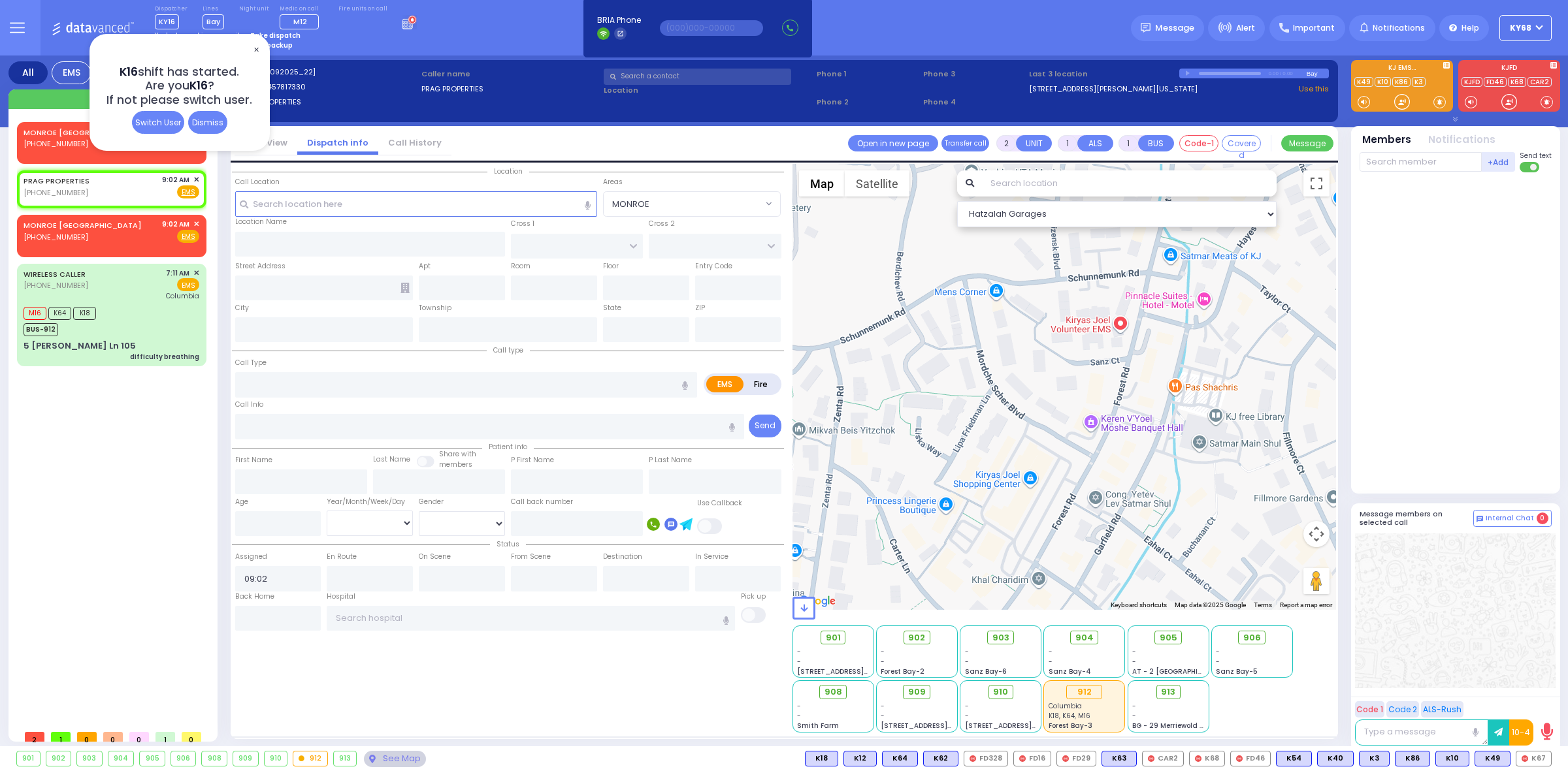
select select
radio input "true"
select select
select select "Hatzalah Garages"
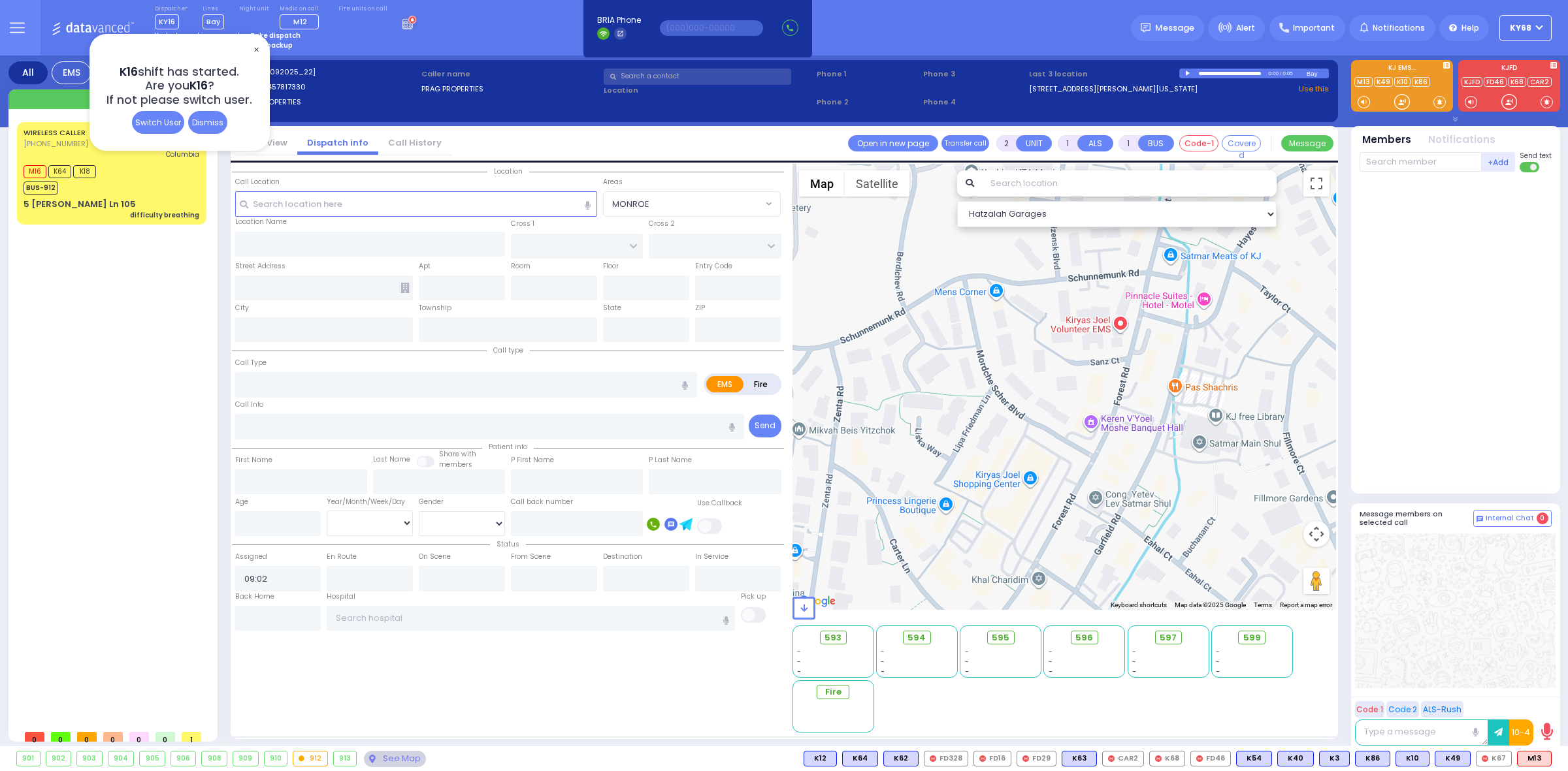
click at [220, 126] on div "Dismiss" at bounding box center [207, 122] width 40 height 23
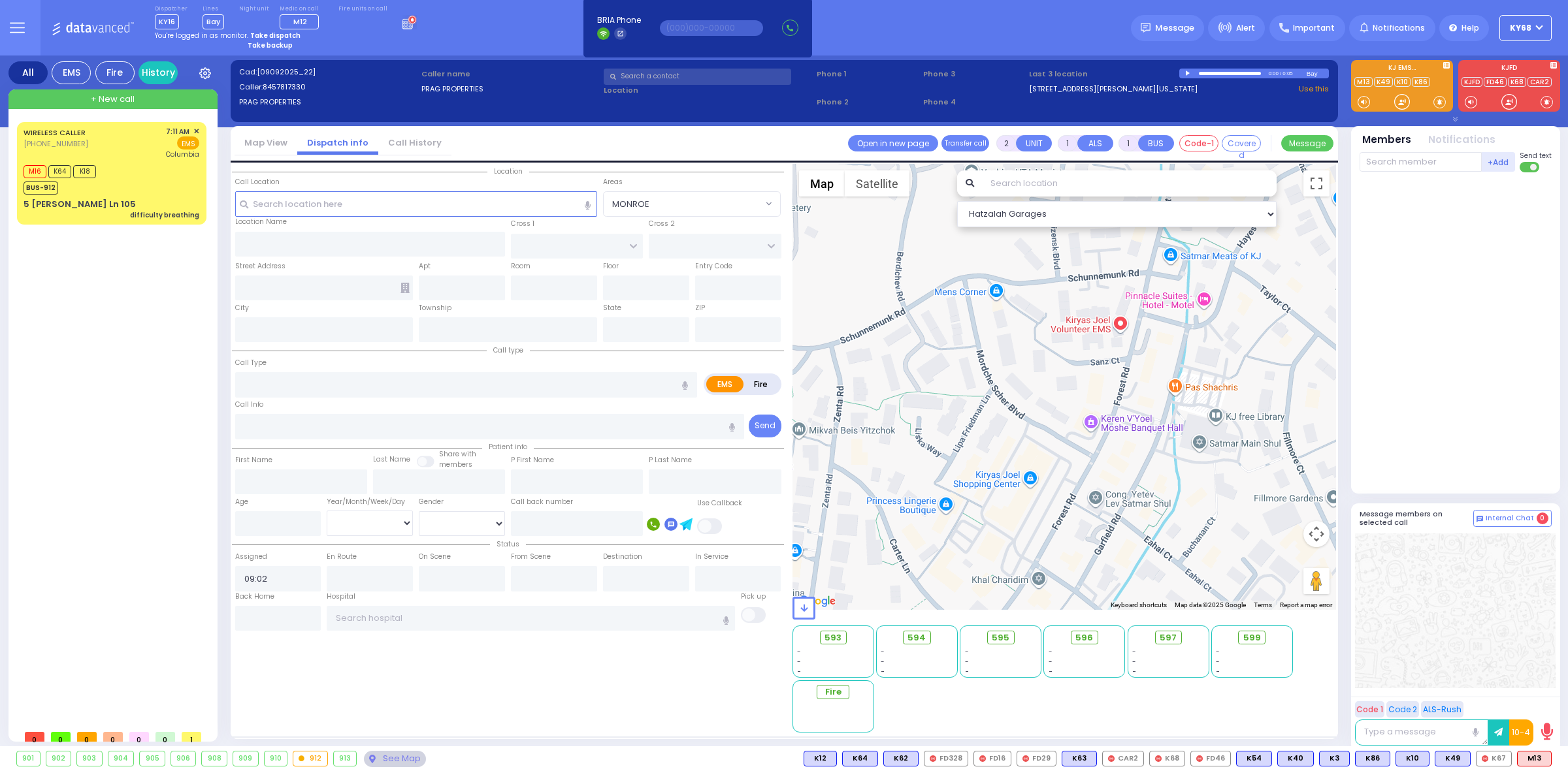
click at [1123, 425] on div at bounding box center [1457, 330] width 195 height 305
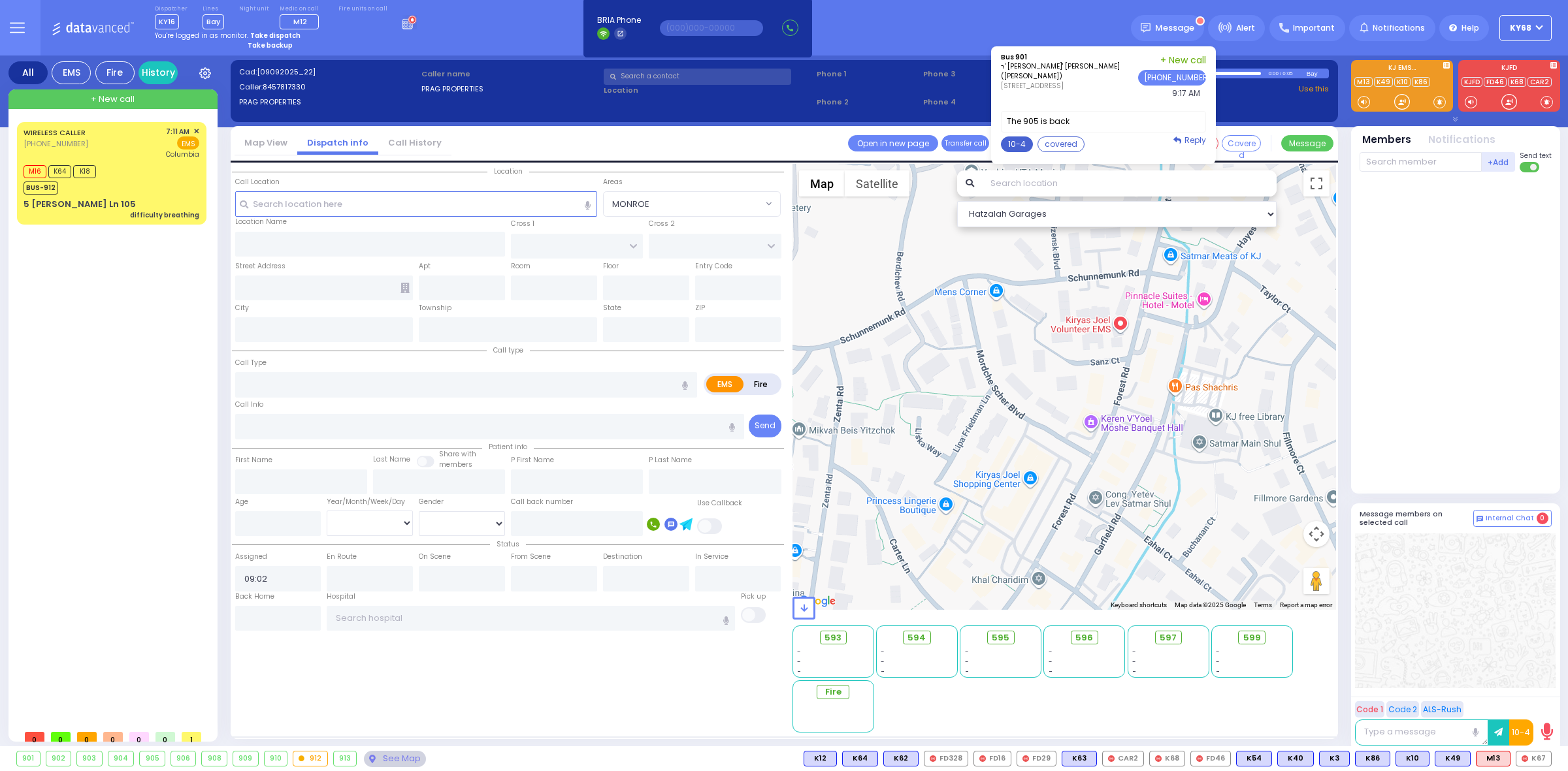
click at [1019, 142] on button "10-4" at bounding box center [1017, 144] width 32 height 16
type textarea "10-4 thank you"
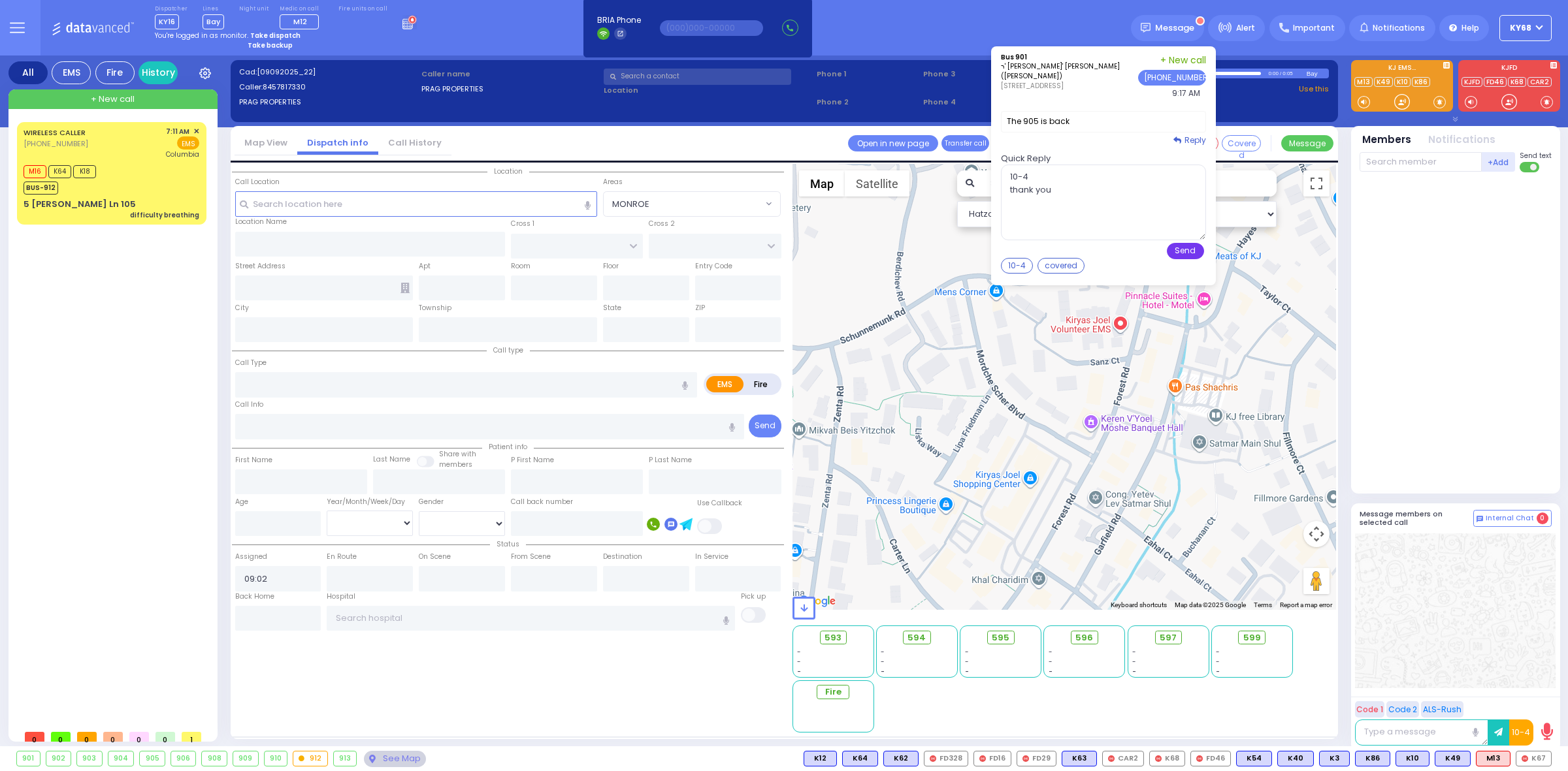
click at [1123, 249] on button "Send" at bounding box center [1185, 250] width 37 height 16
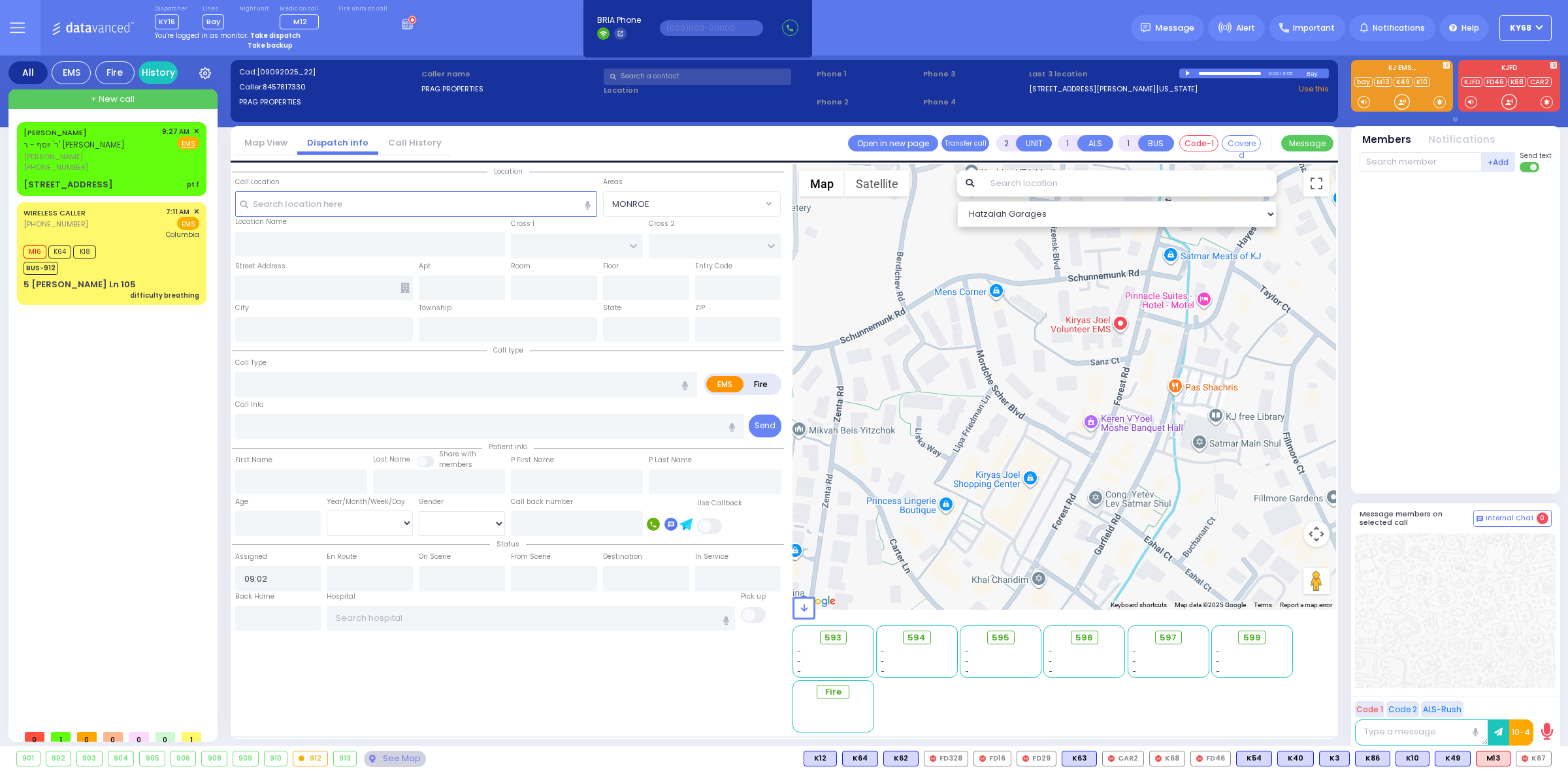
click at [520, 40] on div "Dispatcher KY16 K16 shift has started. Are you K16 ? Bay" at bounding box center [784, 28] width 1568 height 56
click at [76, 131] on link "[PERSON_NAME]" at bounding box center [55, 132] width 63 height 10
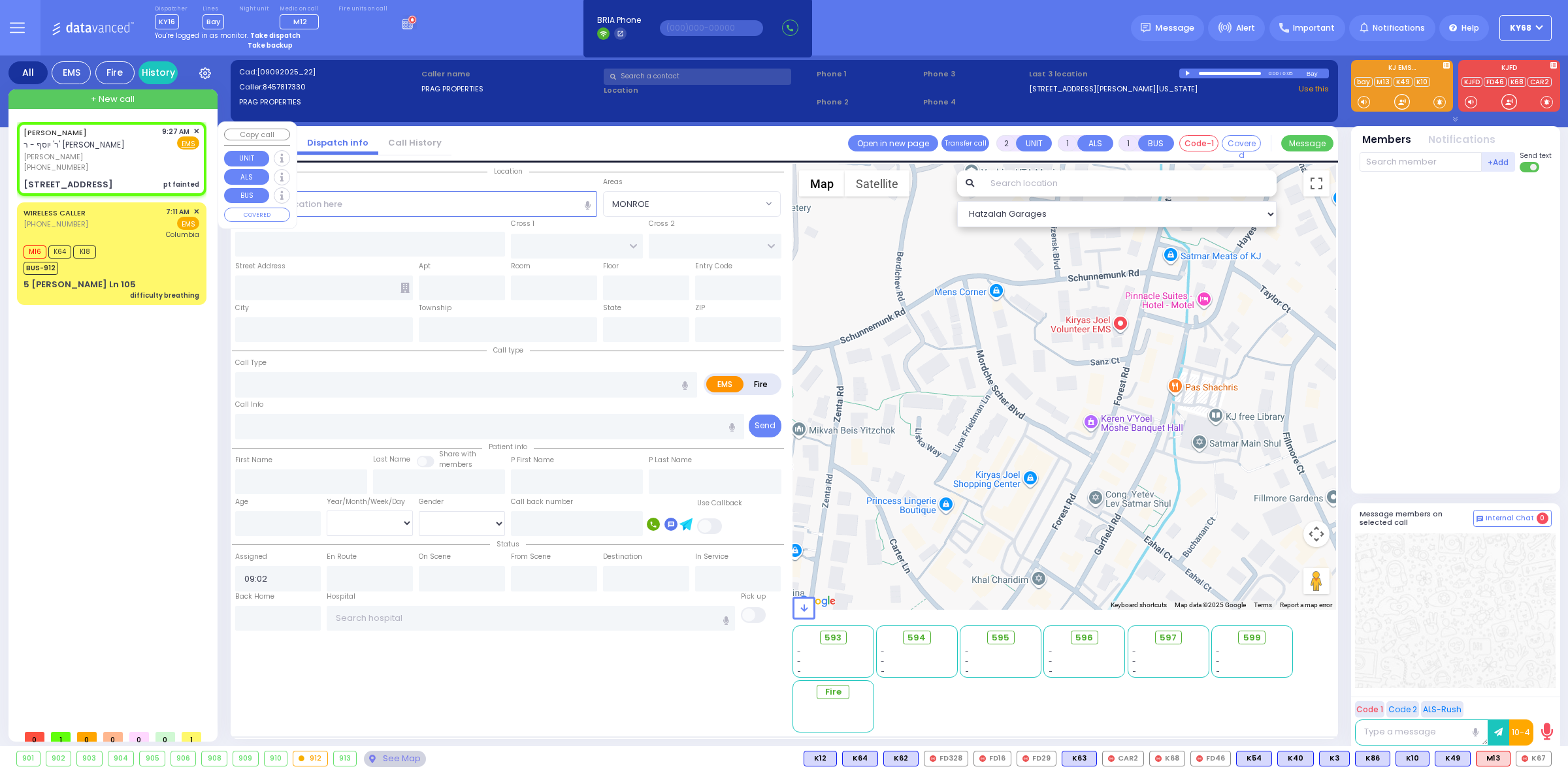
select select
type input "pt fainted"
radio input "true"
type input "ZALMEN LEIB"
type input "FRIEDMAN"
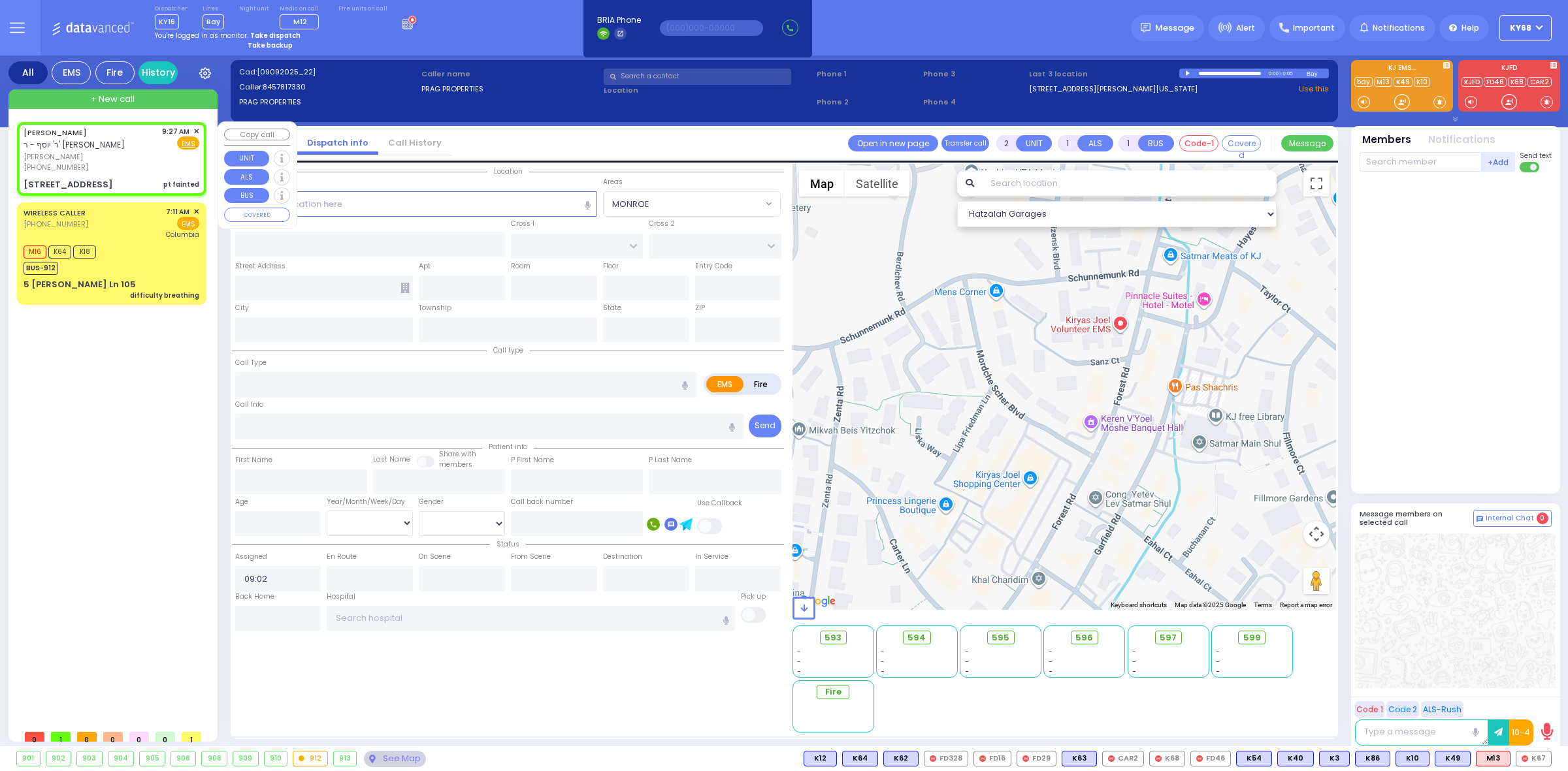
select select
type input "09:27"
type input "TEVERYA WAY"
type input "4 Leipnik Way"
type input "202"
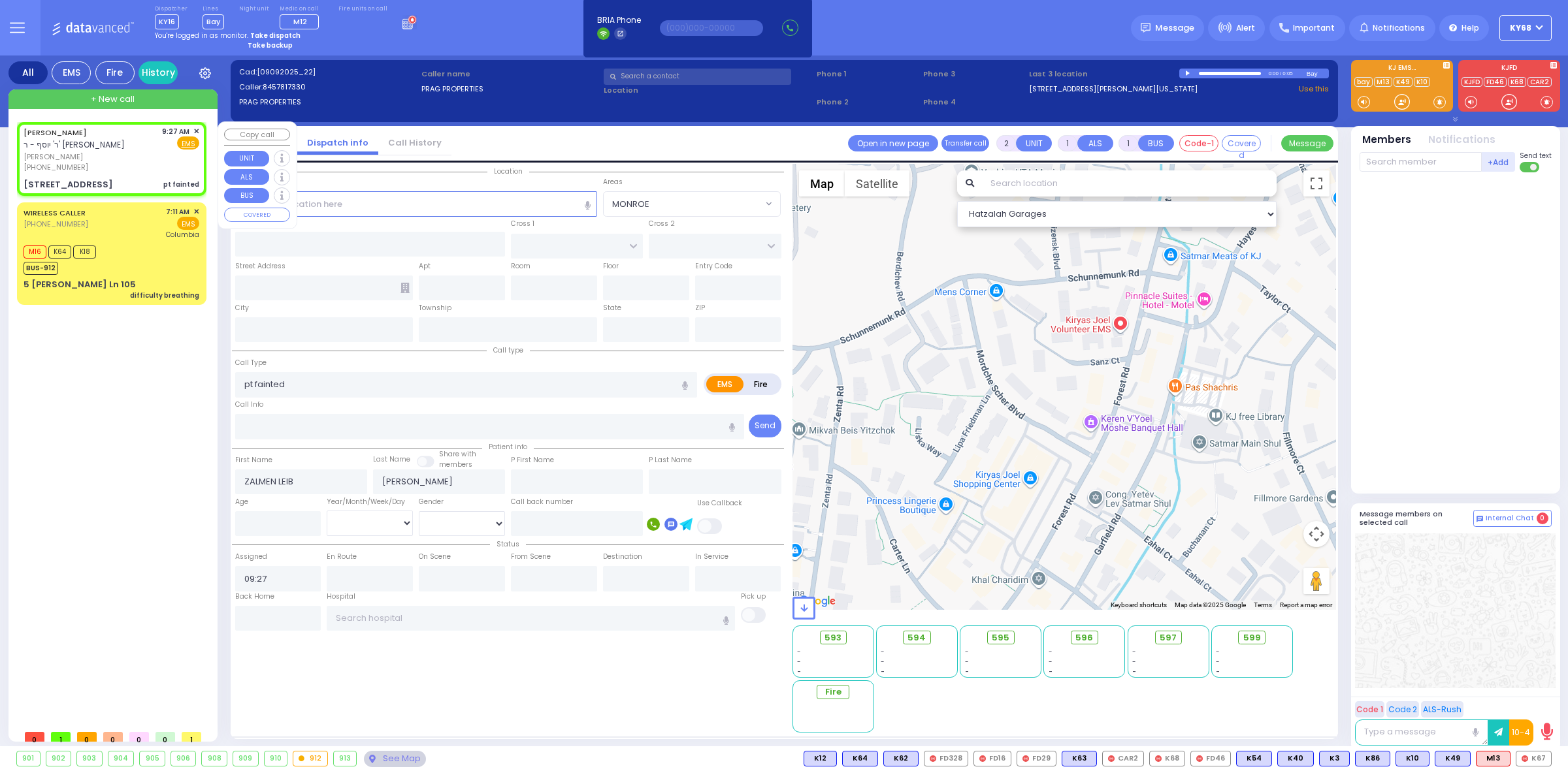
type input "Kiryas Joel"
type input "New York"
type input "10950"
select select "Hatzalah Garages"
select select "SECTION 6"
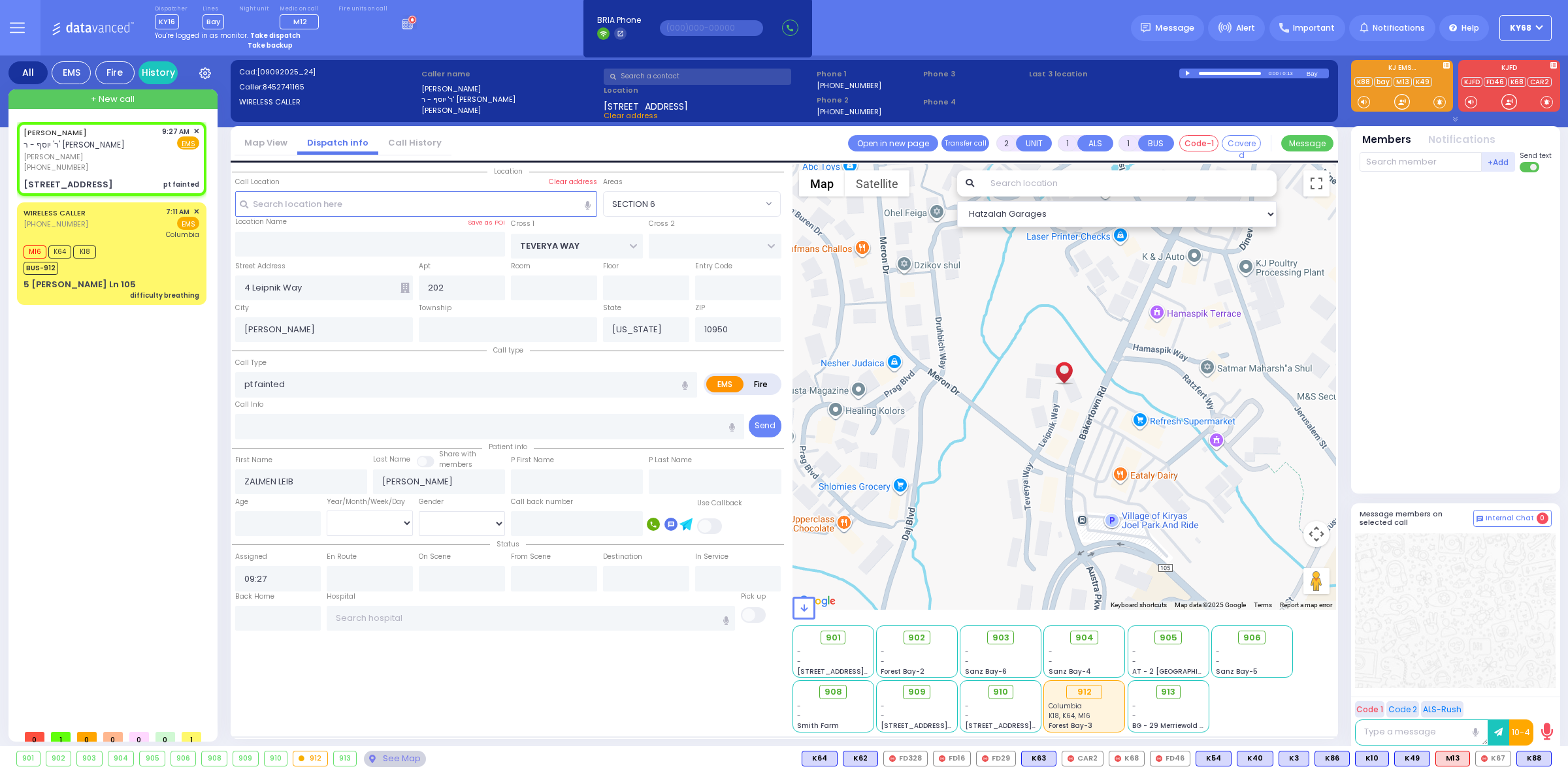
select select
radio input "true"
select select
type input "09:28"
select select "Hatzalah Garages"
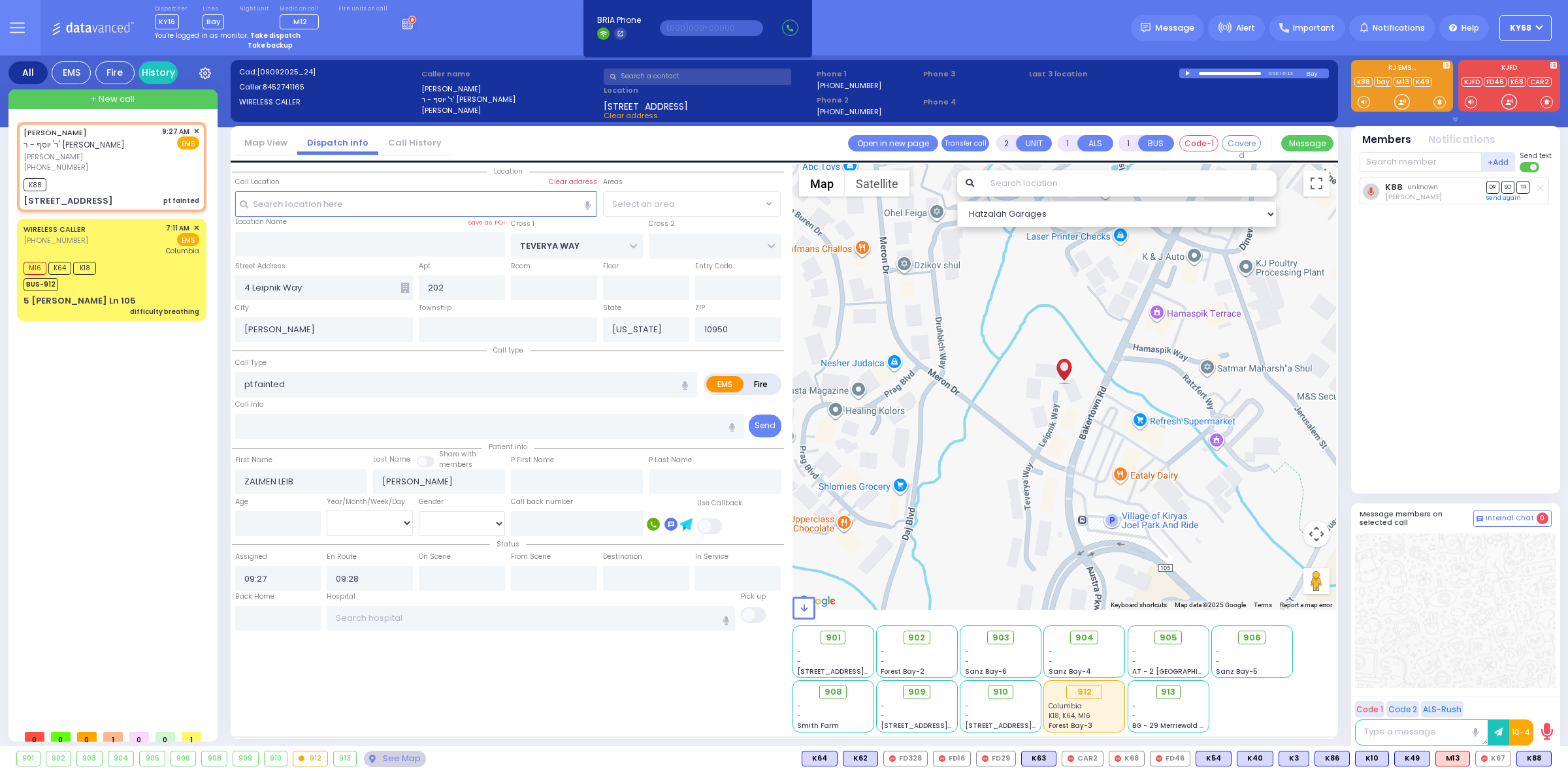
select select "SECTION 6"
select select
radio input "true"
select select
select select "Hatzalah Garages"
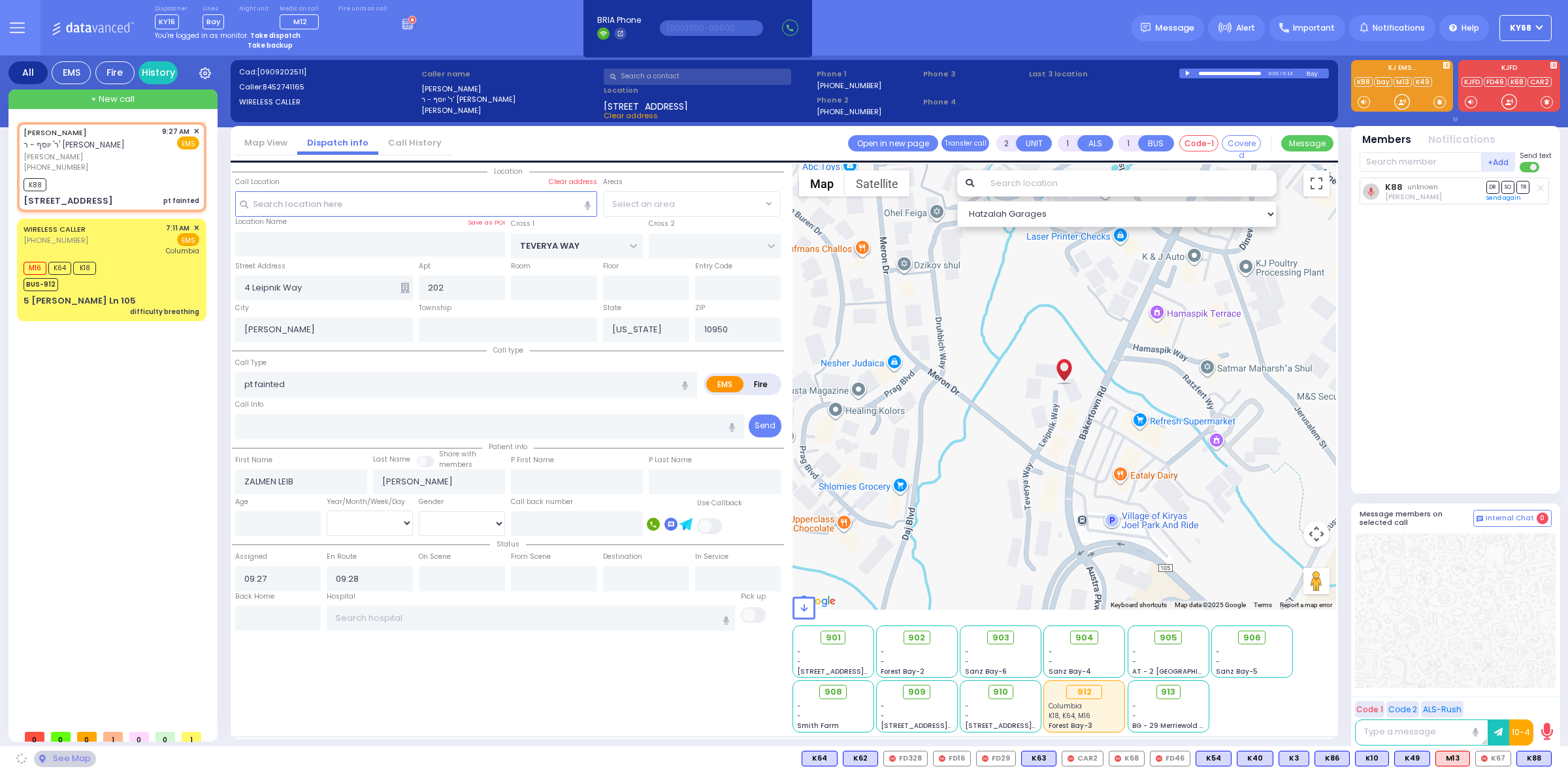
select select "SECTION 6"
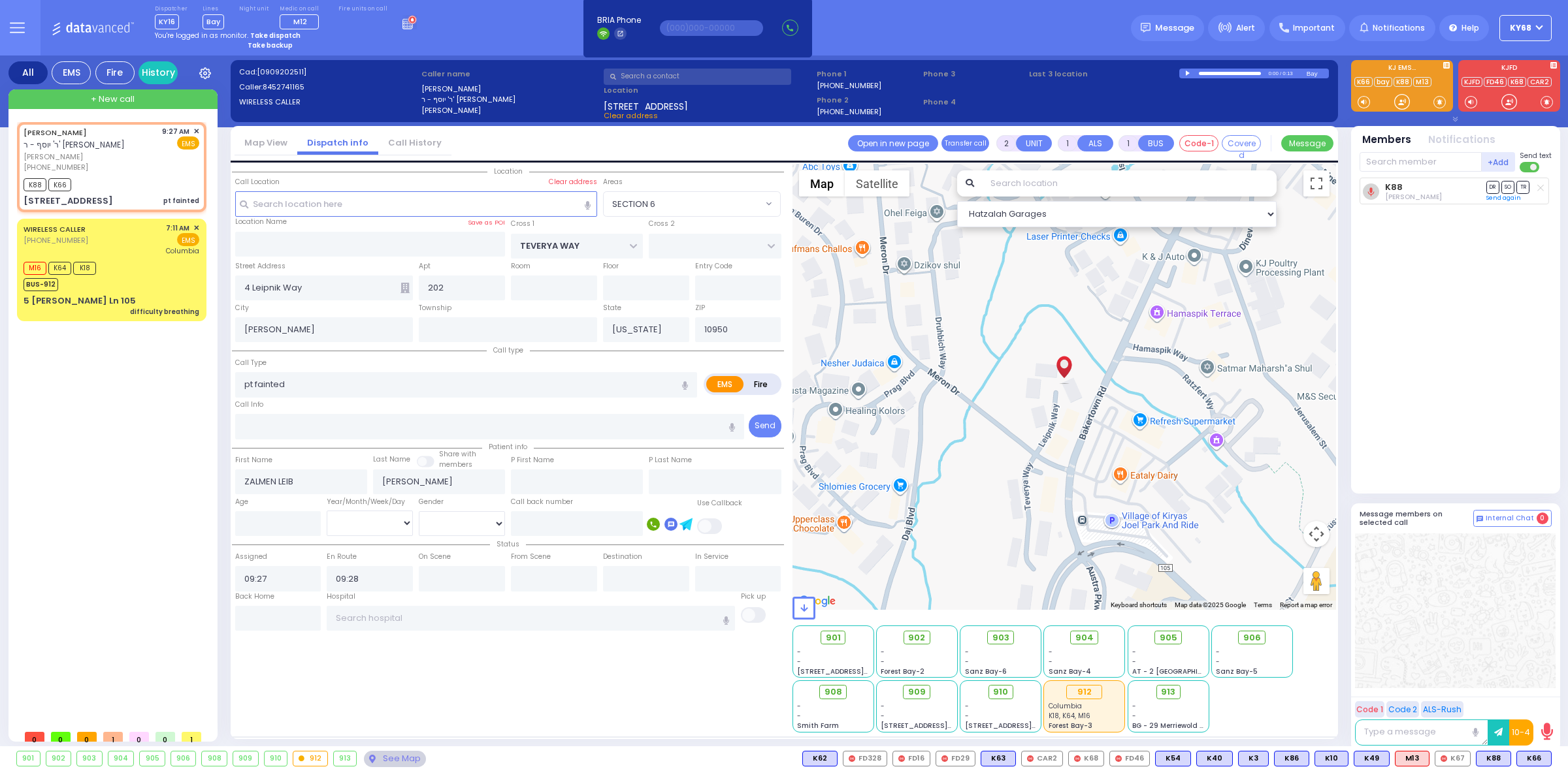
select select
radio input "true"
select select
select select "Hatzalah Garages"
select select "SECTION 6"
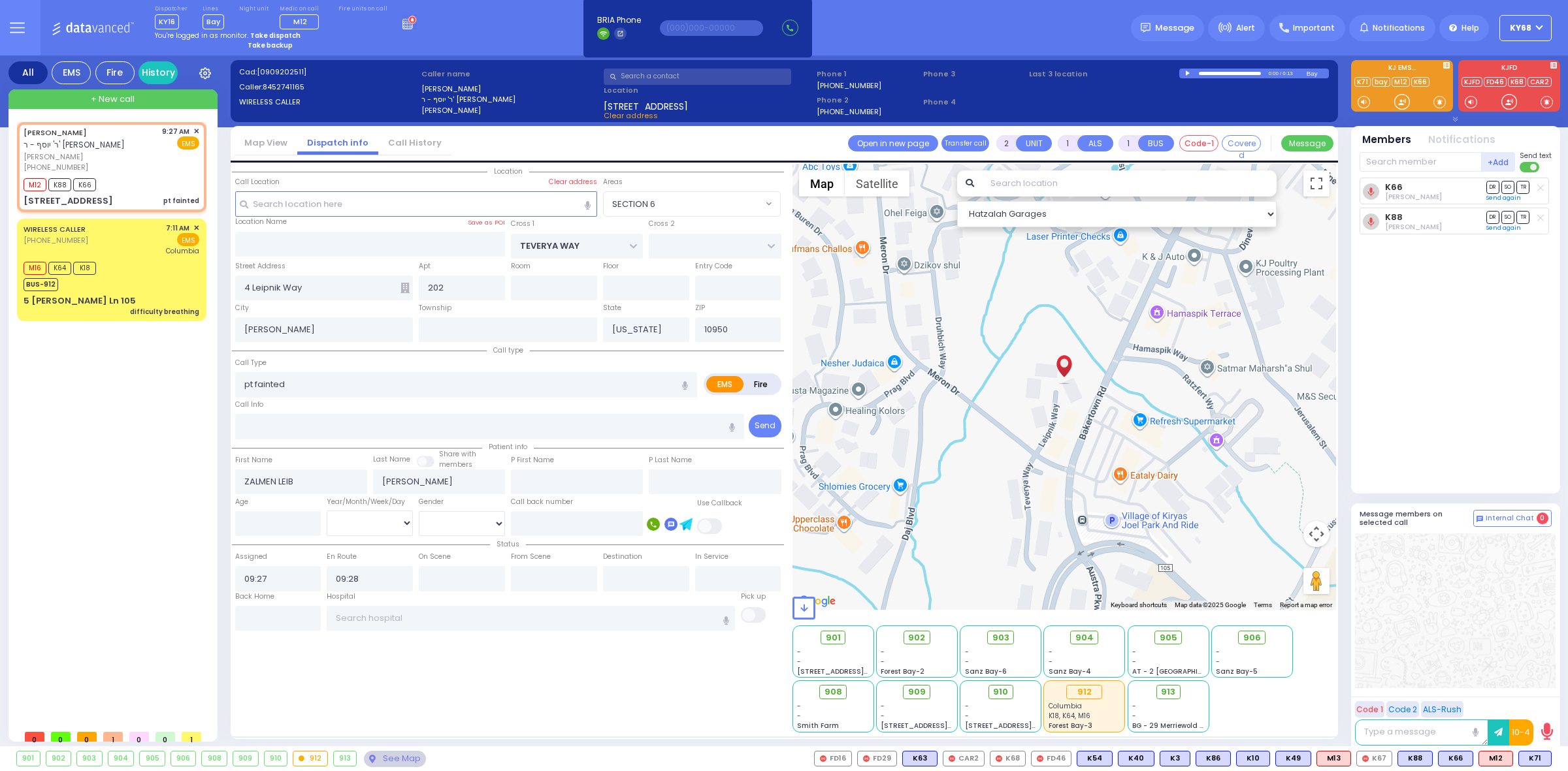
select select
radio input "true"
select select
select select "Hatzalah Garages"
select select "SECTION 6"
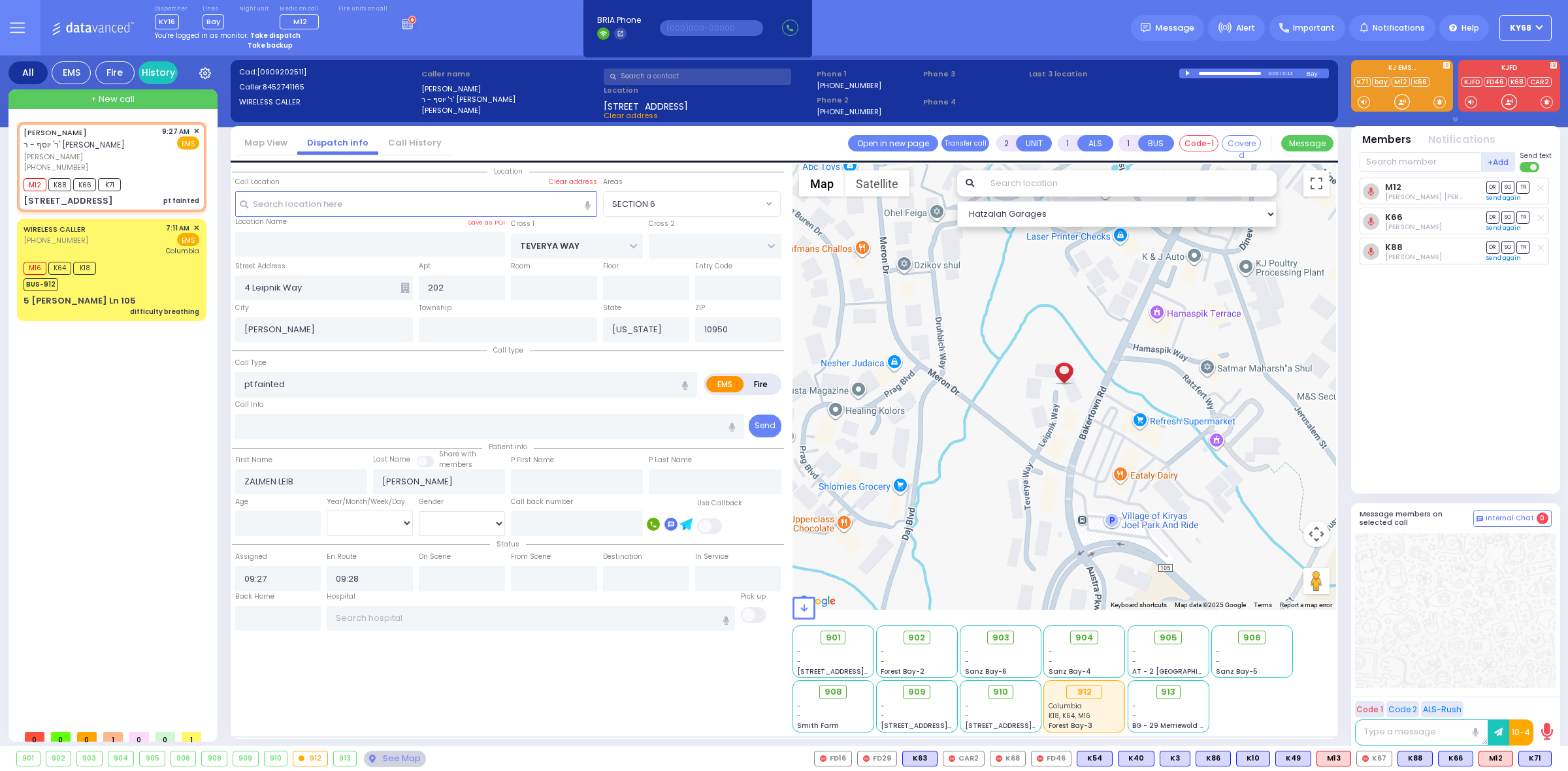
select select
radio input "true"
select select
select select "Hatzalah Garages"
select select "SECTION 6"
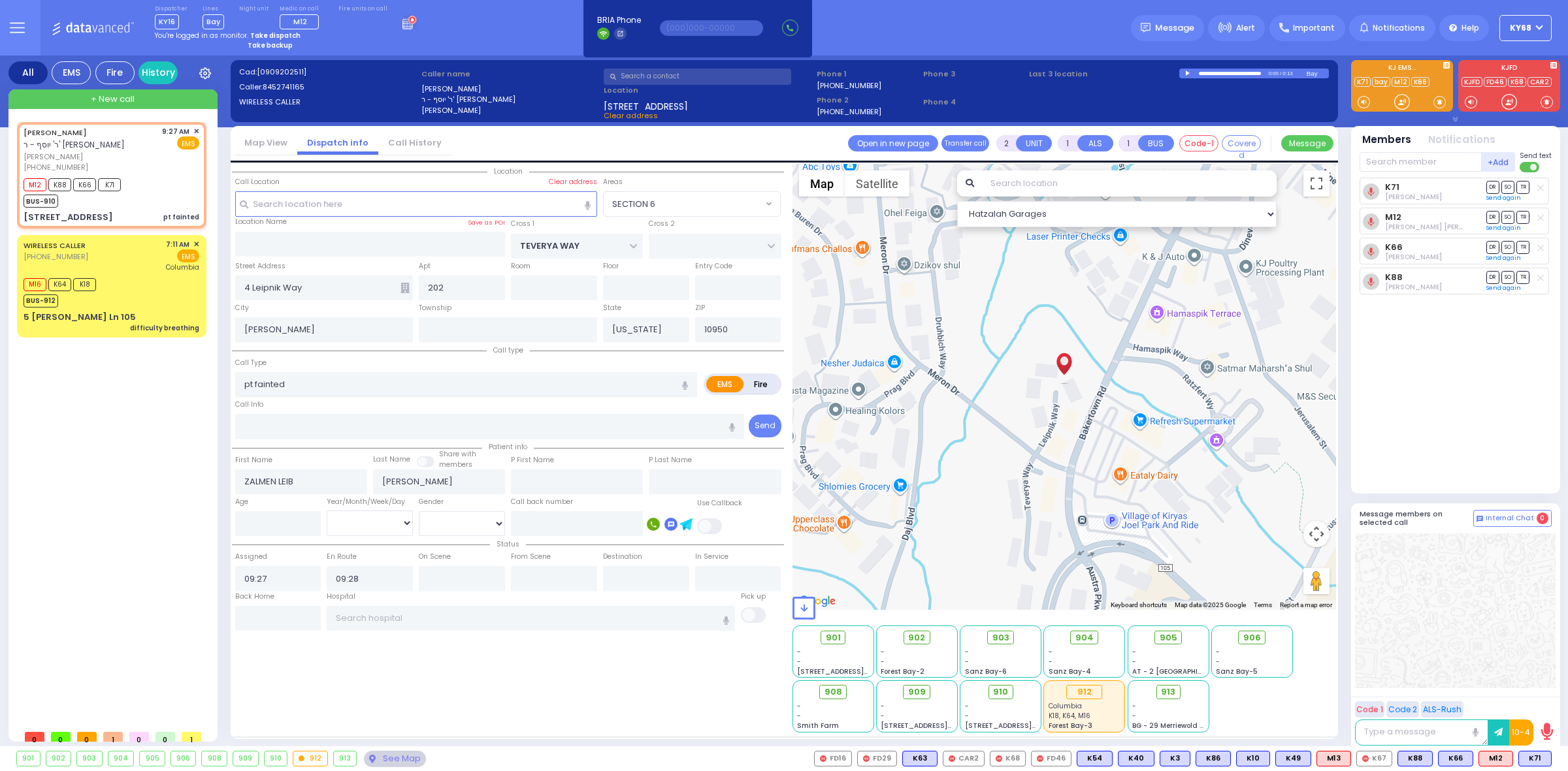
select select
radio input "true"
select select
select select "Hatzalah Garages"
select select "SECTION 6"
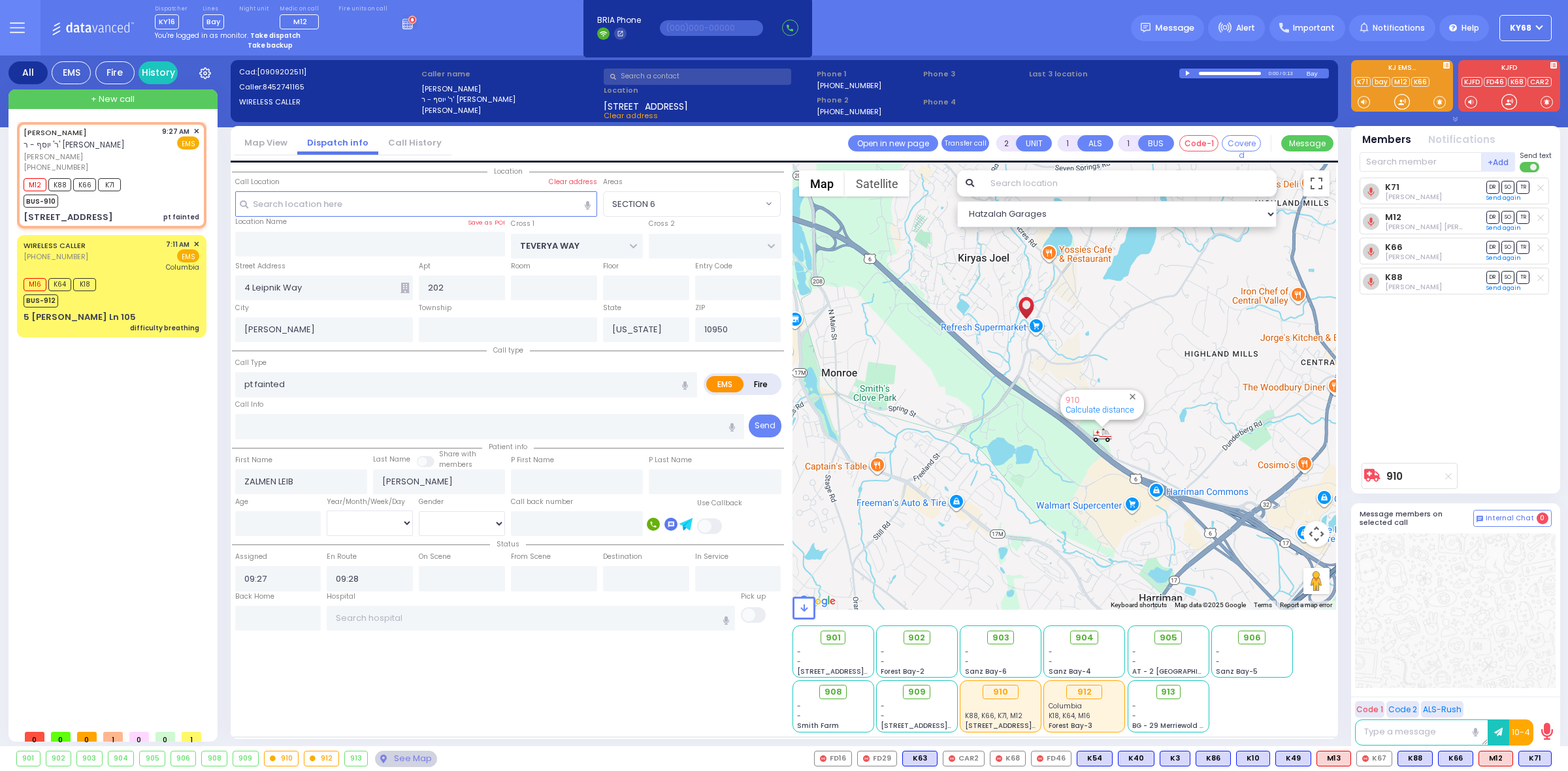
select select
radio input "true"
select select
select select "Hatzalah Garages"
select select "SECTION 6"
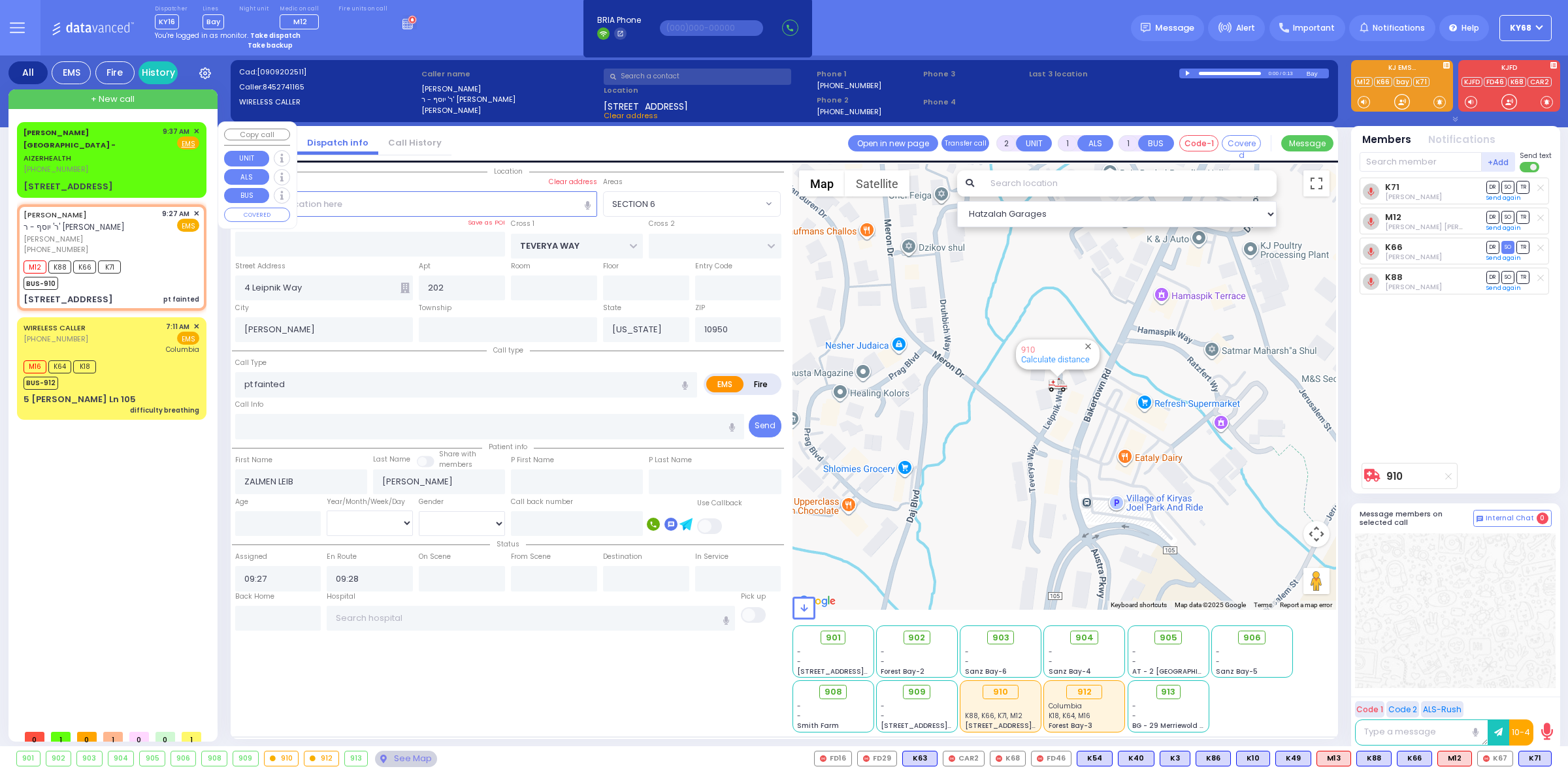
click at [115, 164] on div "[PHONE_NUMBER]" at bounding box center [91, 169] width 135 height 11
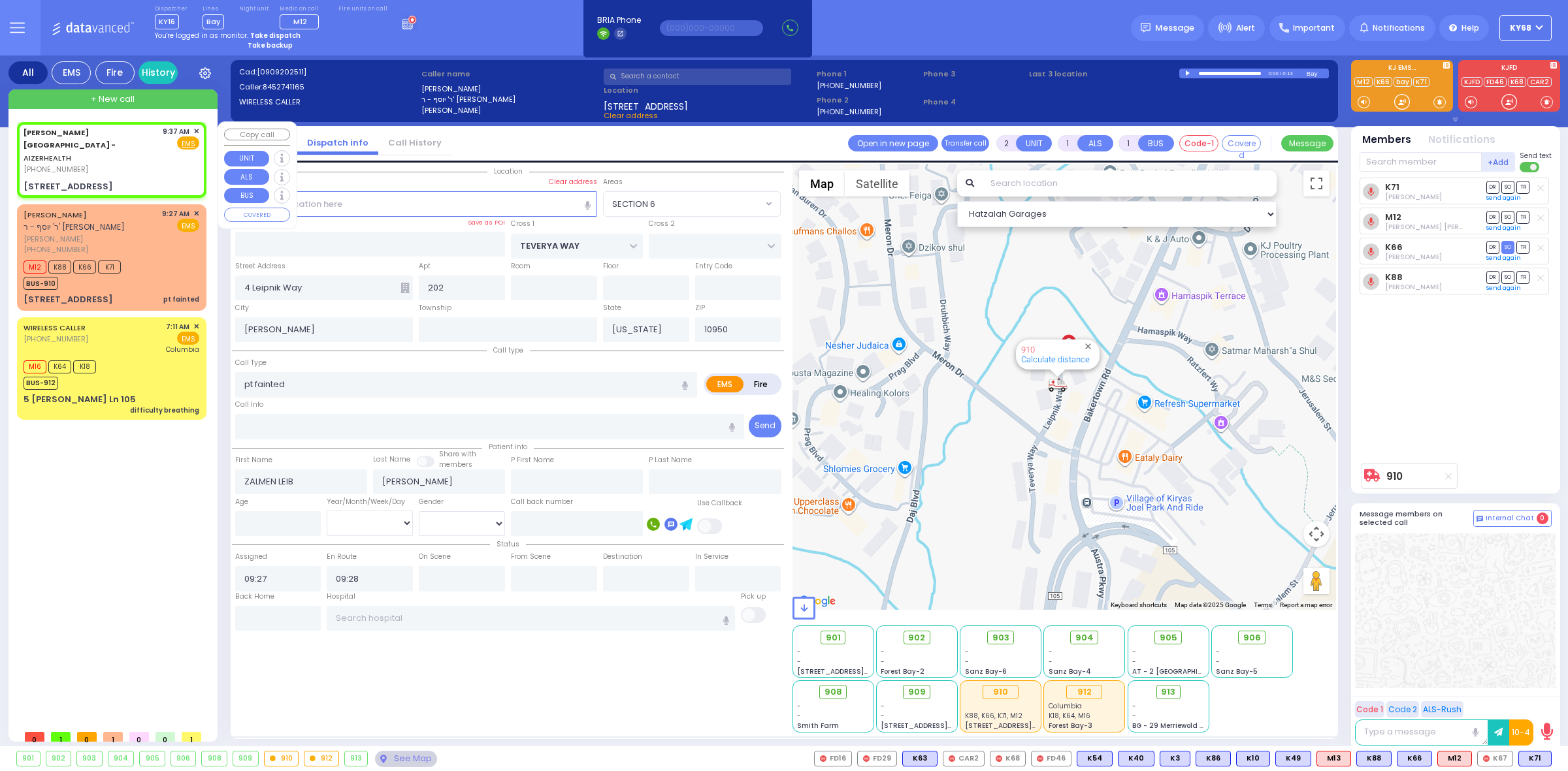
select select
radio input "true"
select select
type input "09:37"
select select "Hatzalah Garages"
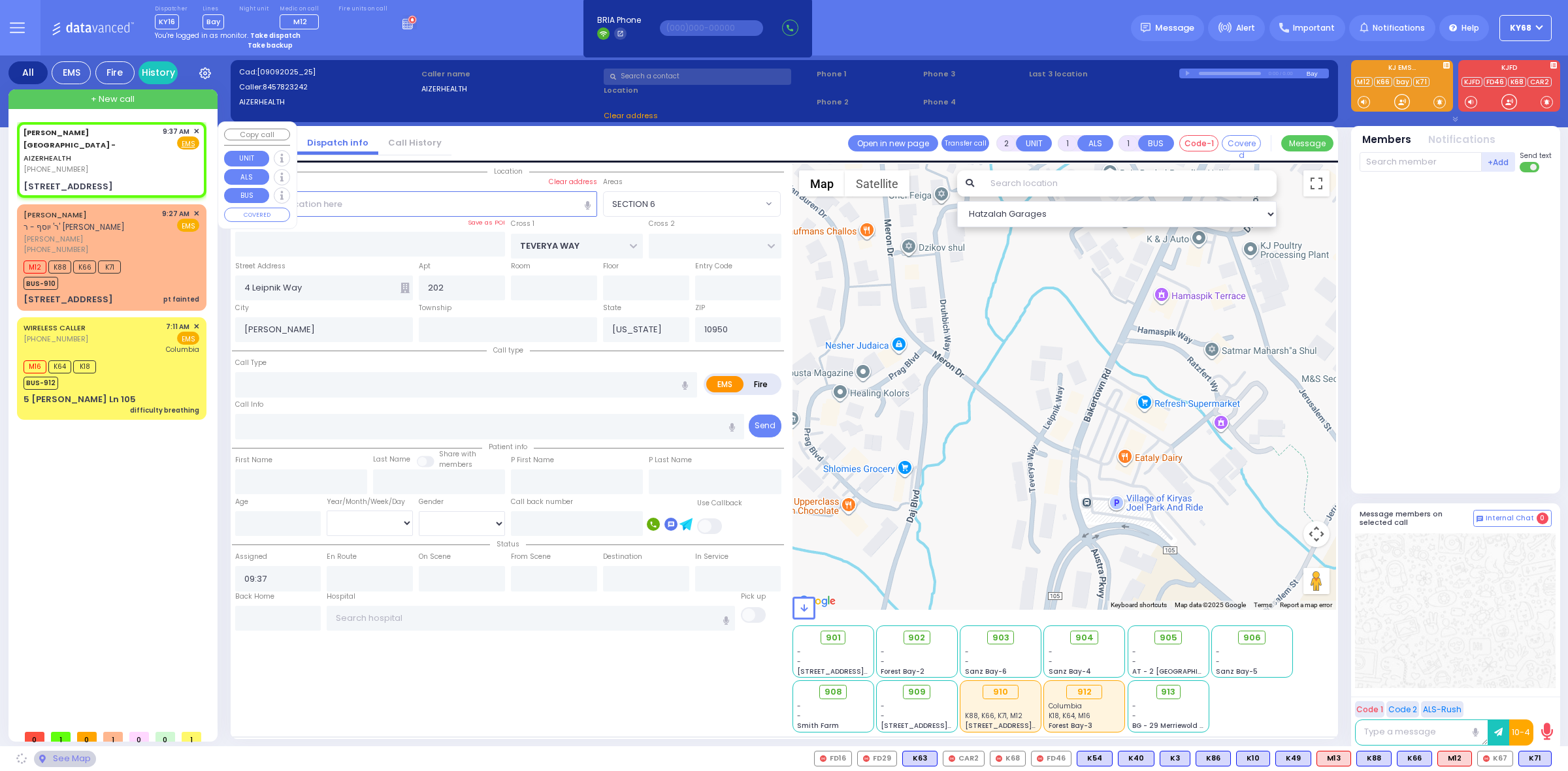
type input "[STREET_ADDRESS]"
type input "Arncliffe"
type input "[GEOGRAPHIC_DATA]"
type input "2205"
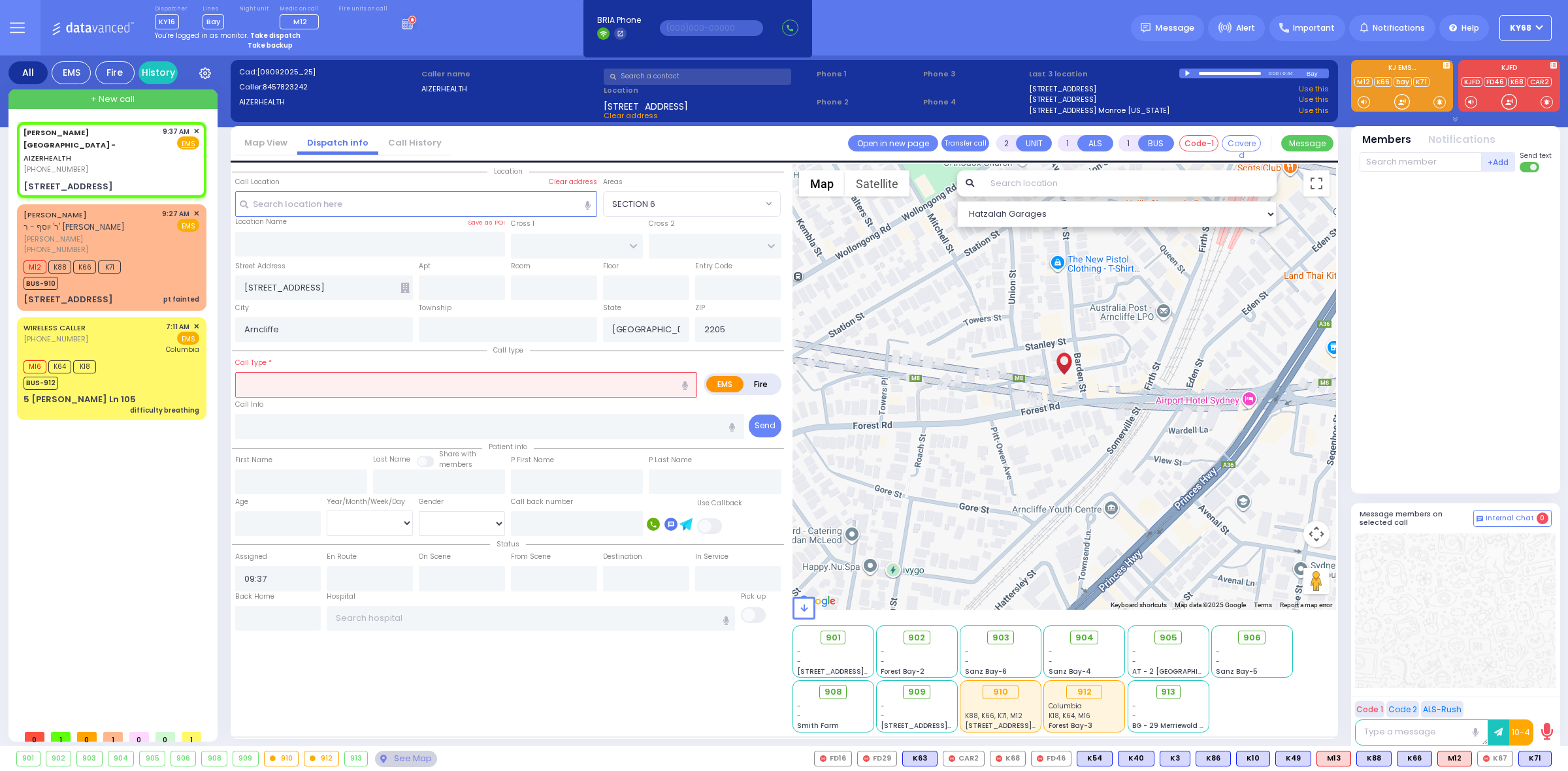
click at [1123, 72] on div at bounding box center [1189, 73] width 8 height 6
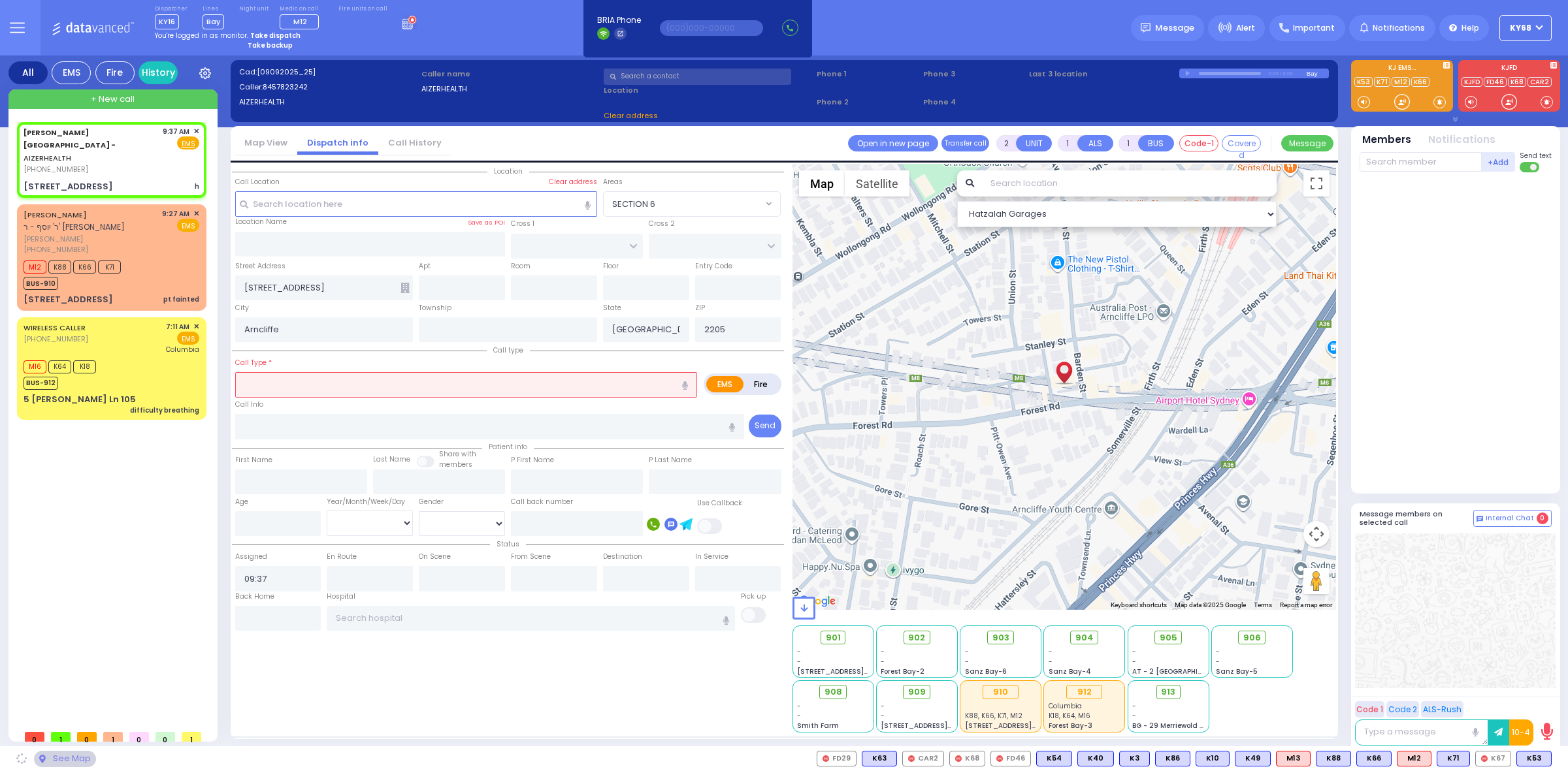
select select
type input "h"
radio input "true"
select select
select select "Hatzalah Garages"
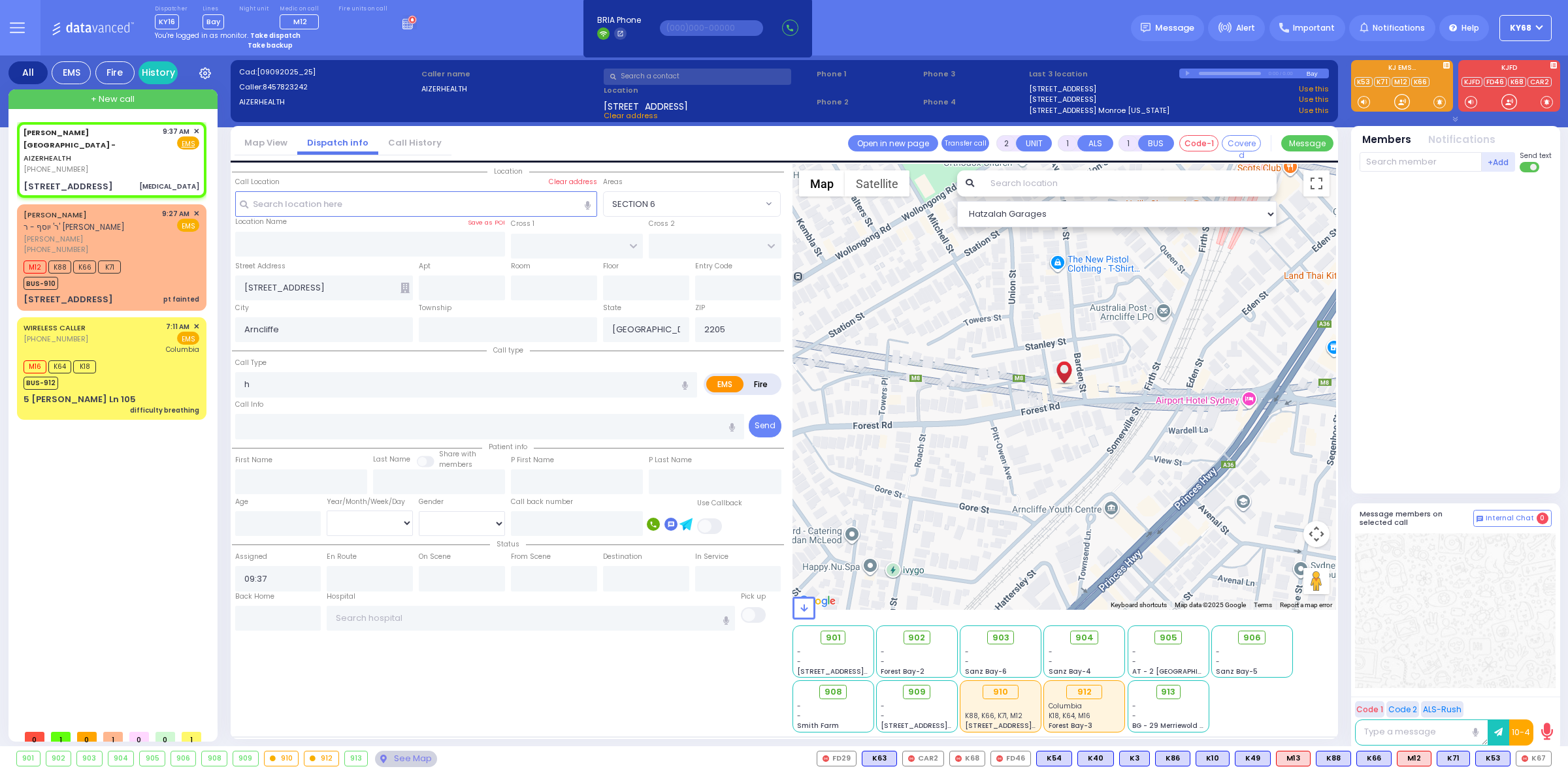
type input "1"
select select
type input "[MEDICAL_DATA]"
radio input "true"
select select
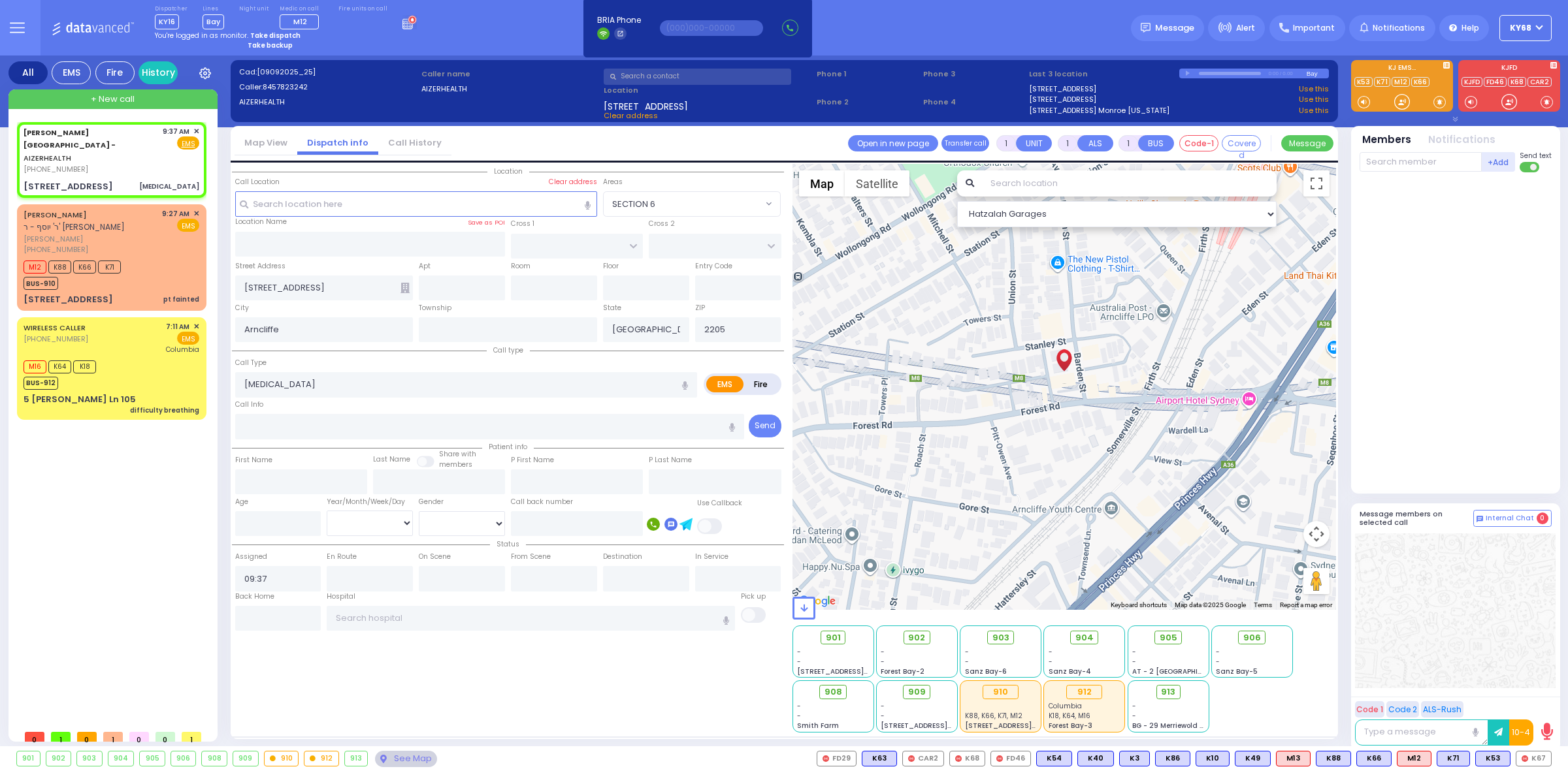
select select "Hatzalah Garages"
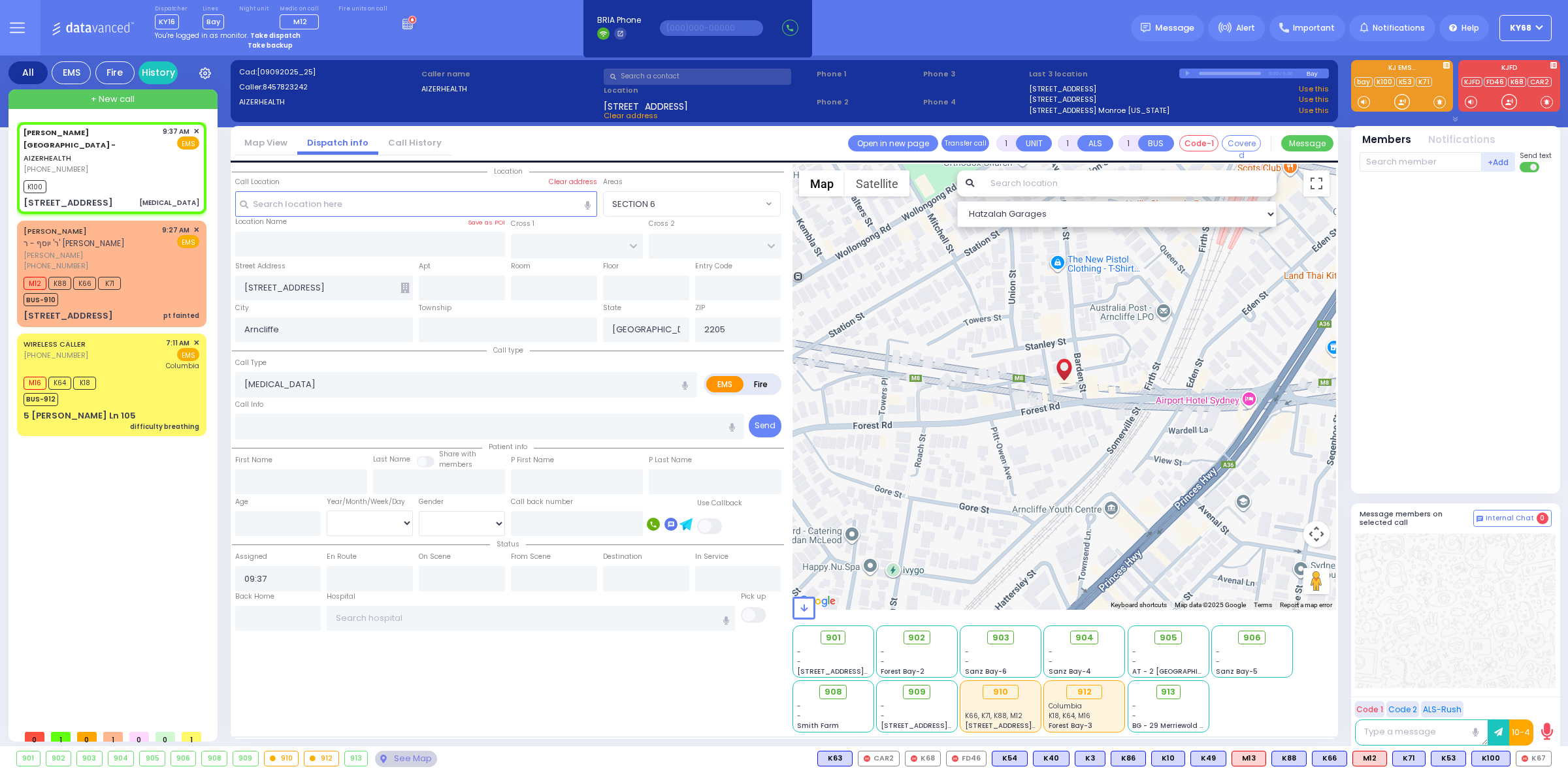
select select
radio input "true"
select select
type input "09:41"
select select "Hatzalah Garages"
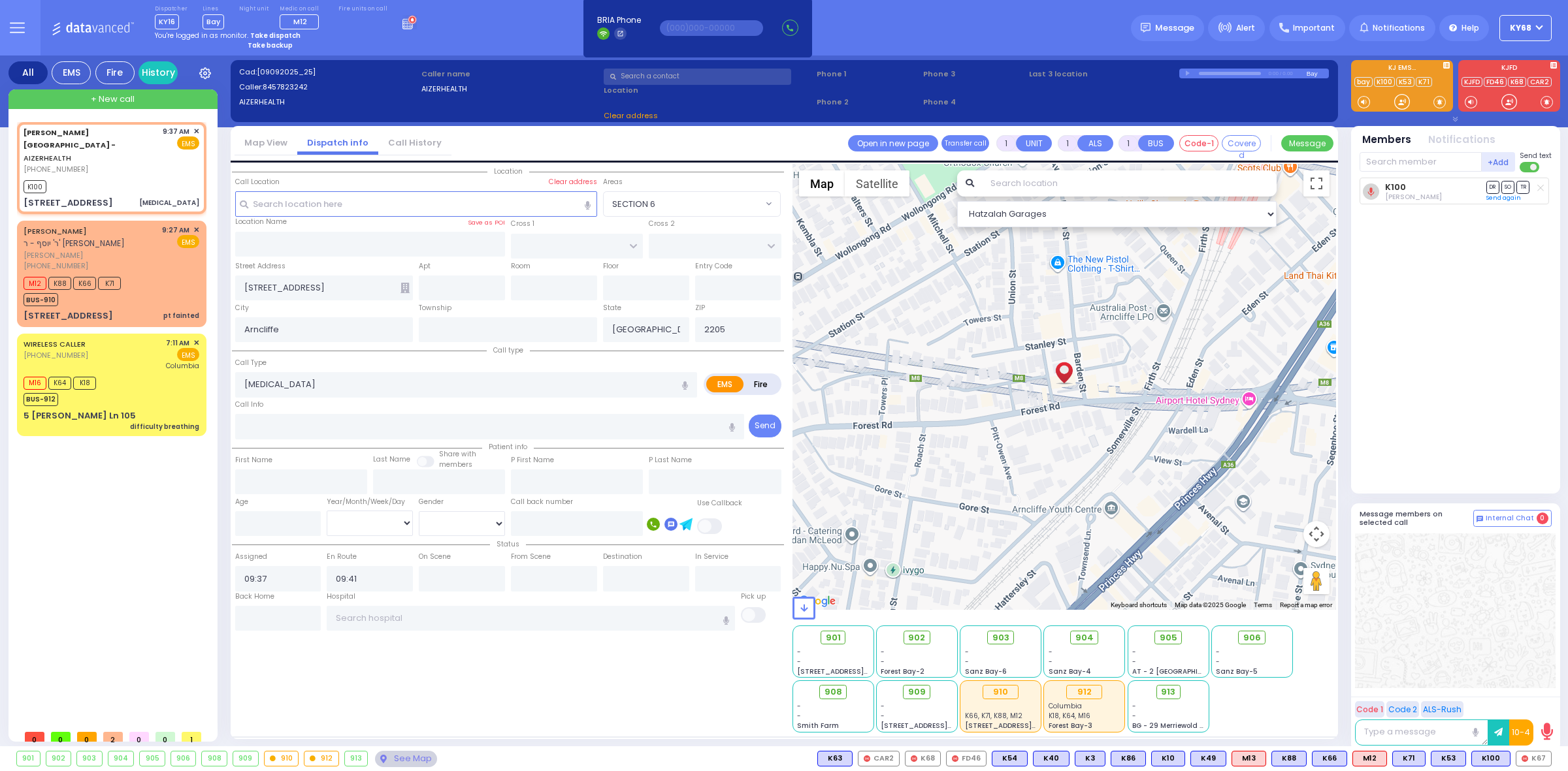
select select
radio input "true"
select select
select select "Hatzalah Garages"
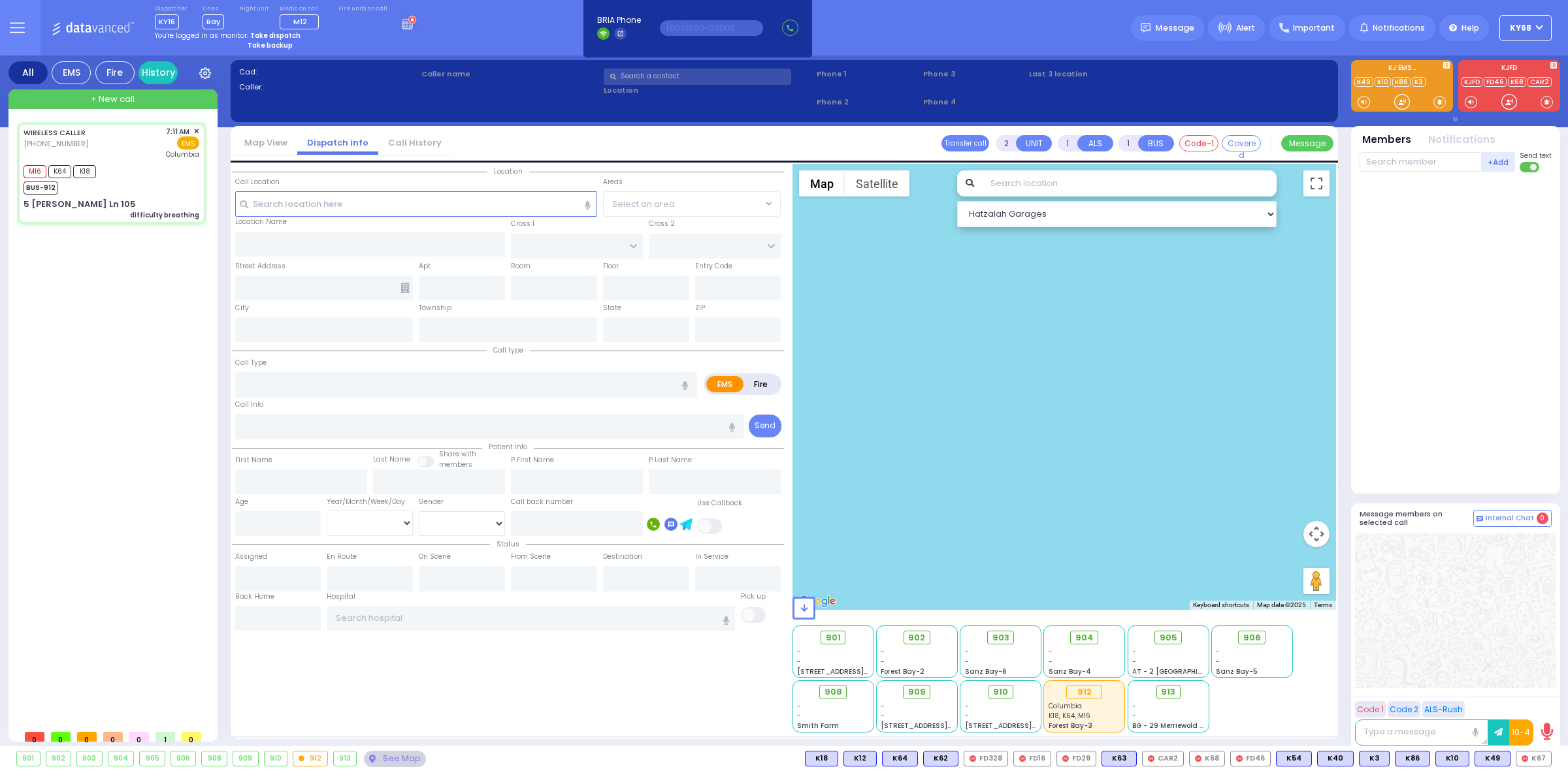
type input "6"
select select
type input "difficulty breathing"
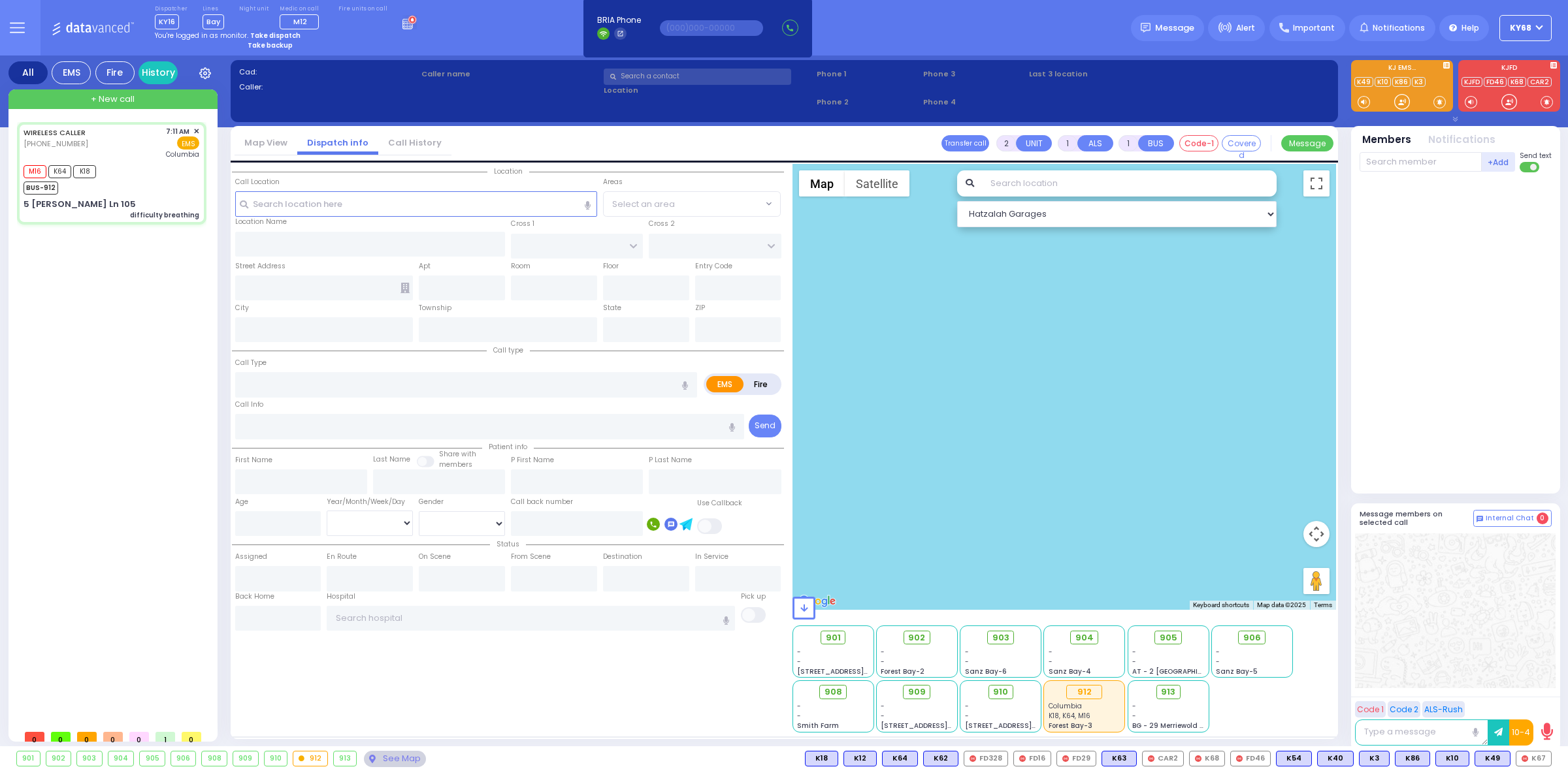
radio input "true"
type input "Unknown"
select select "Year"
type input "07:11"
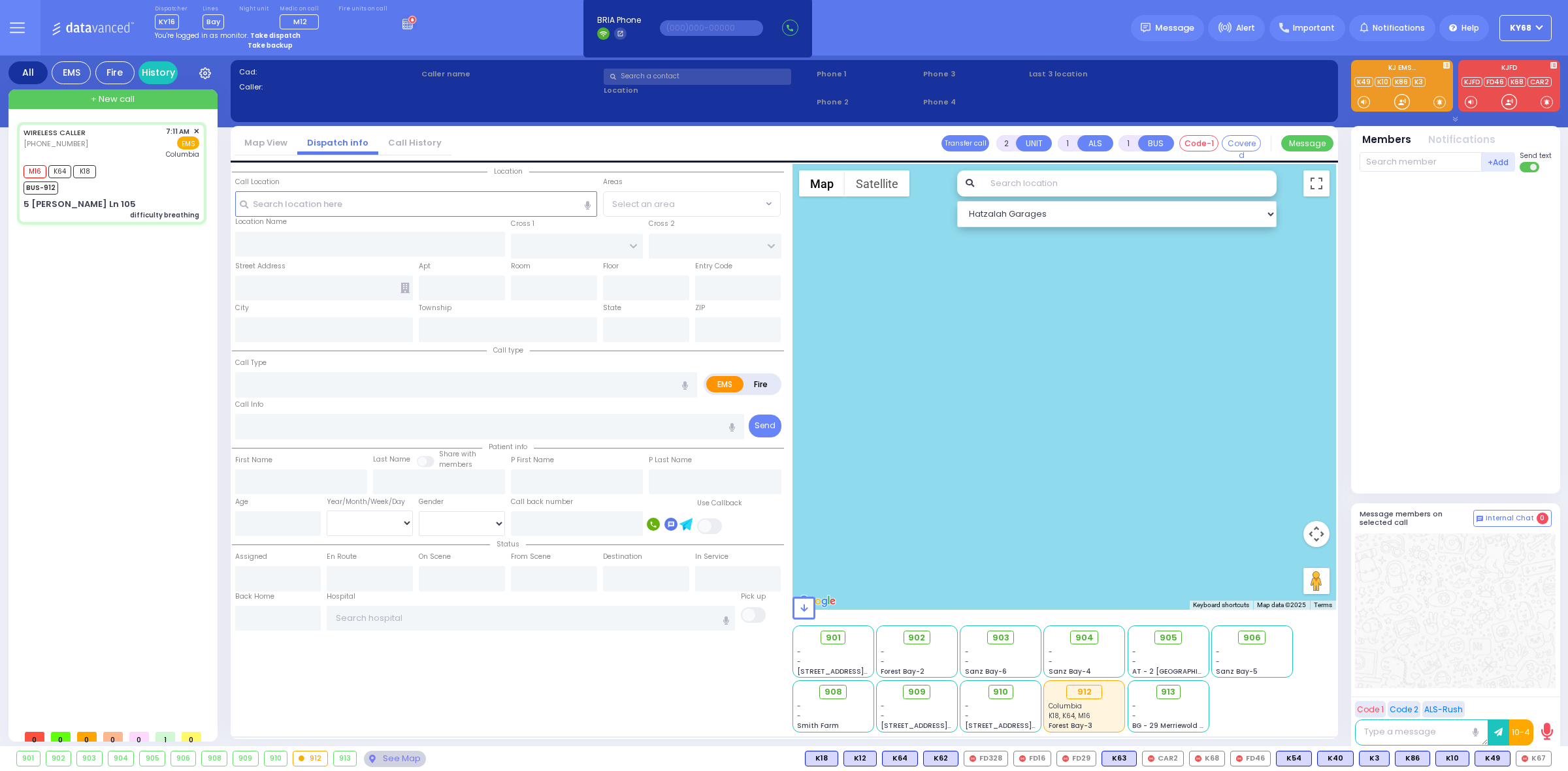
type input "07:14"
type input "07:51"
type input "[US_STATE][GEOGRAPHIC_DATA]- [GEOGRAPHIC_DATA]"
type input "VAN BUREN DR"
type input "CARTER LN"
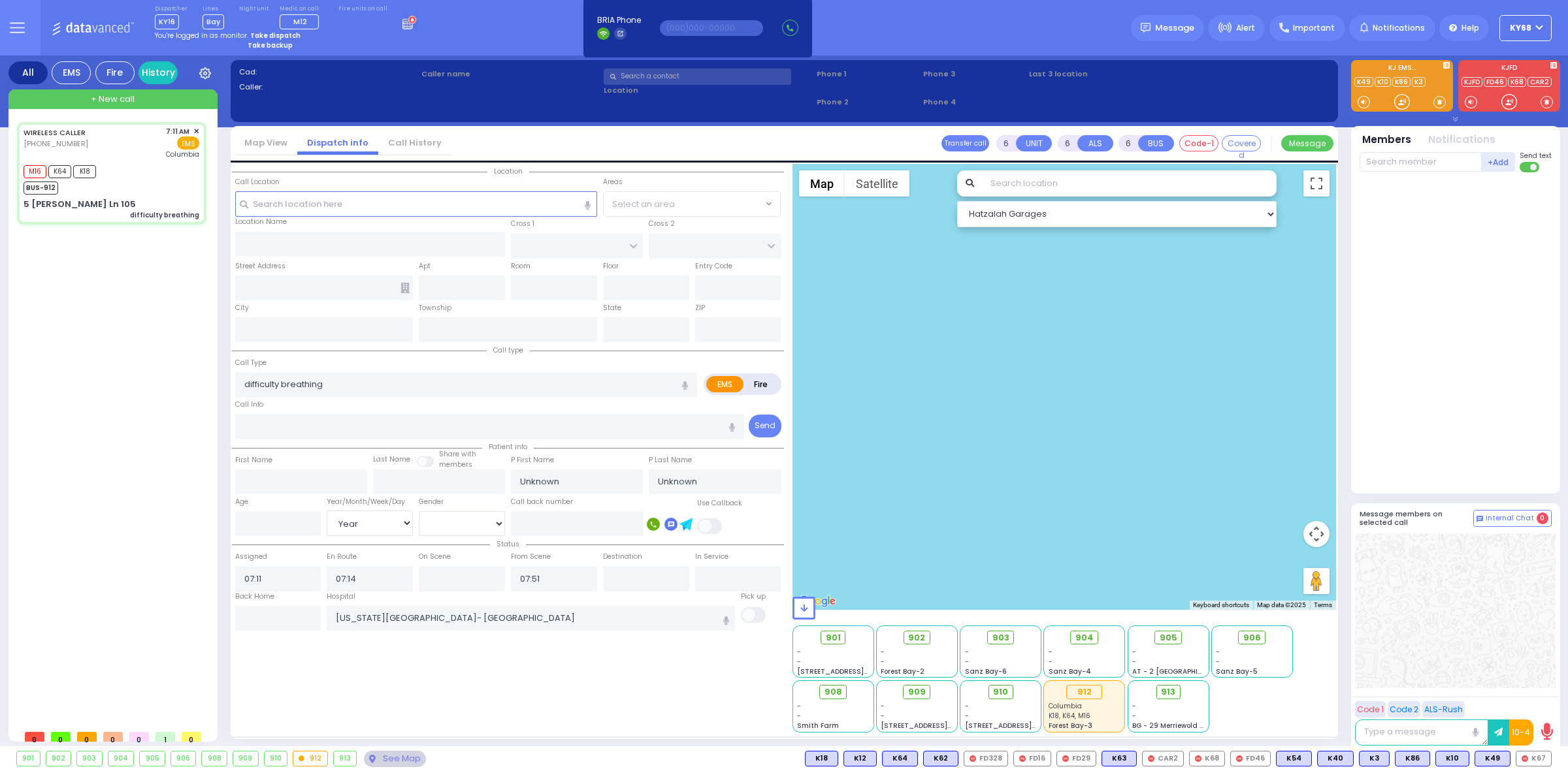
type input "5 Lipa Friedman Ln"
type input "105"
type input "Kiryas Joel"
type input "New York"
type input "10950"
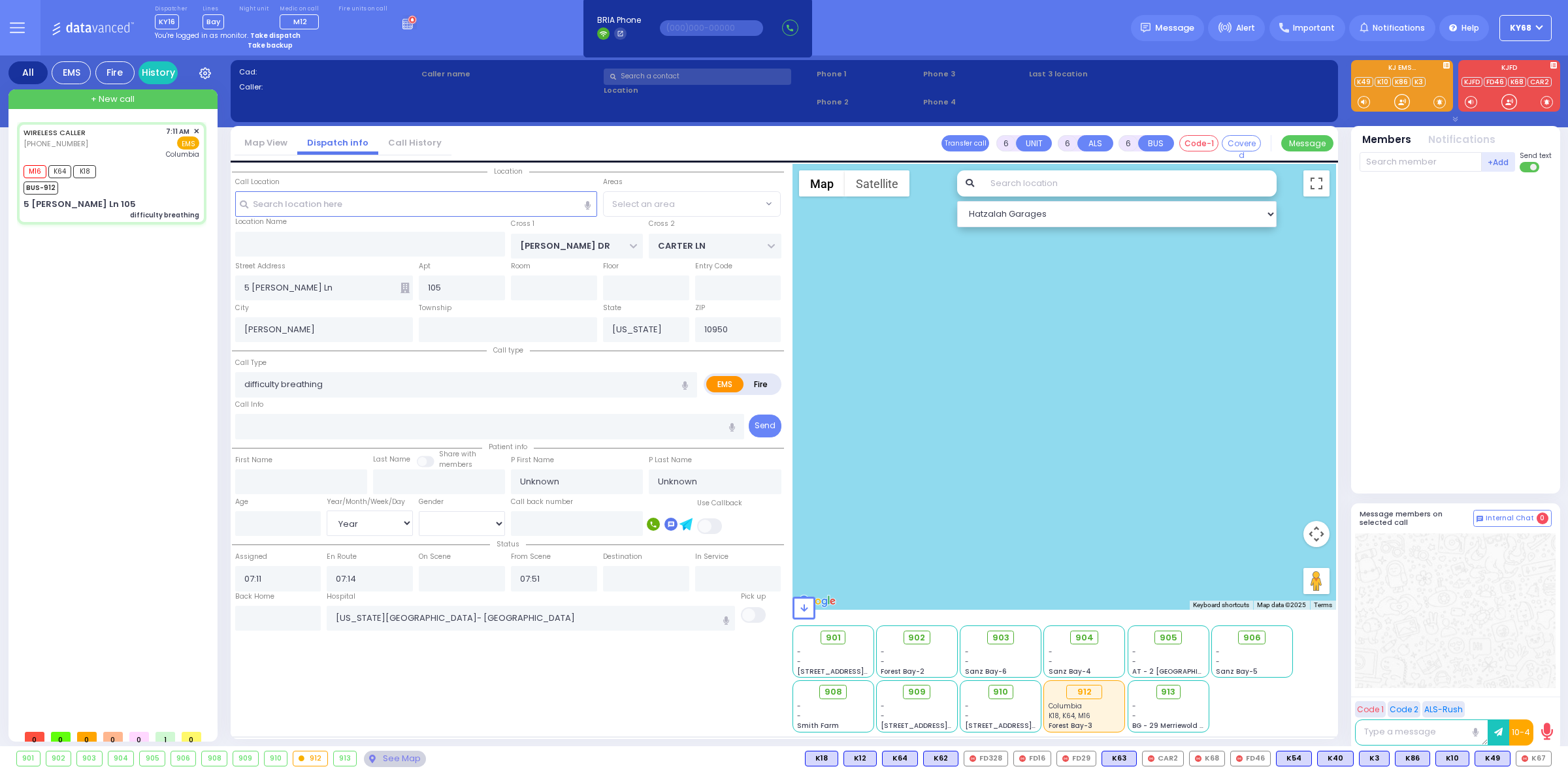
select select "SECTION 2"
select select "Hatzalah Garages"
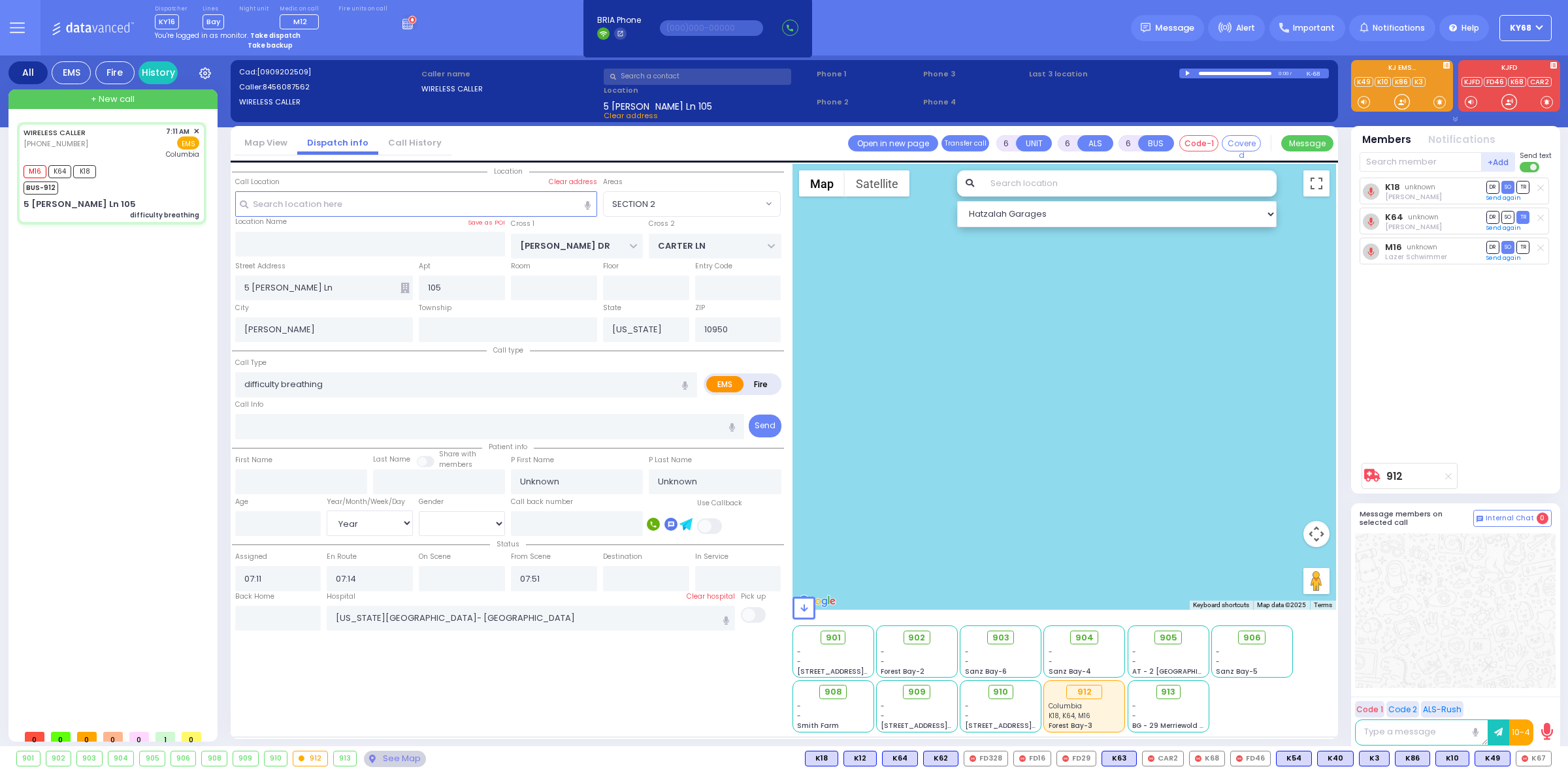
select select
radio input "true"
select select "Year"
select select "Hatzalah Garages"
select select "SECTION 2"
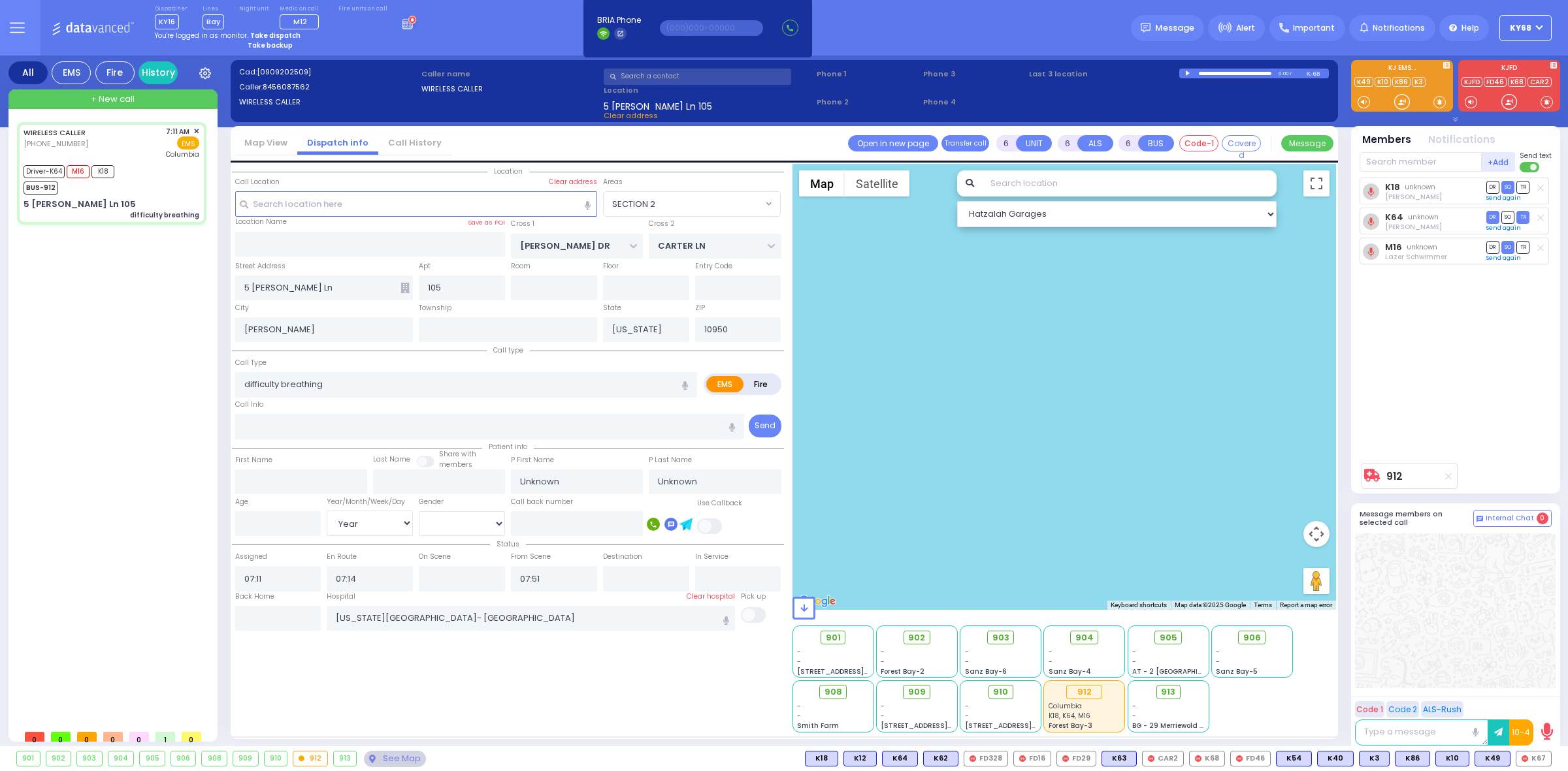
select select
radio input "true"
select select "Year"
select select "Hatzalah Garages"
select select "SECTION 2"
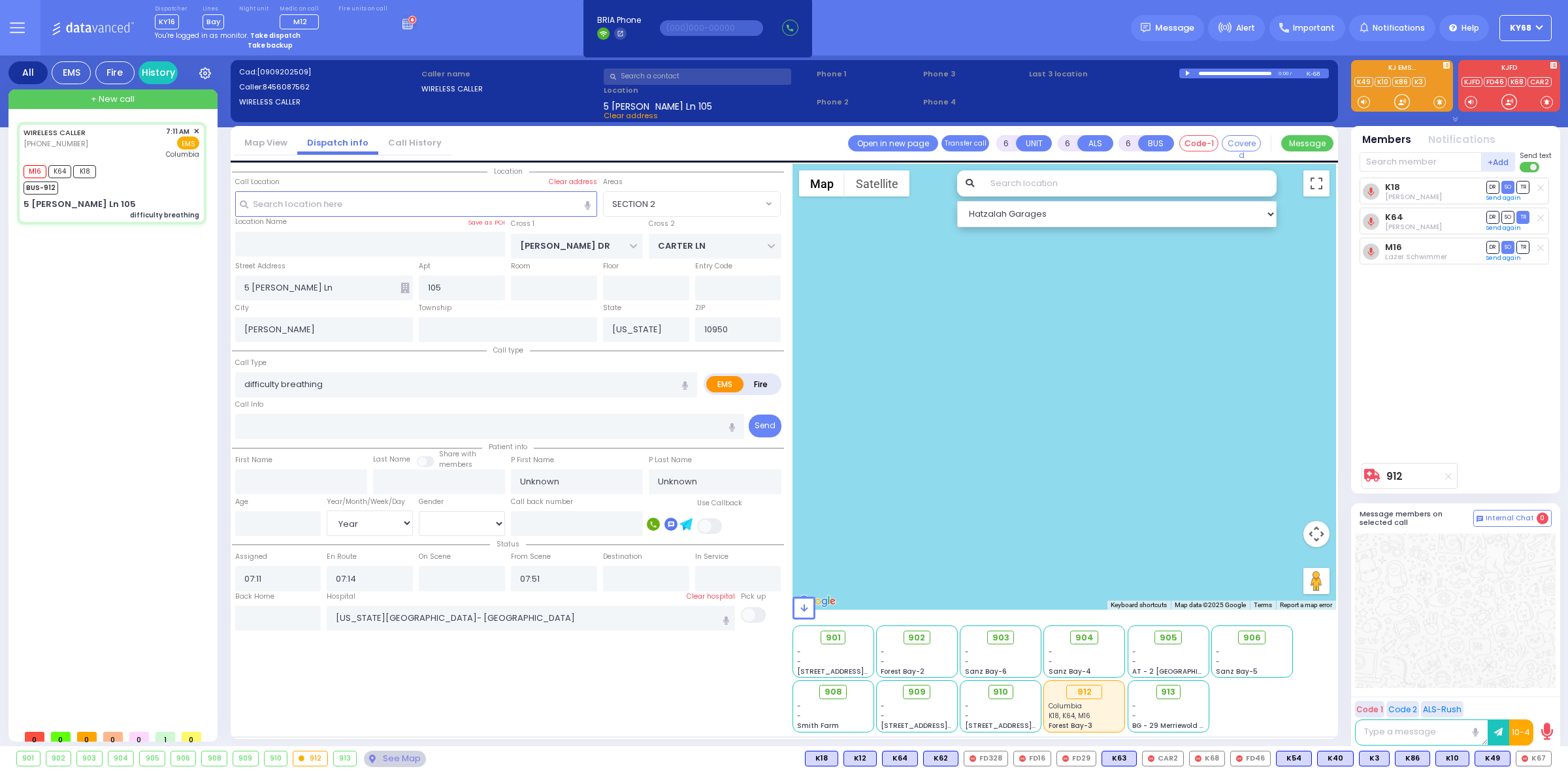
select select
radio input "true"
select select "Year"
select select
radio input "true"
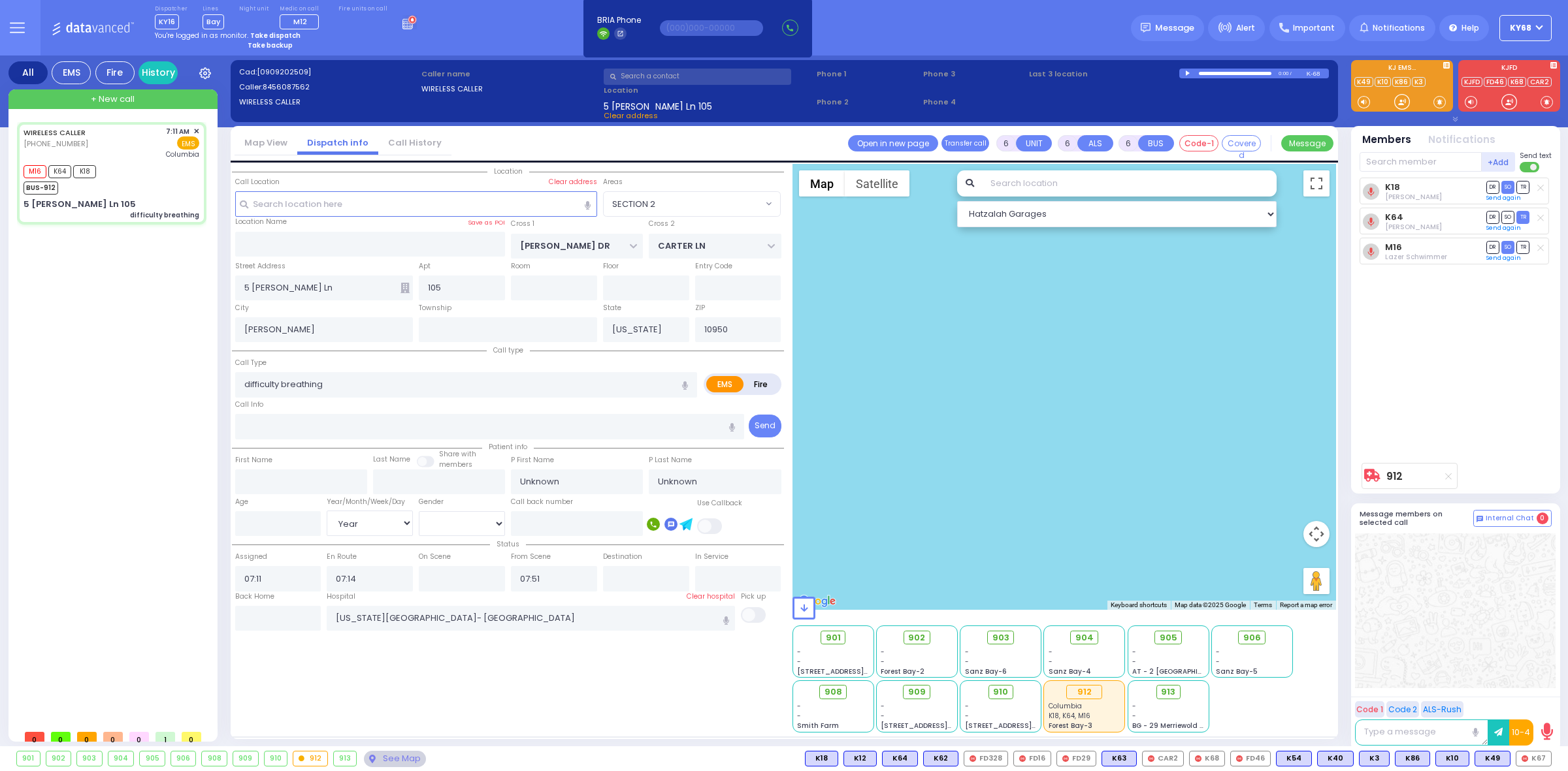
select select "Year"
radio input "true"
select select "Year"
select select "SECTION 2"
select select "Hatzalah Garages"
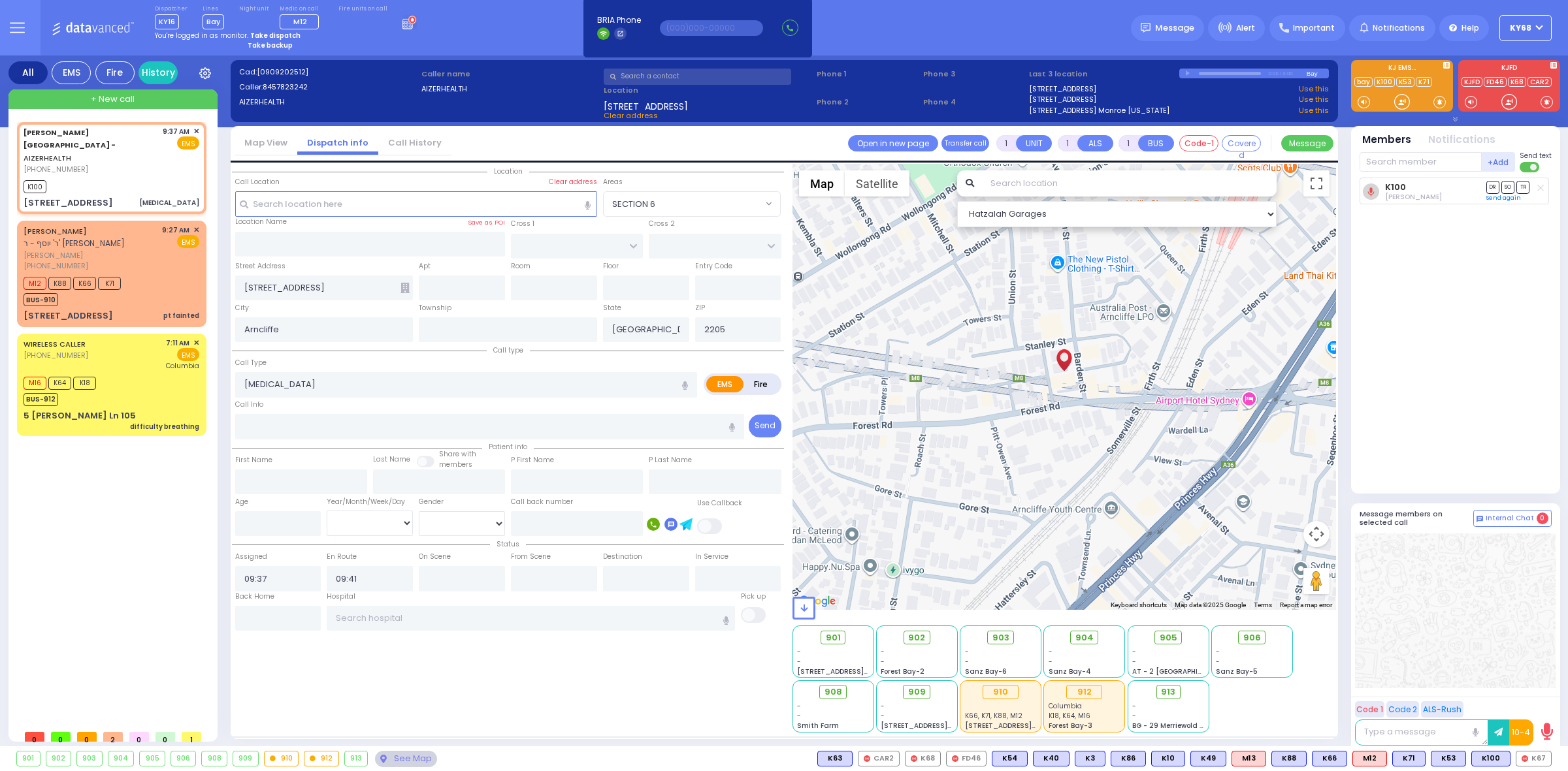
select select
radio input "true"
select select
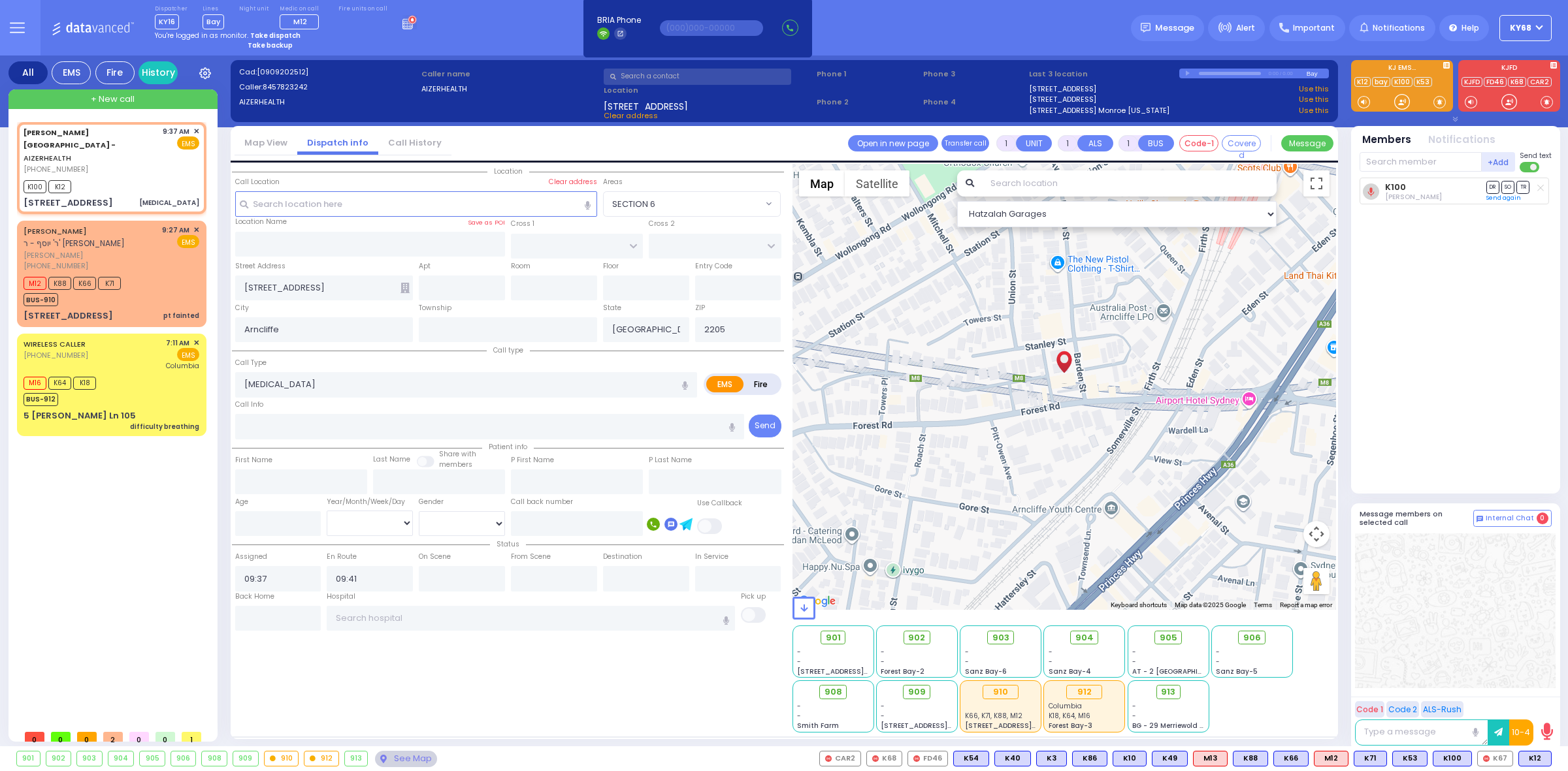
select select "Hatzalah Garages"
type input "6"
select select
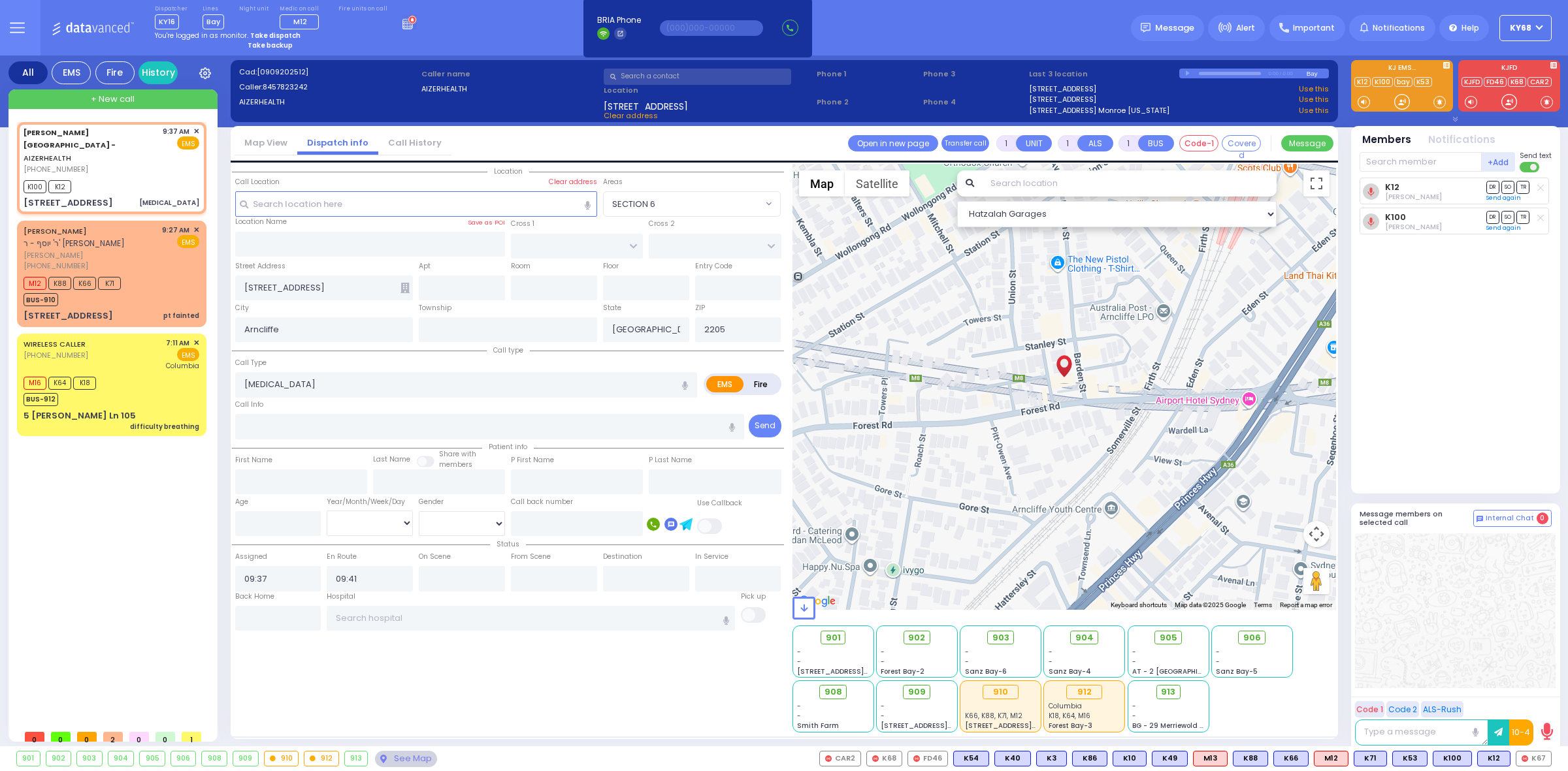
radio input "true"
type input "Unknown"
select select "Year"
select select "Hatzalah Garages"
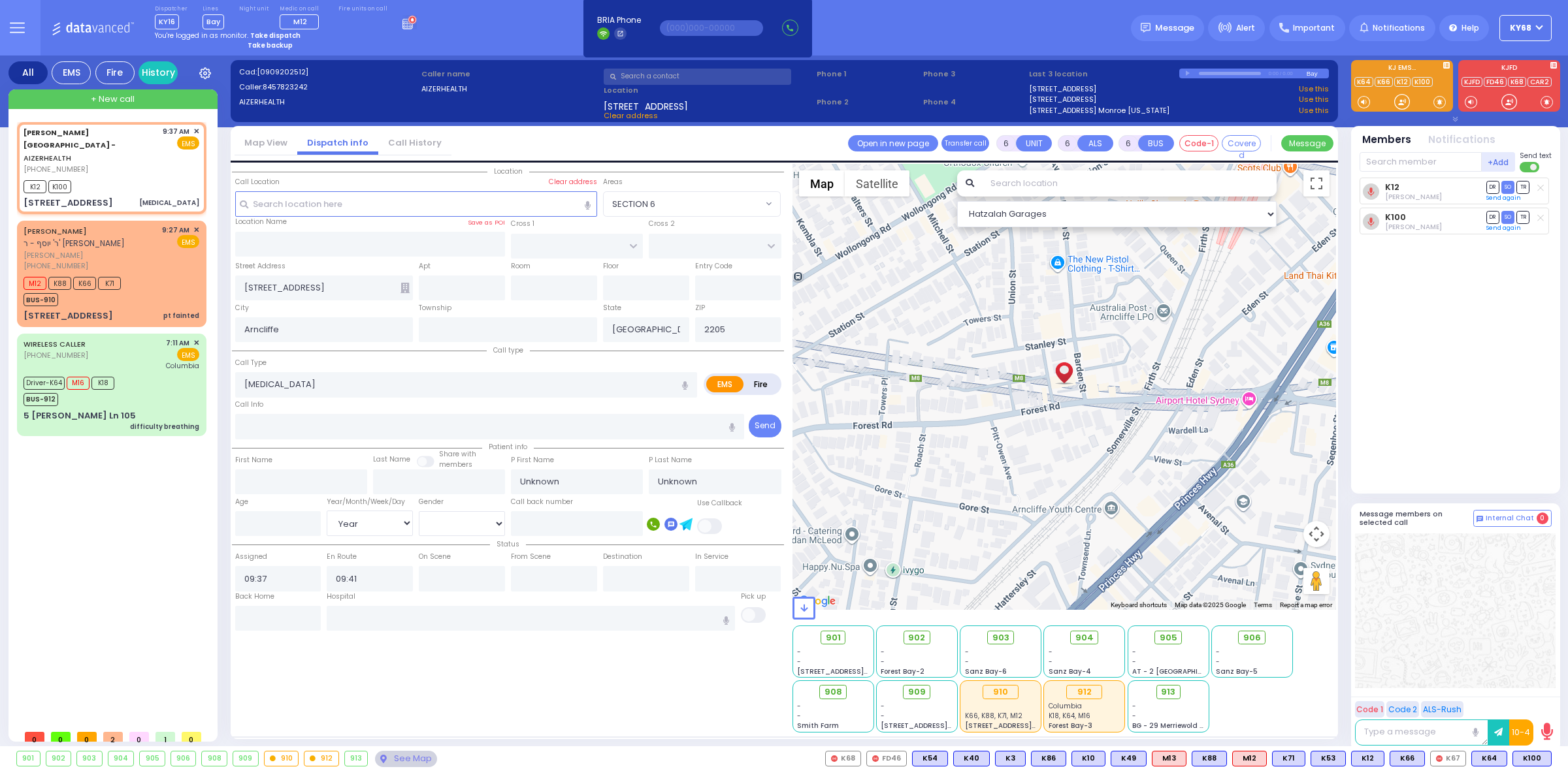
select select
radio input "true"
select select "Year"
type input "09:49"
select select
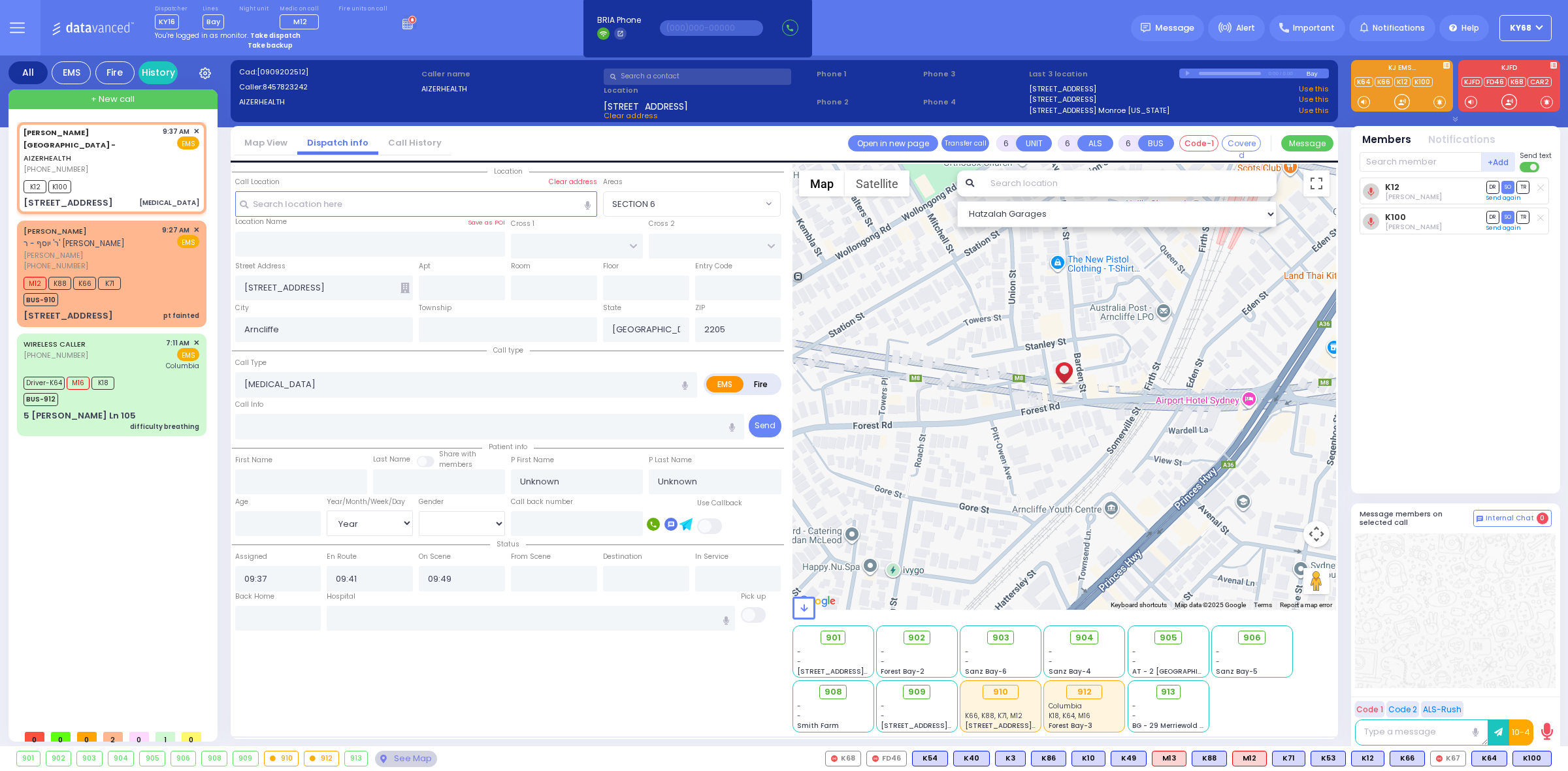
radio input "true"
select select "Year"
select select "Hatzalah Garages"
